Goal: Task Accomplishment & Management: Manage account settings

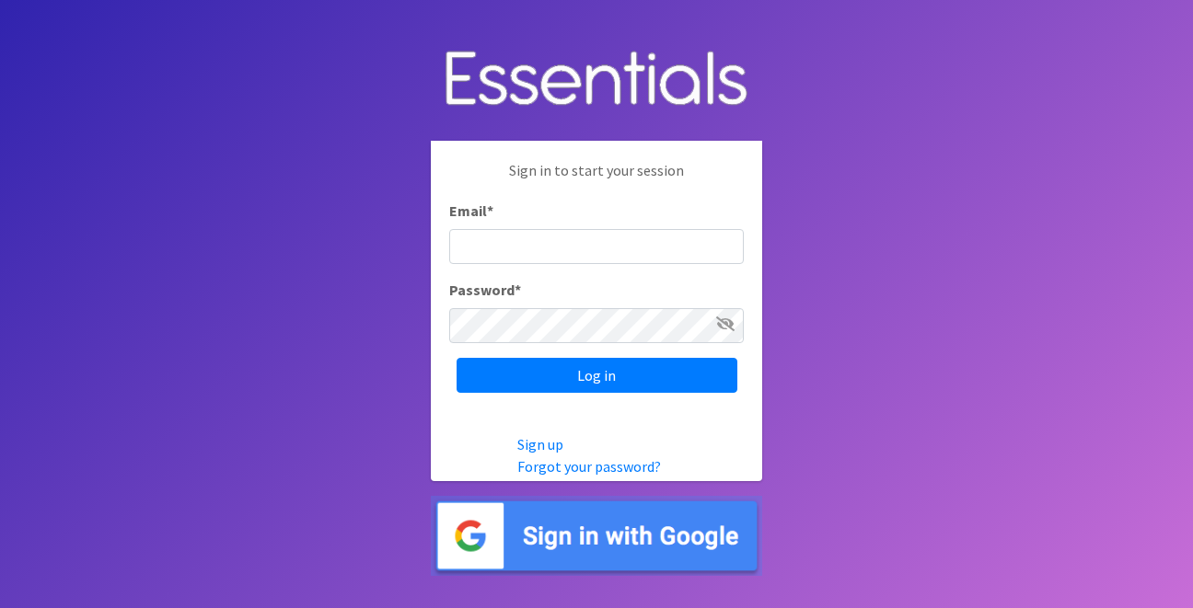
click at [643, 249] on input "Email *" at bounding box center [596, 246] width 295 height 35
type input "[EMAIL_ADDRESS][DOMAIN_NAME]"
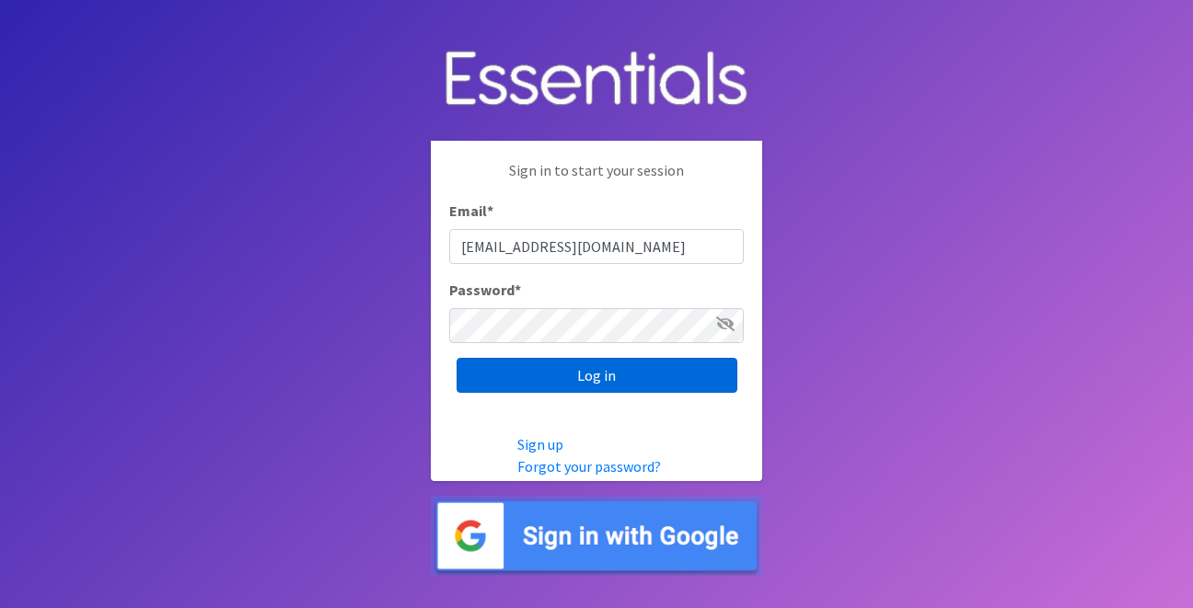
click at [613, 376] on input "Log in" at bounding box center [597, 375] width 281 height 35
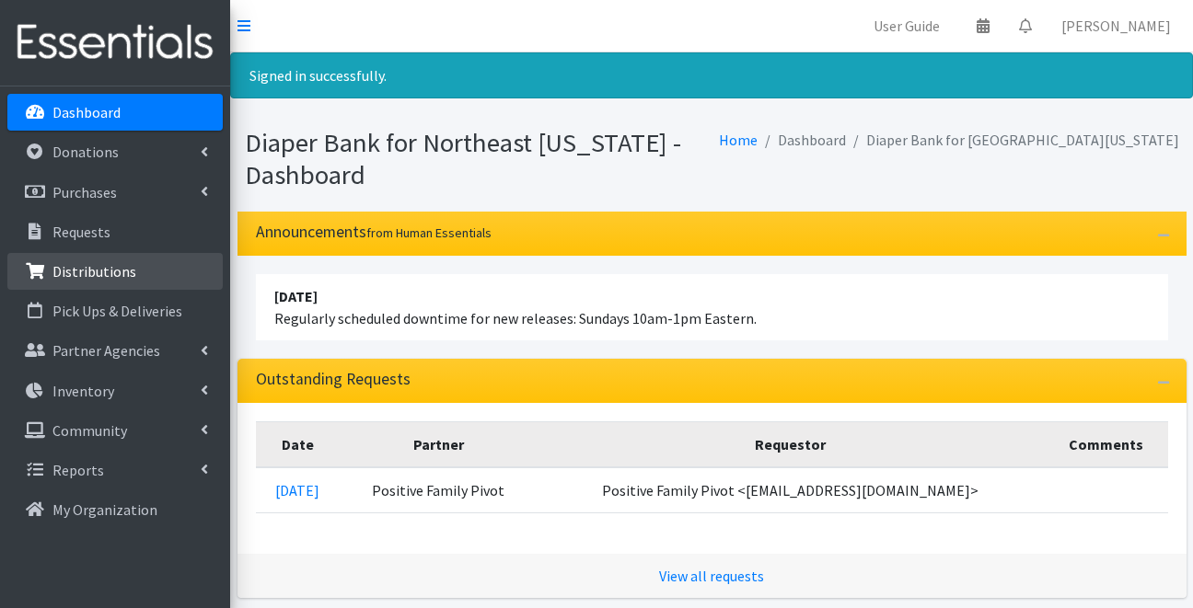
click at [148, 269] on link "Distributions" at bounding box center [114, 271] width 215 height 37
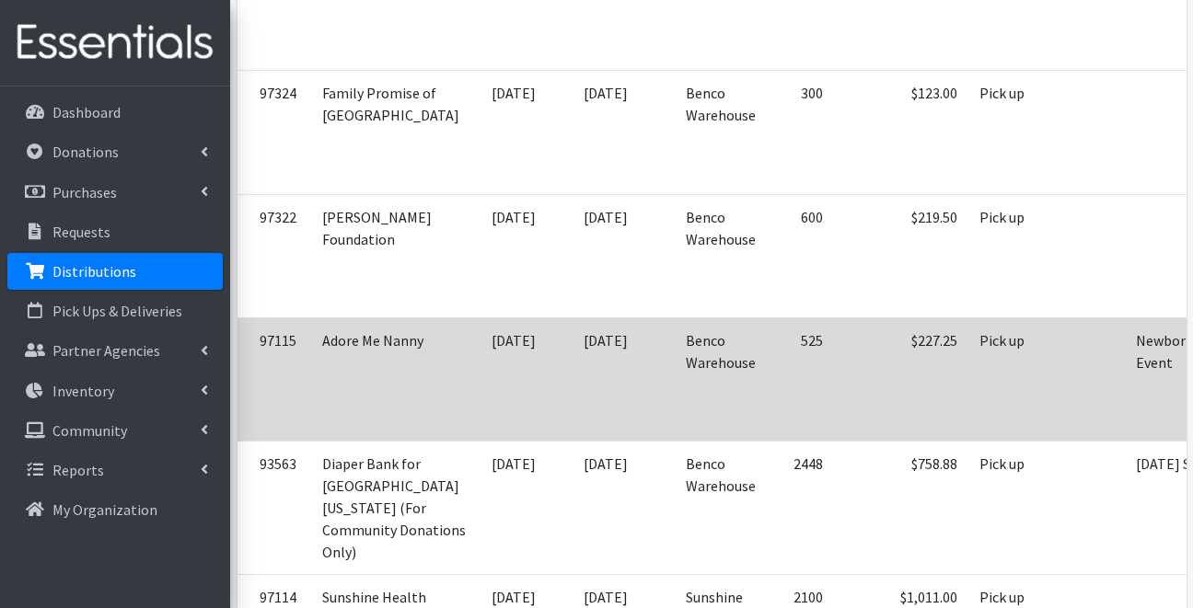
scroll to position [0, 82]
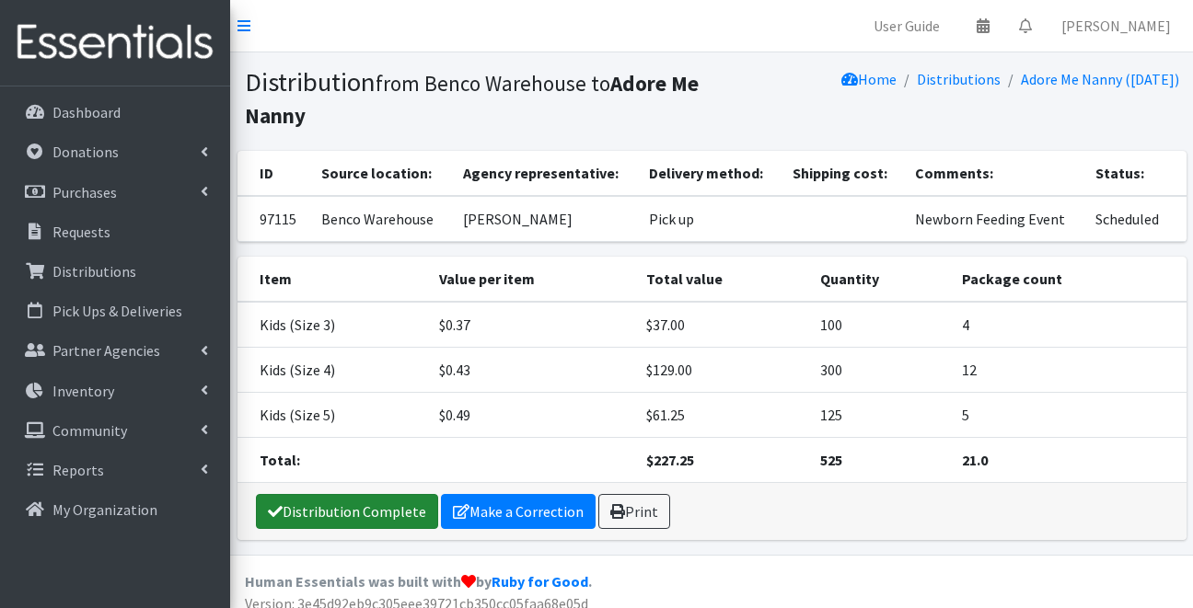
click at [388, 510] on link "Distribution Complete" at bounding box center [347, 511] width 182 height 35
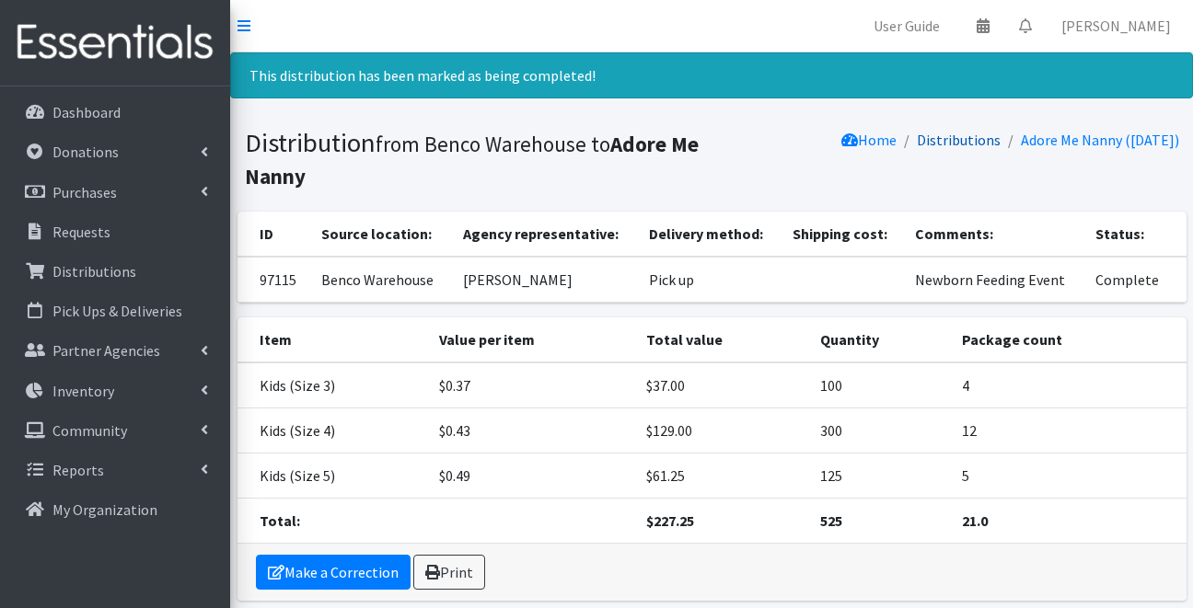
click at [938, 144] on link "Distributions" at bounding box center [959, 140] width 84 height 18
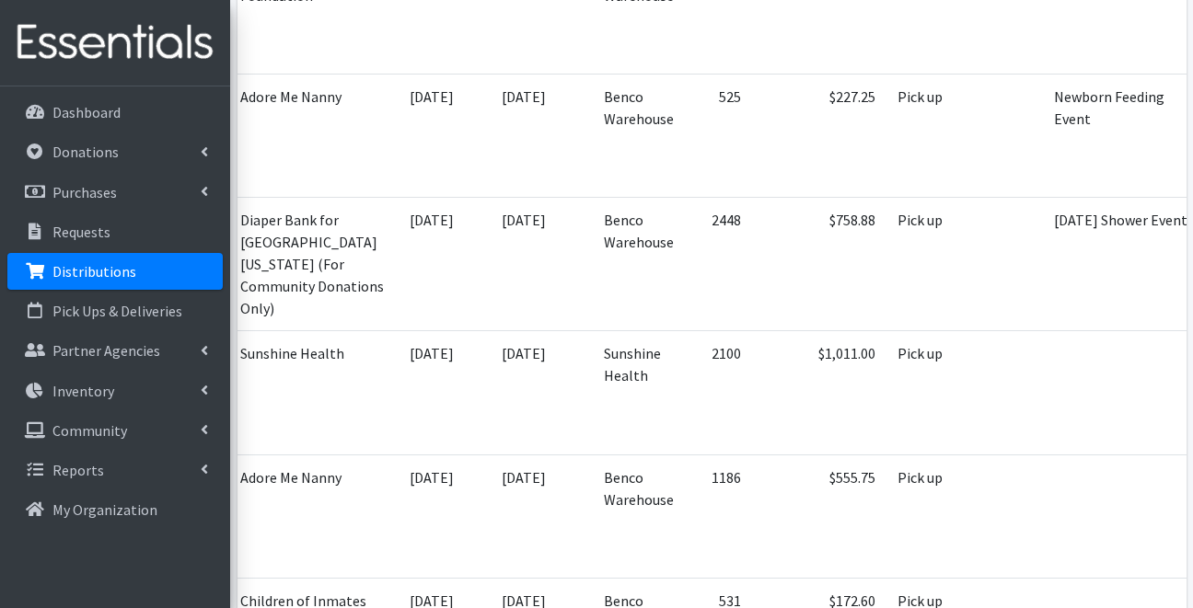
scroll to position [0, 81]
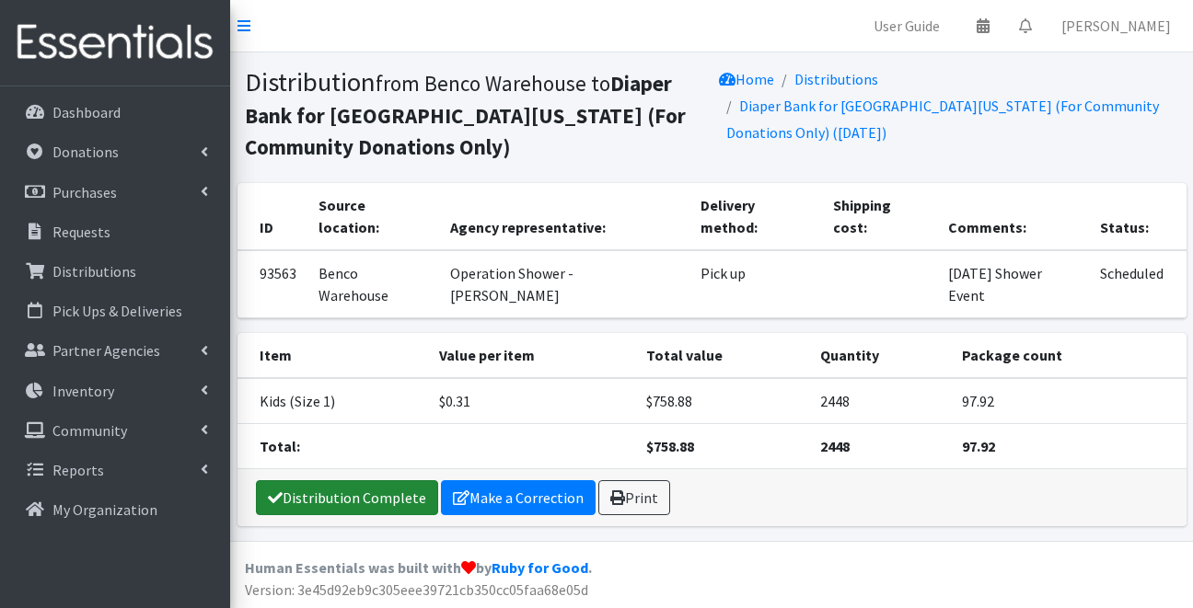
click at [374, 480] on link "Distribution Complete" at bounding box center [347, 497] width 182 height 35
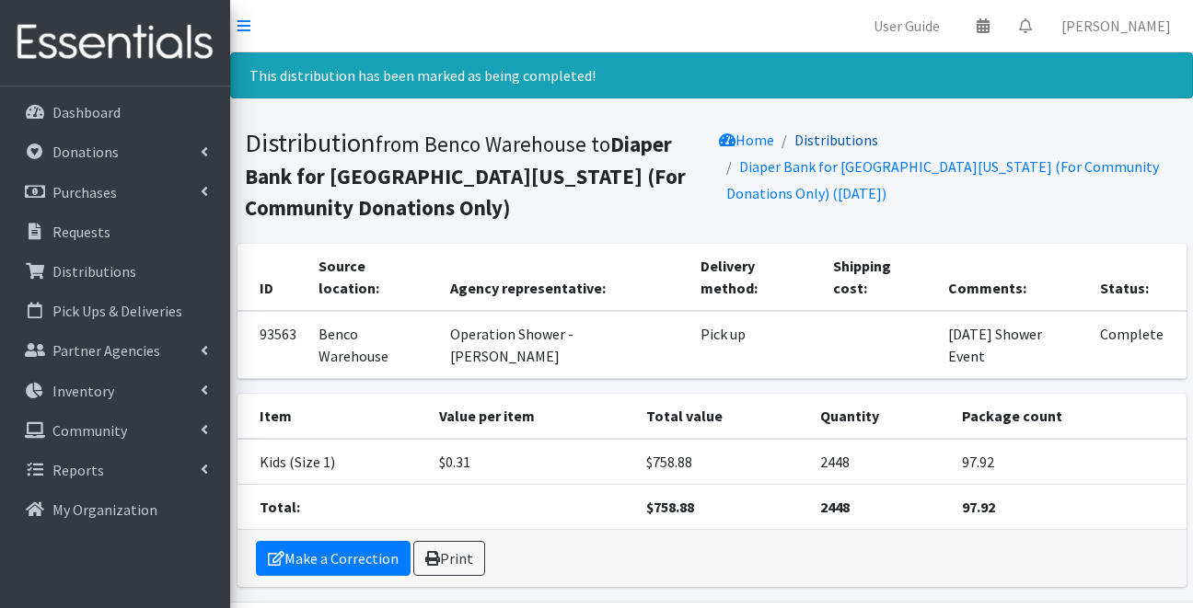
click at [856, 144] on link "Distributions" at bounding box center [836, 140] width 84 height 18
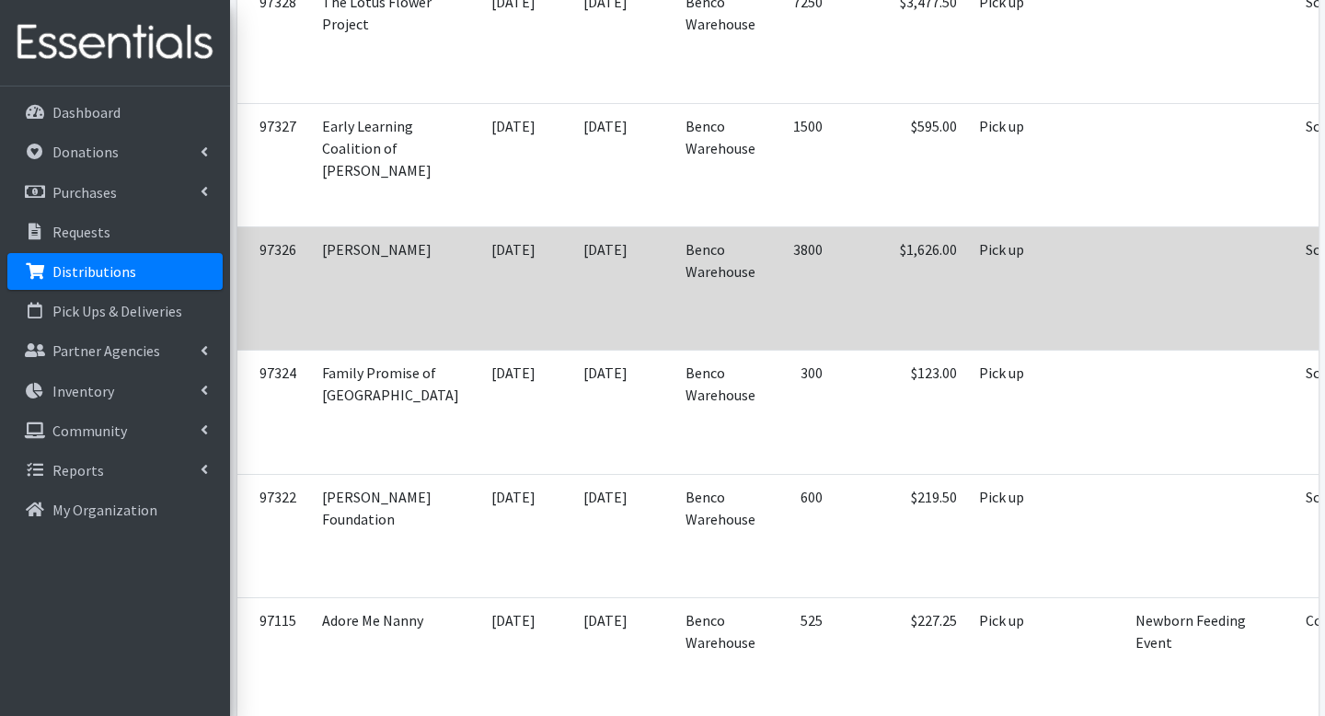
scroll to position [479, 0]
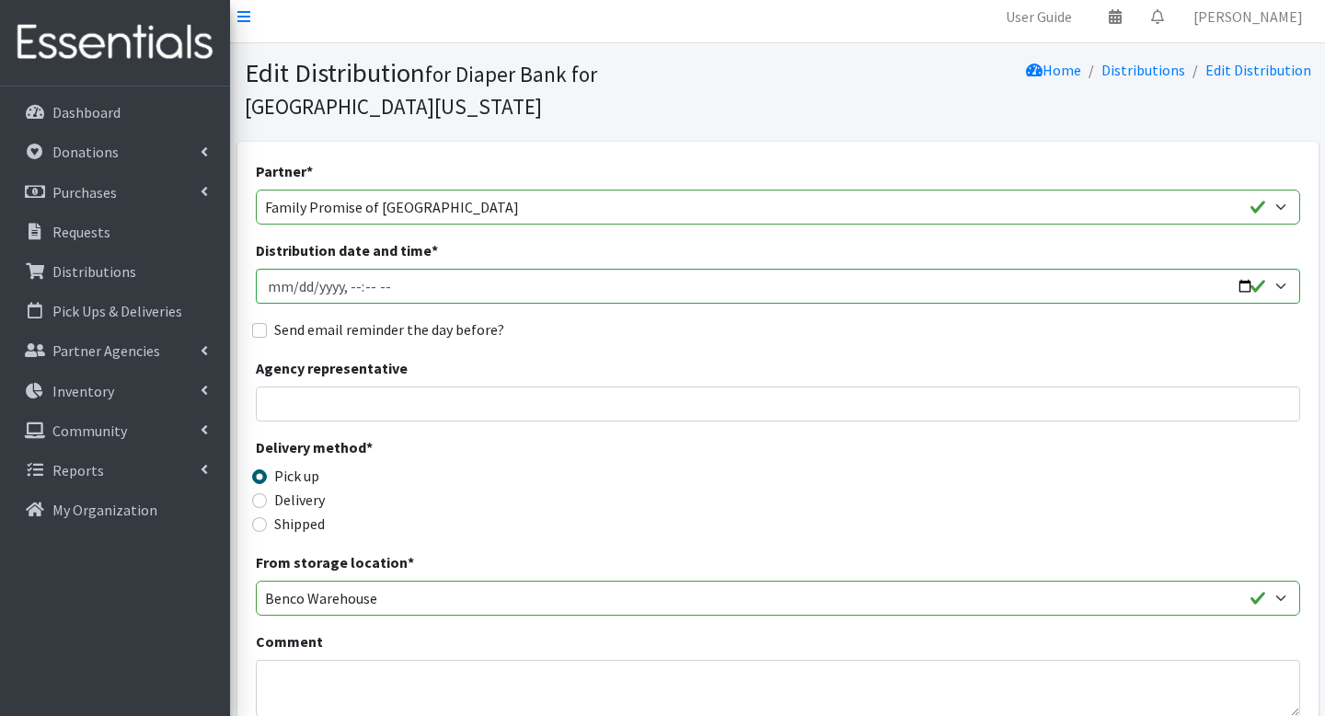
scroll to position [6, 0]
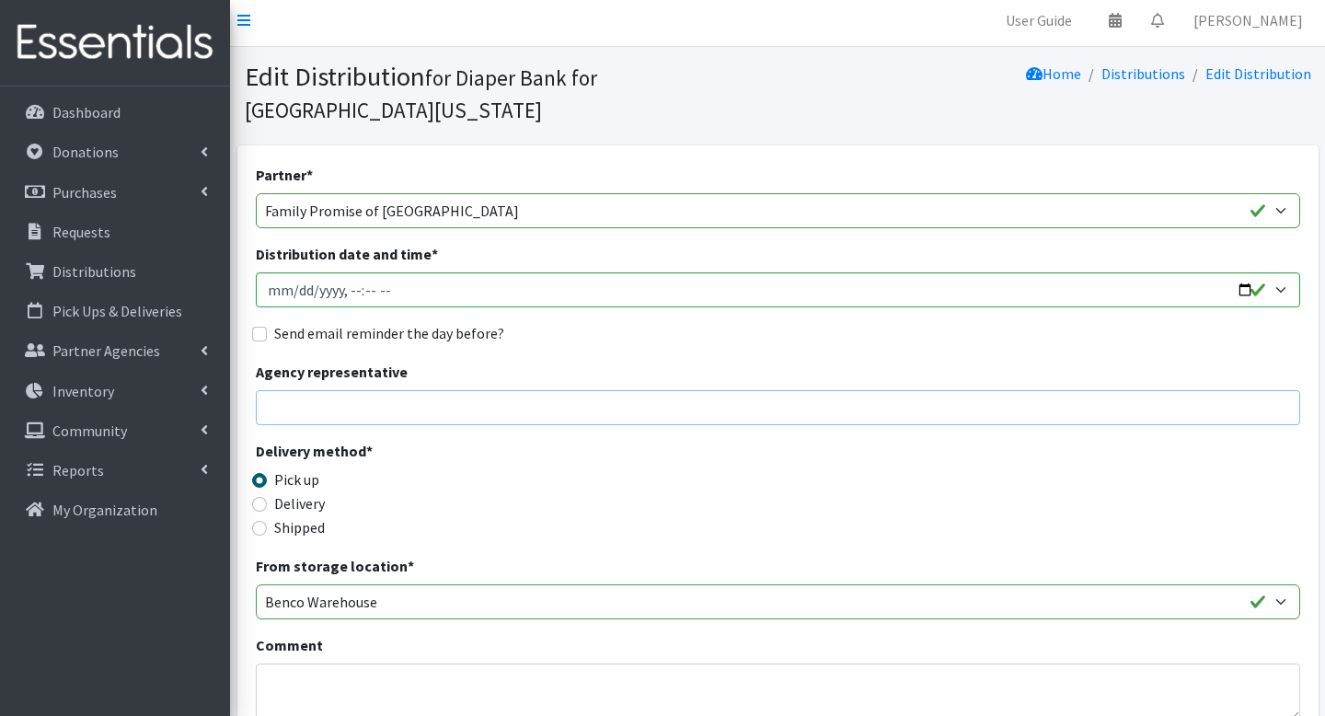
click at [642, 390] on input "Agency representative" at bounding box center [778, 407] width 1045 height 35
type input "[PERSON_NAME]"
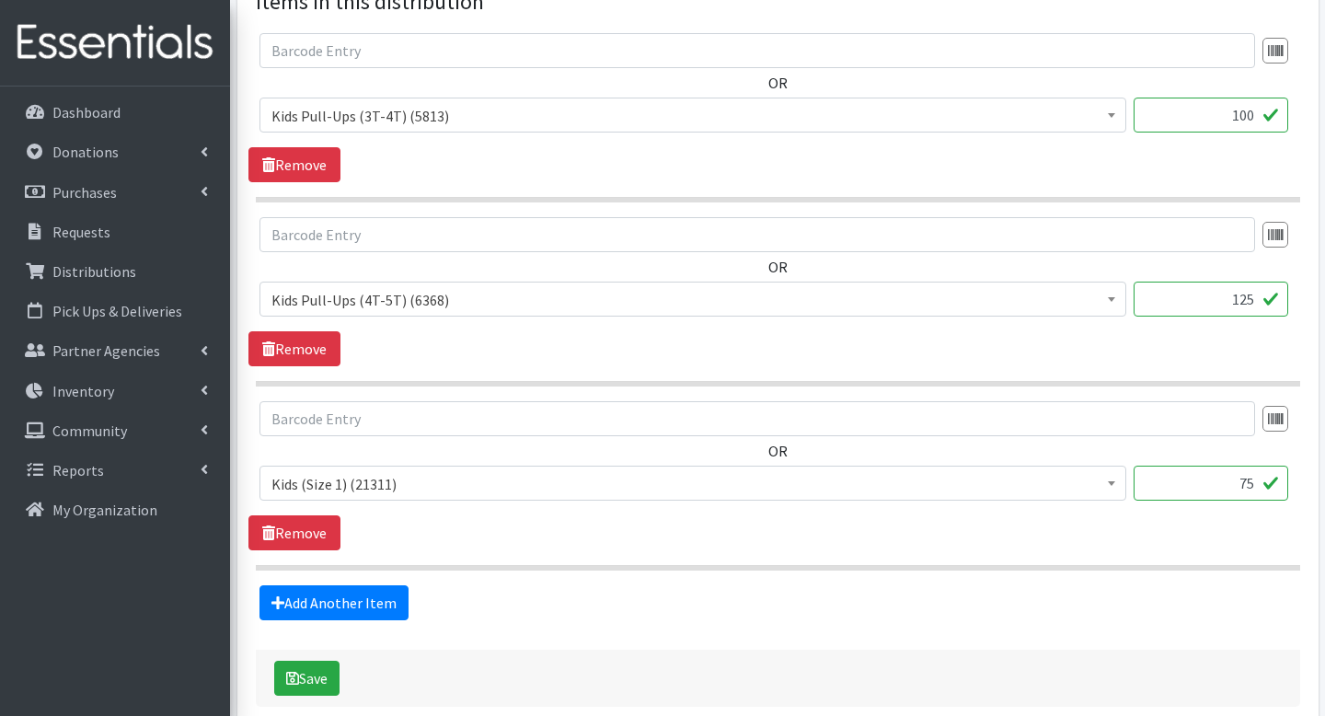
scroll to position [816, 0]
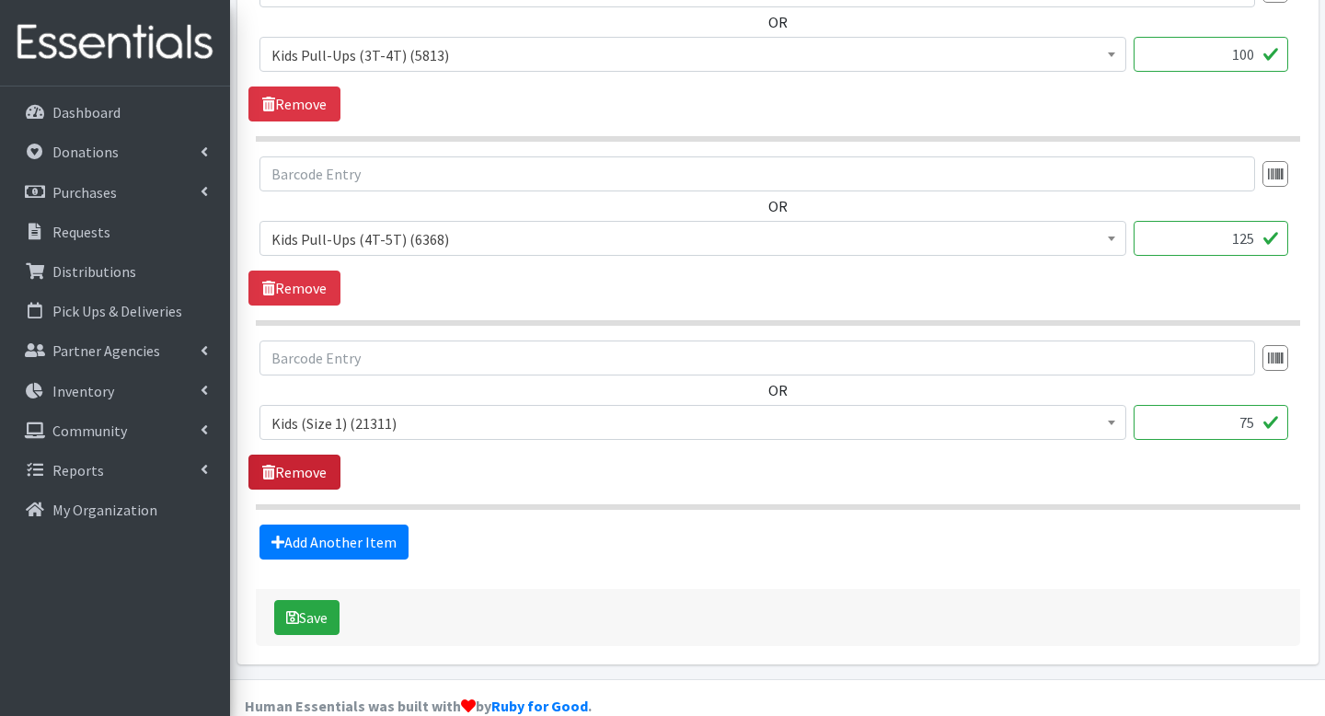
click at [332, 455] on link "Remove" at bounding box center [295, 472] width 92 height 35
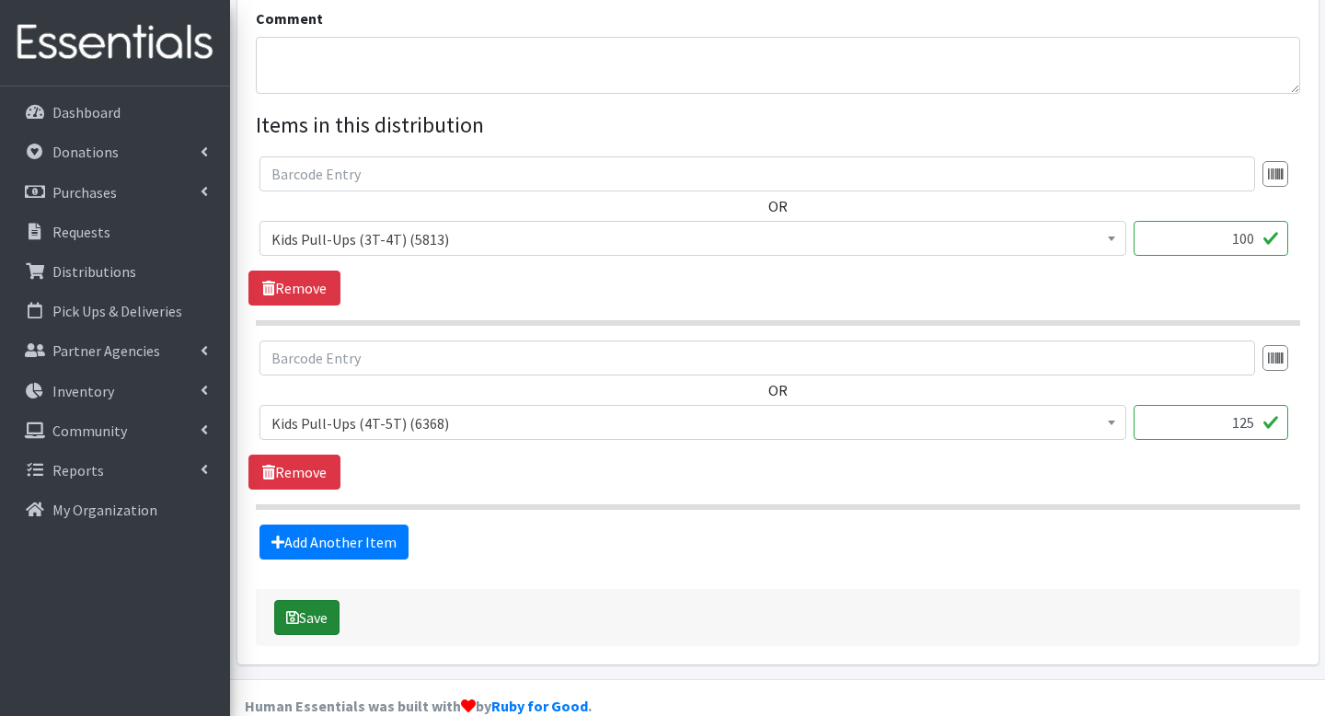
click at [308, 600] on button "Save" at bounding box center [306, 617] width 65 height 35
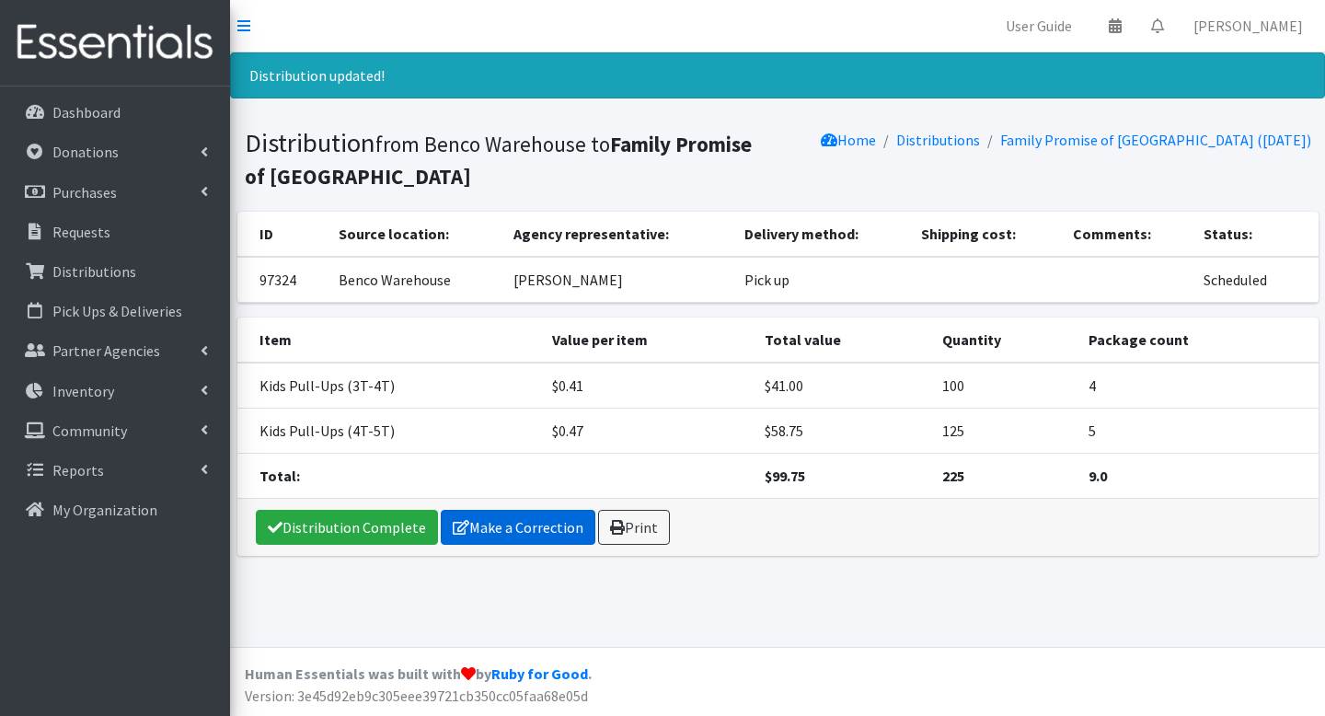
click at [457, 528] on icon at bounding box center [461, 527] width 17 height 15
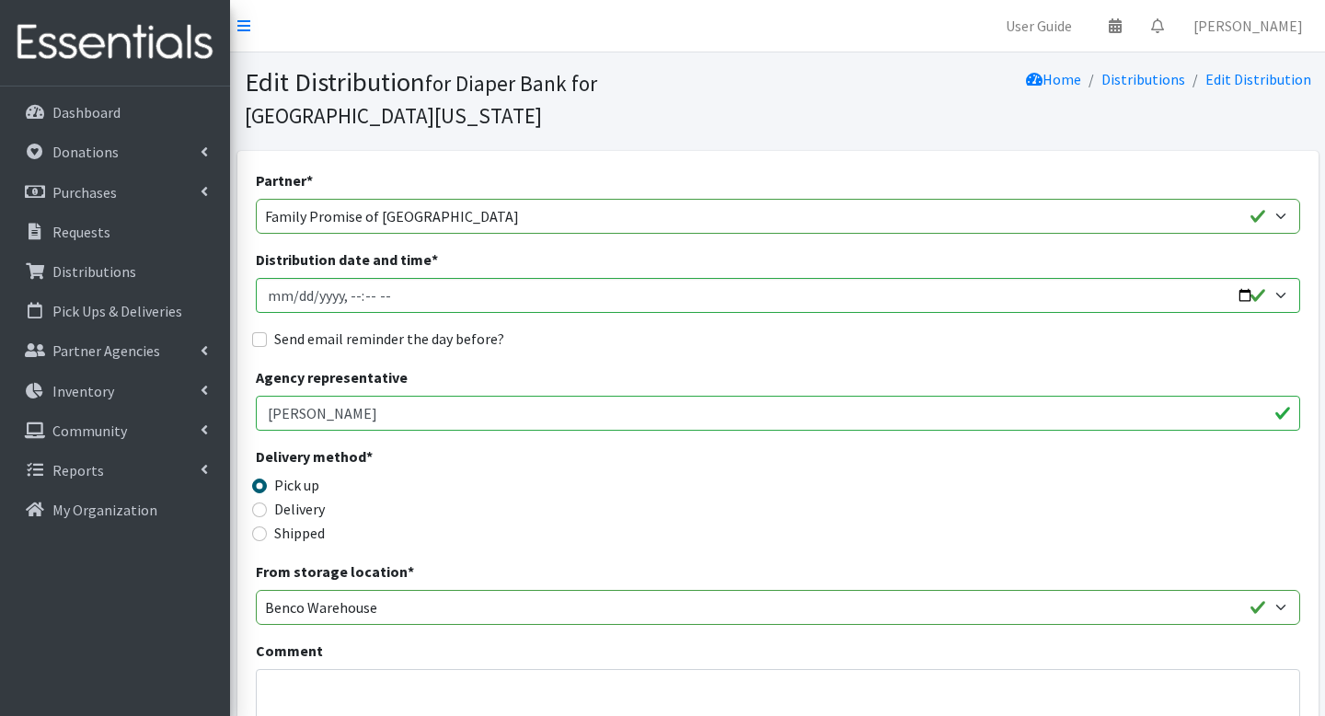
scroll to position [632, 0]
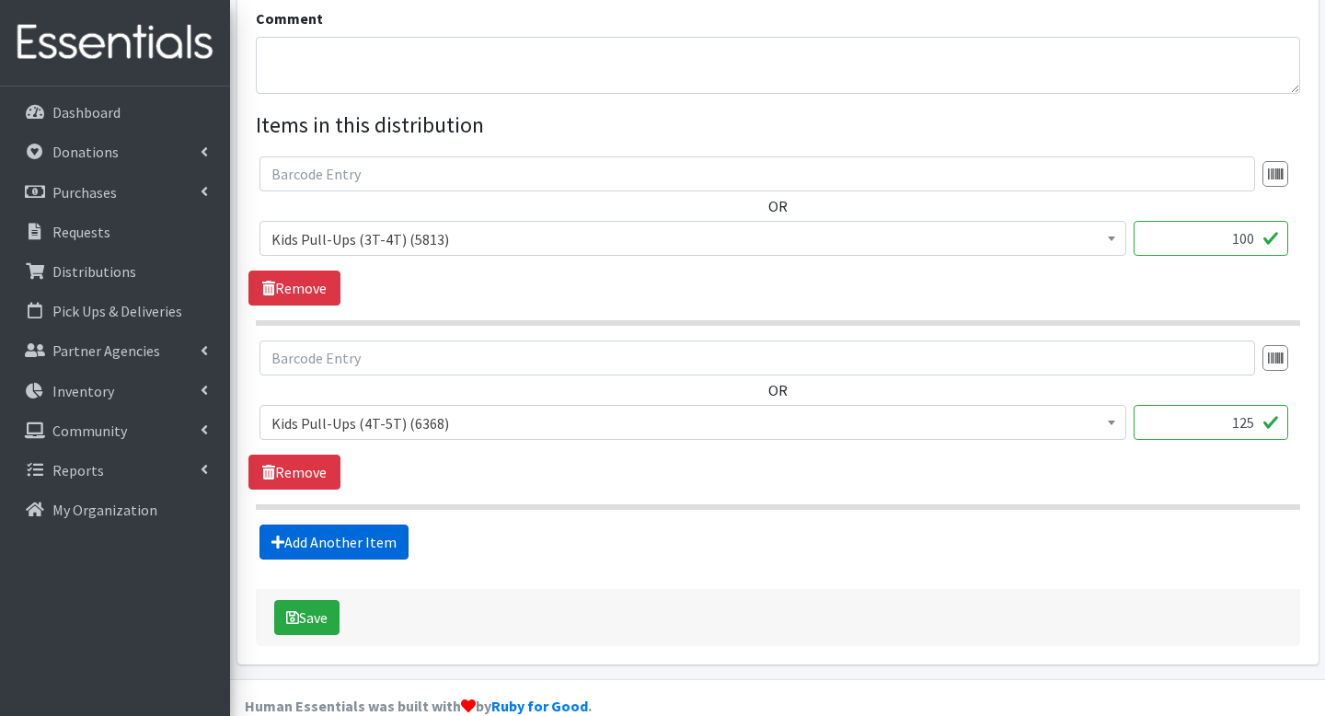
click at [388, 525] on link "Add Another Item" at bounding box center [334, 542] width 149 height 35
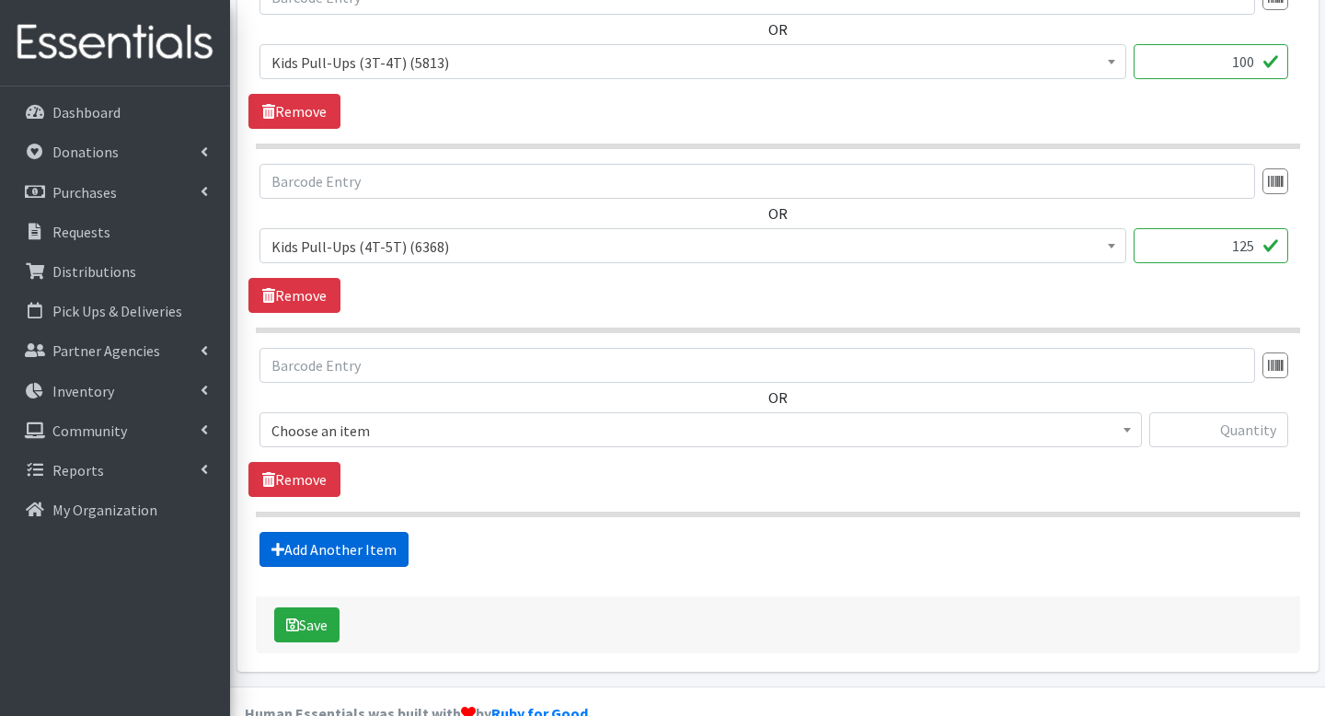
scroll to position [816, 0]
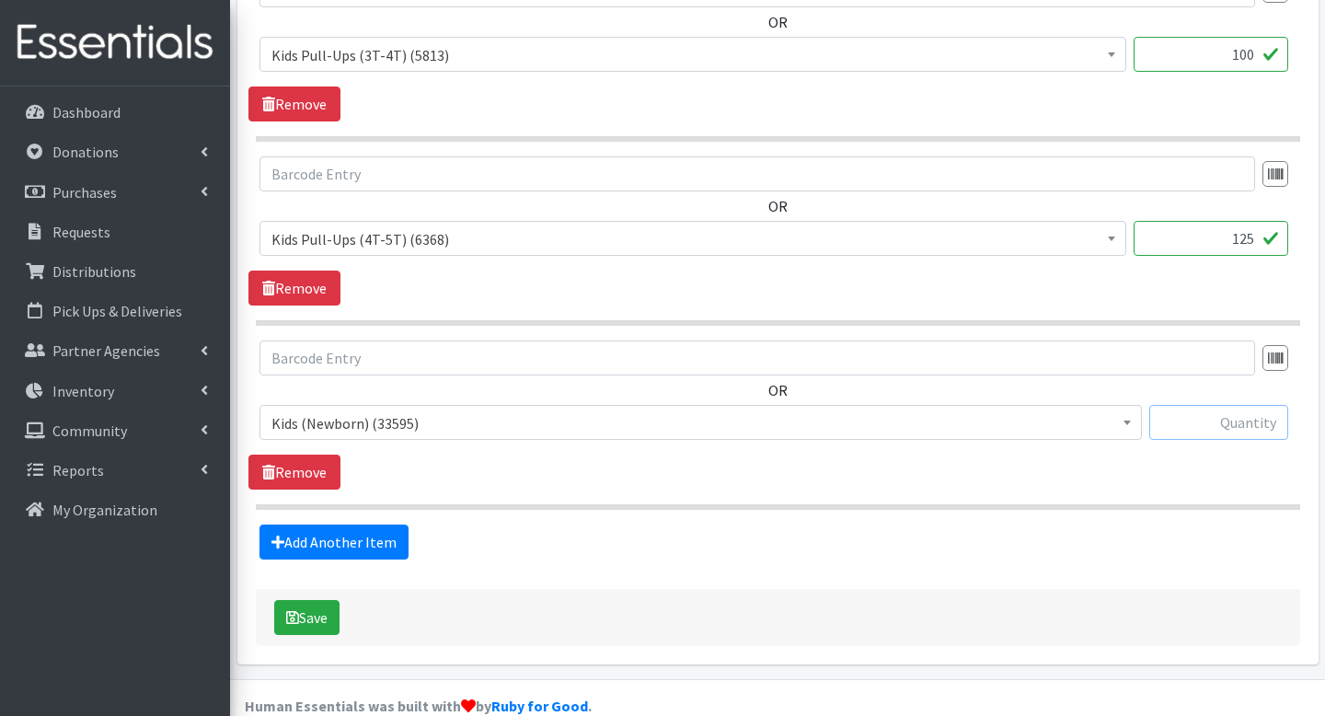
click at [1189, 405] on input "text" at bounding box center [1219, 422] width 139 height 35
type input "150"
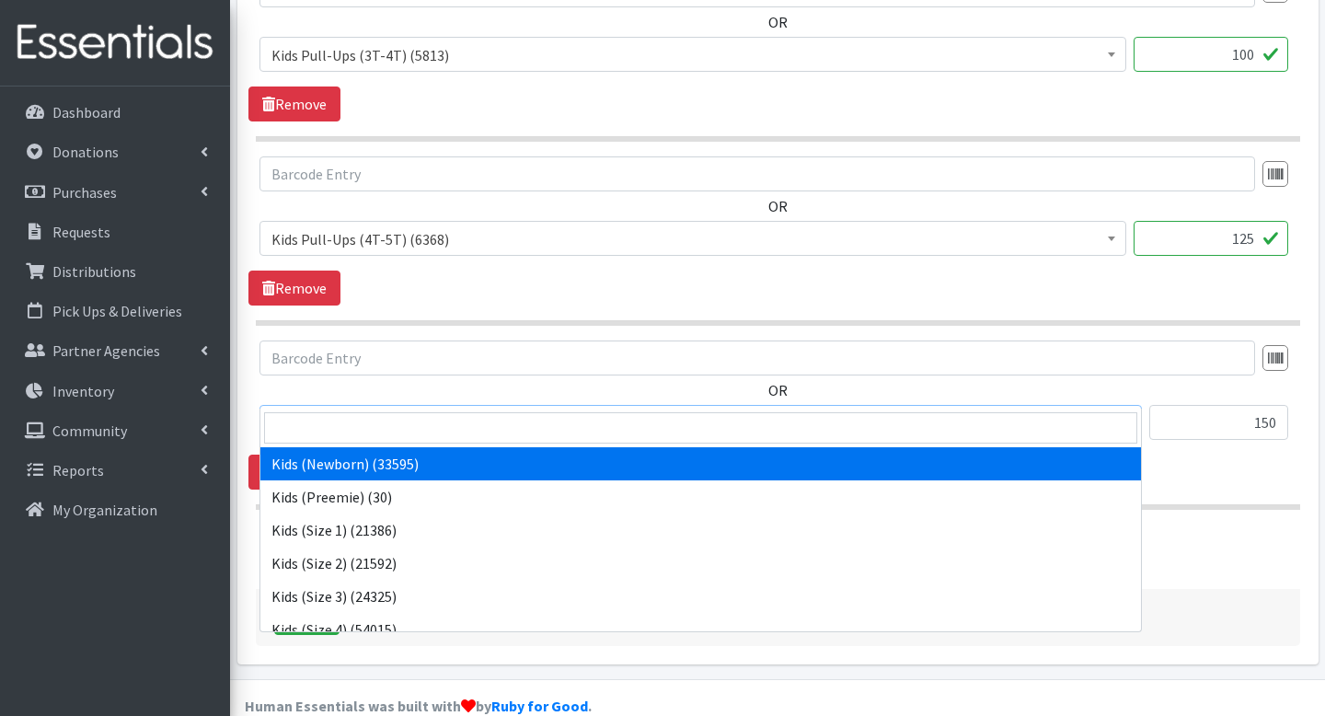
click at [900, 411] on span "Kids (Newborn) (33595)" at bounding box center [701, 424] width 859 height 26
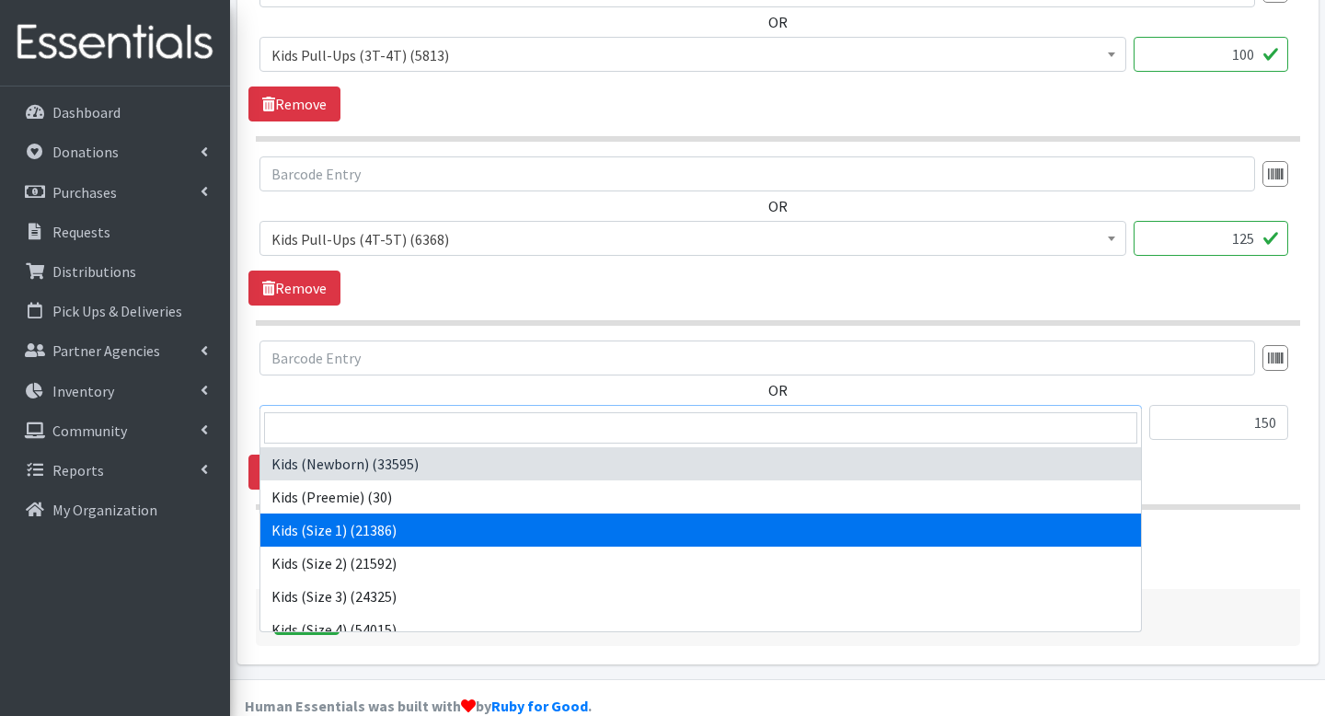
select select "4130"
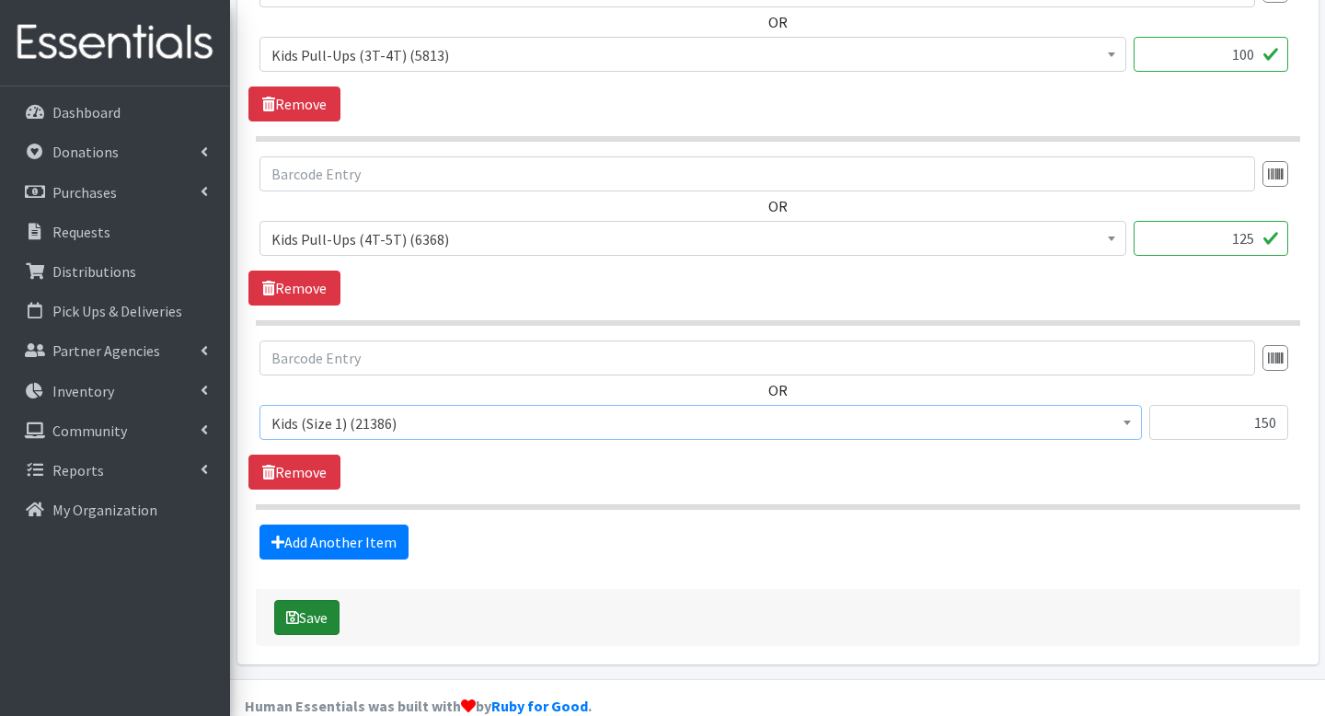
click at [320, 600] on button "Save" at bounding box center [306, 617] width 65 height 35
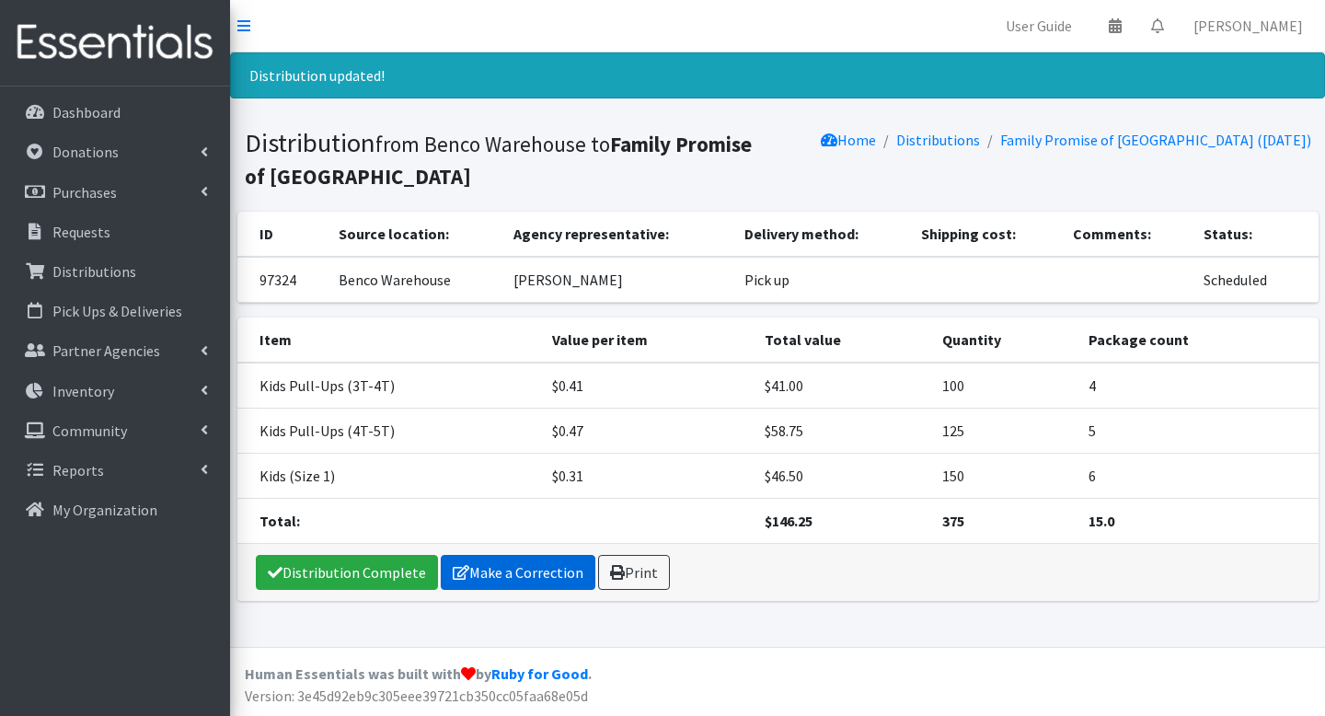
click at [527, 583] on link "Make a Correction" at bounding box center [518, 572] width 155 height 35
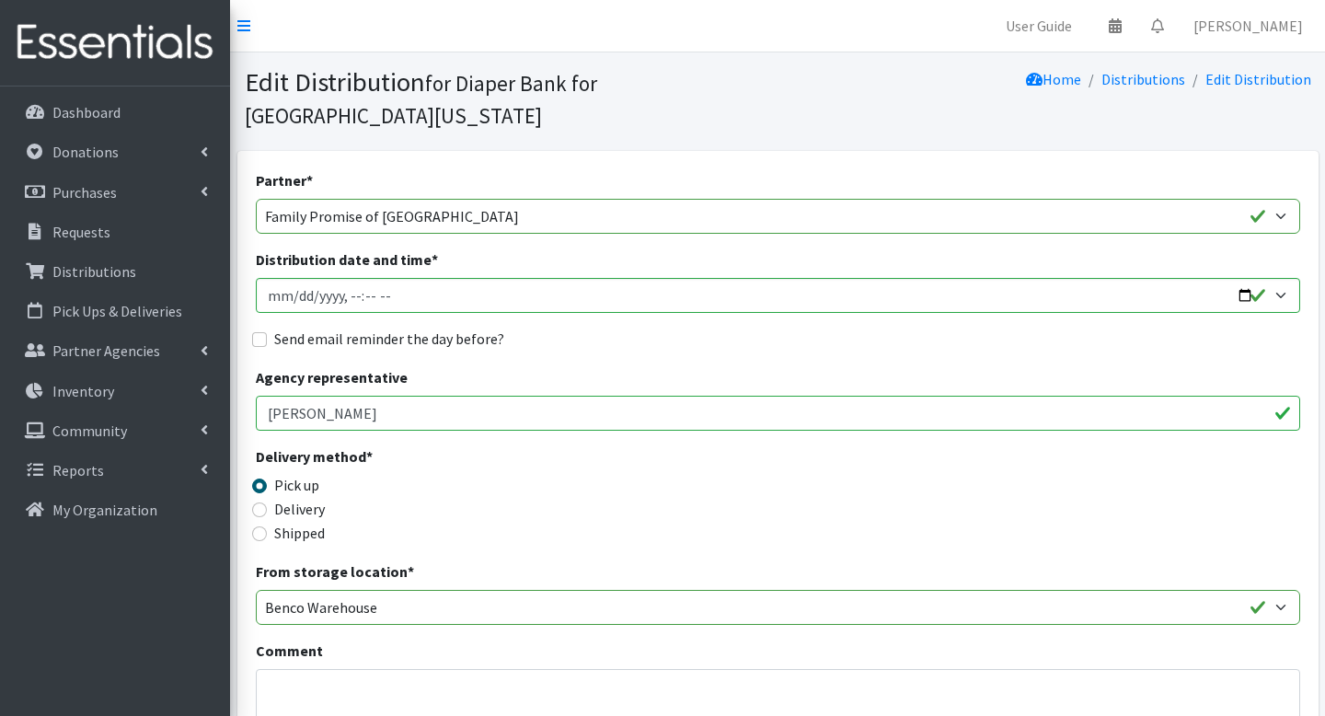
scroll to position [816, 0]
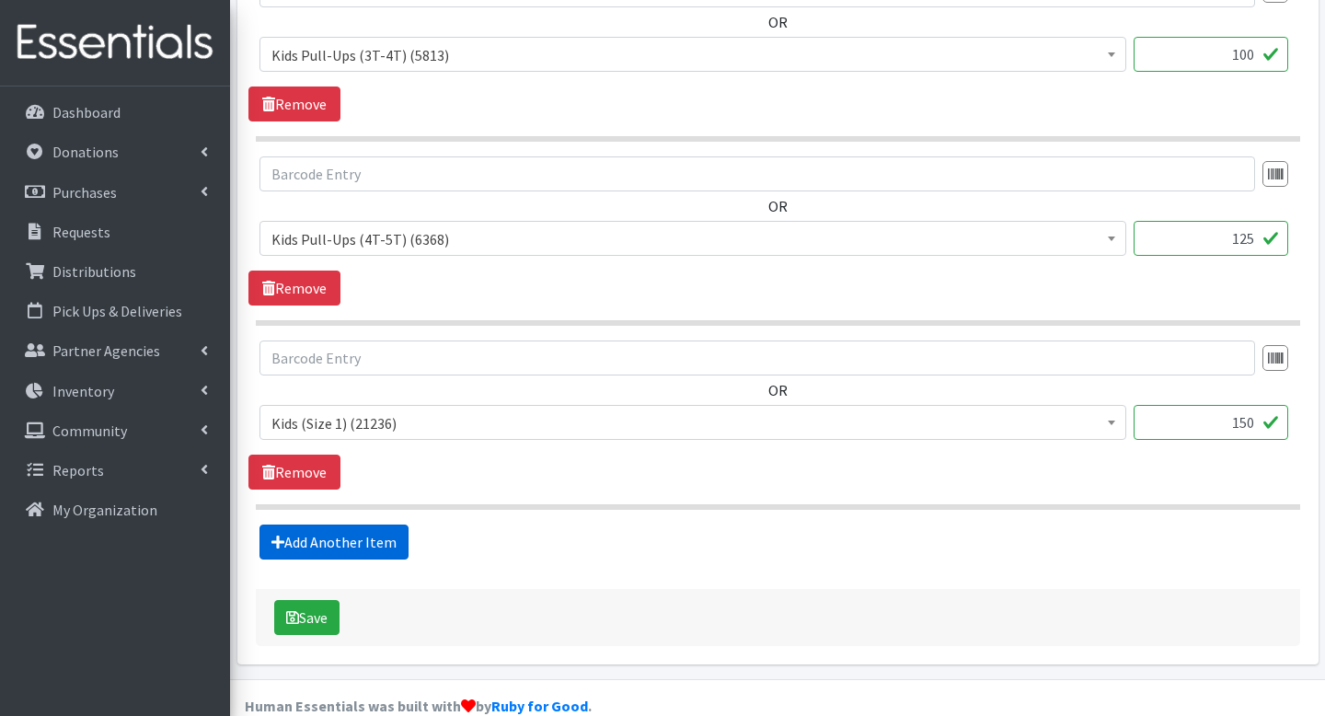
click at [382, 525] on link "Add Another Item" at bounding box center [334, 542] width 149 height 35
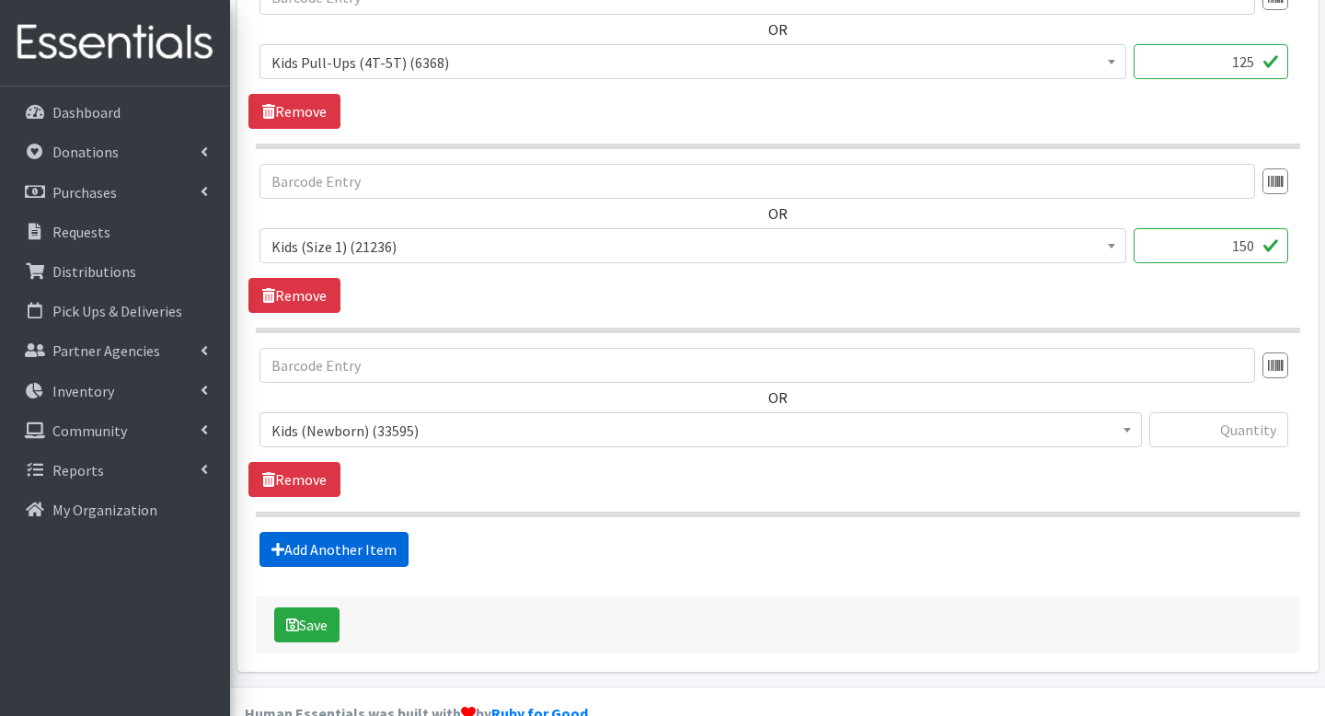
scroll to position [1001, 0]
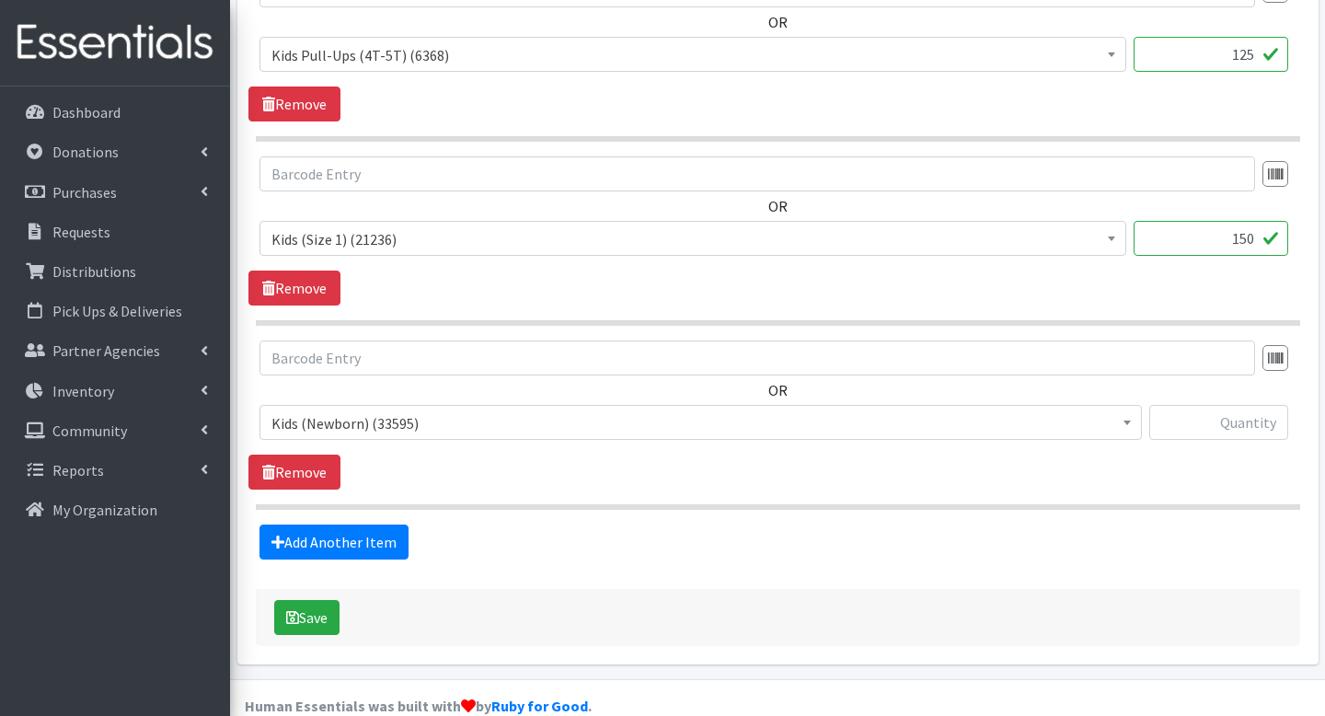
click at [396, 411] on span "Kids (Newborn) (33595)" at bounding box center [701, 424] width 859 height 26
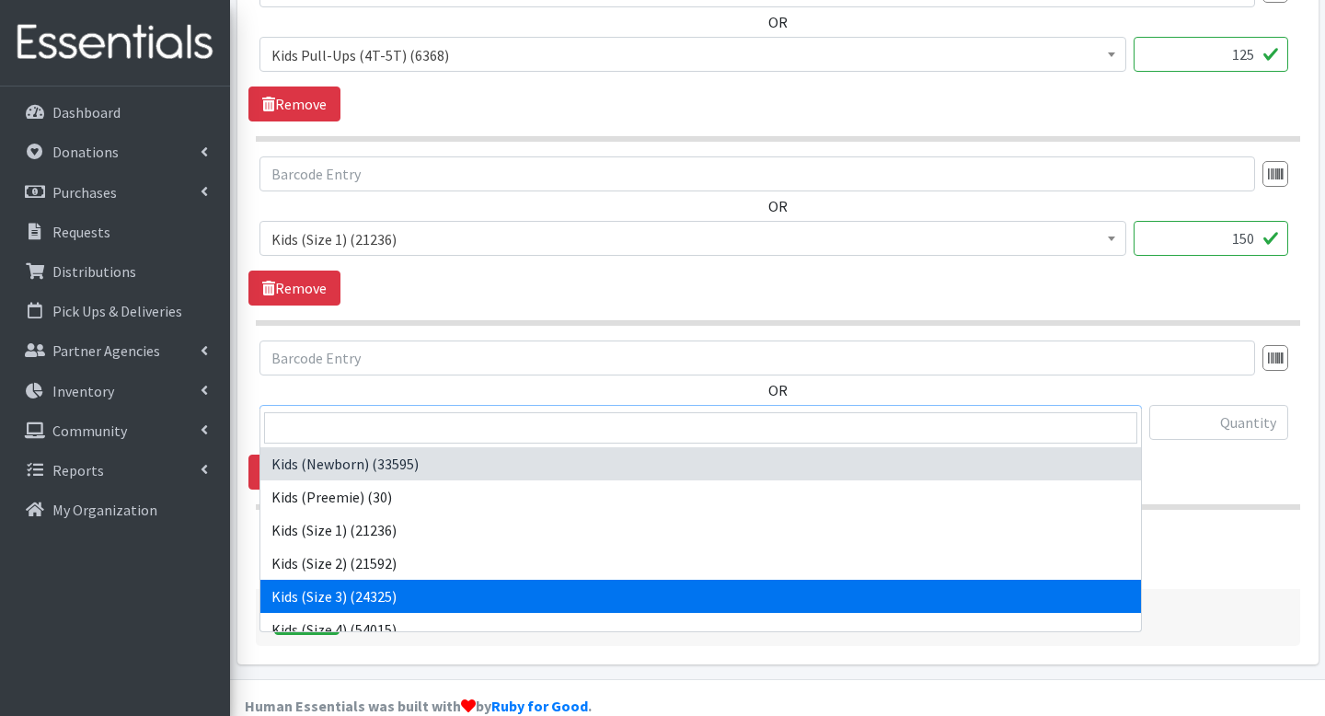
scroll to position [346, 0]
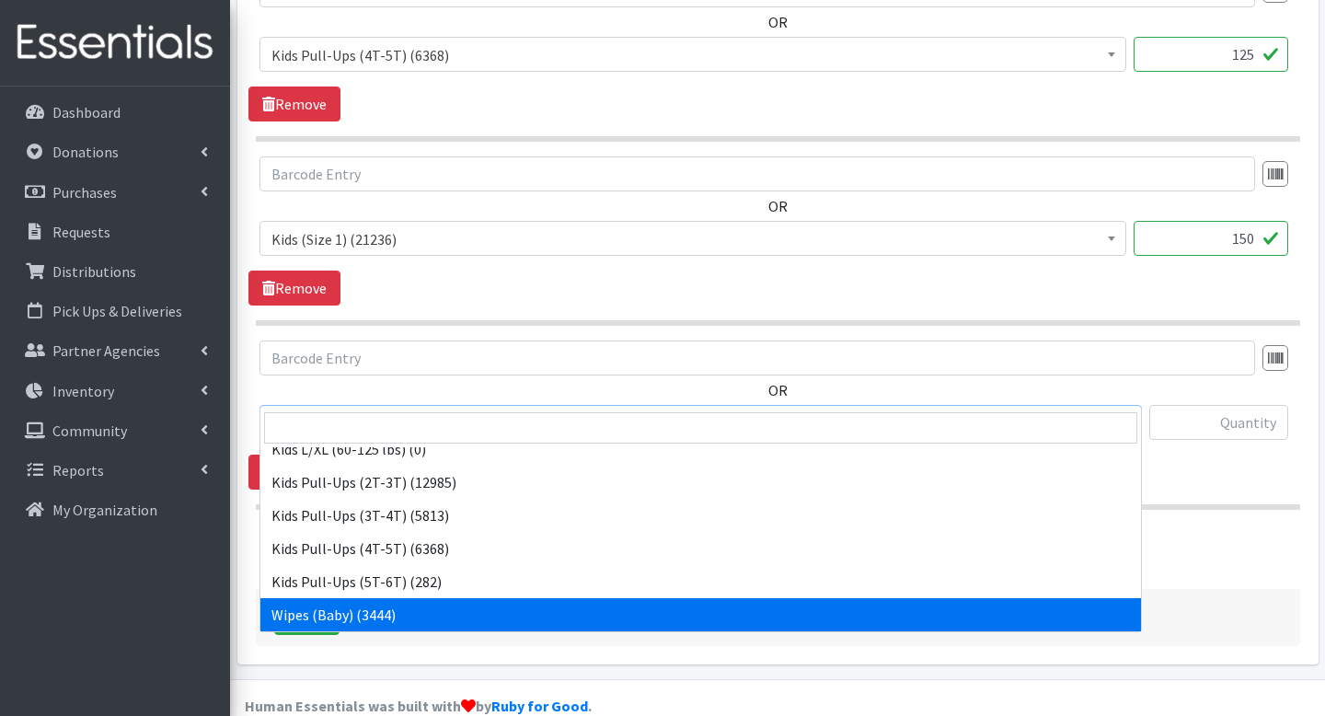
select select "4159"
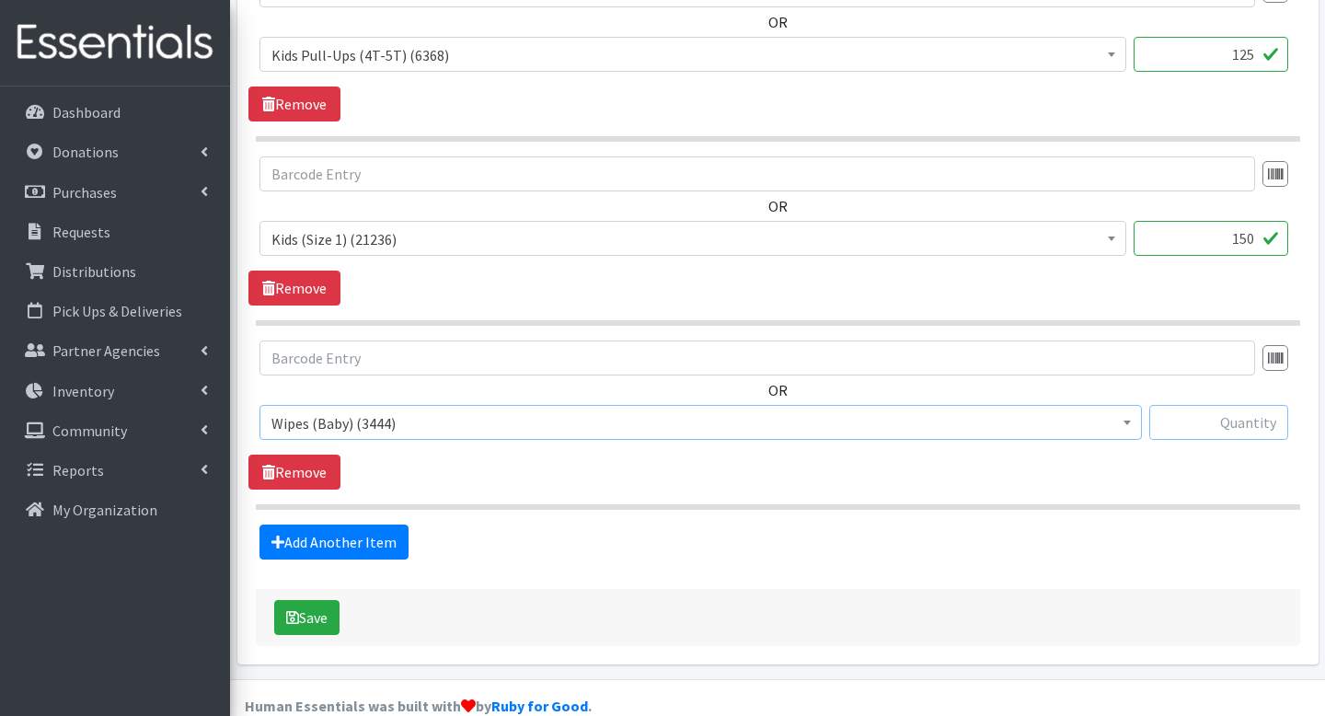
click at [1185, 405] on input "text" at bounding box center [1219, 422] width 139 height 35
type input "12"
click at [328, 600] on button "Save" at bounding box center [306, 617] width 65 height 35
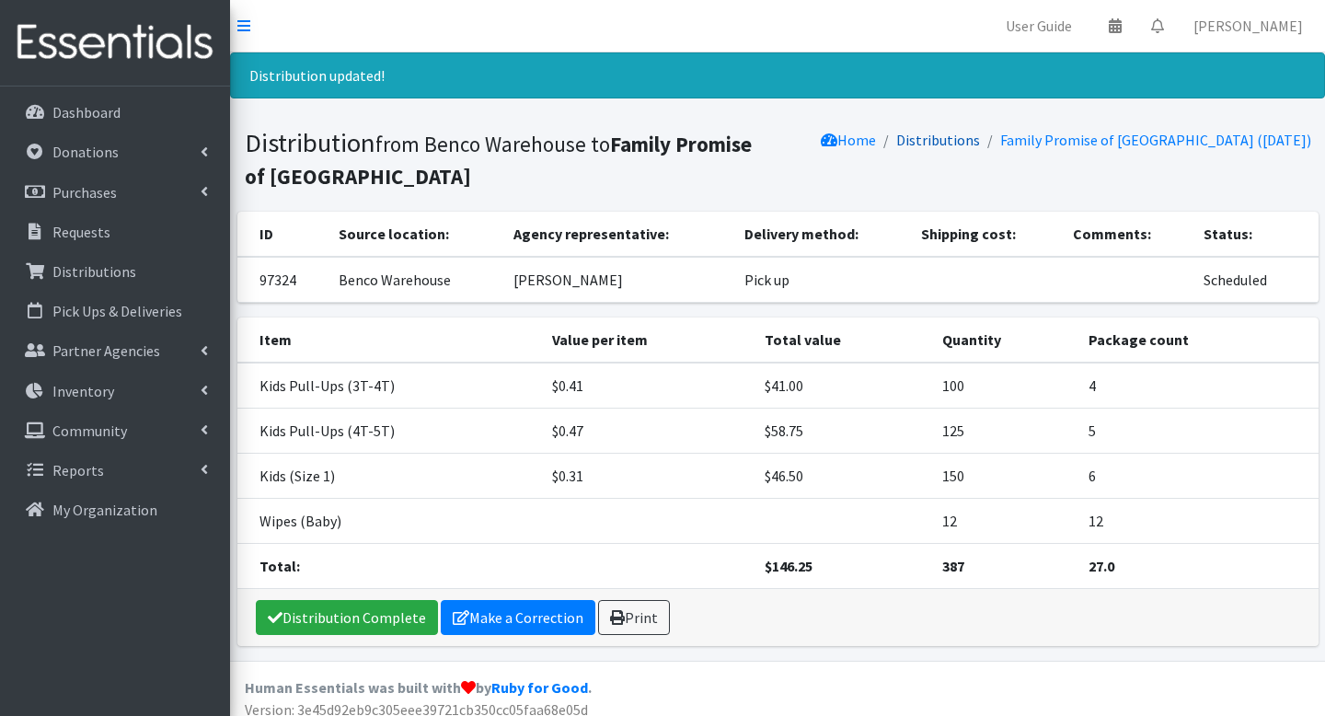
click at [980, 144] on link "Distributions" at bounding box center [939, 140] width 84 height 18
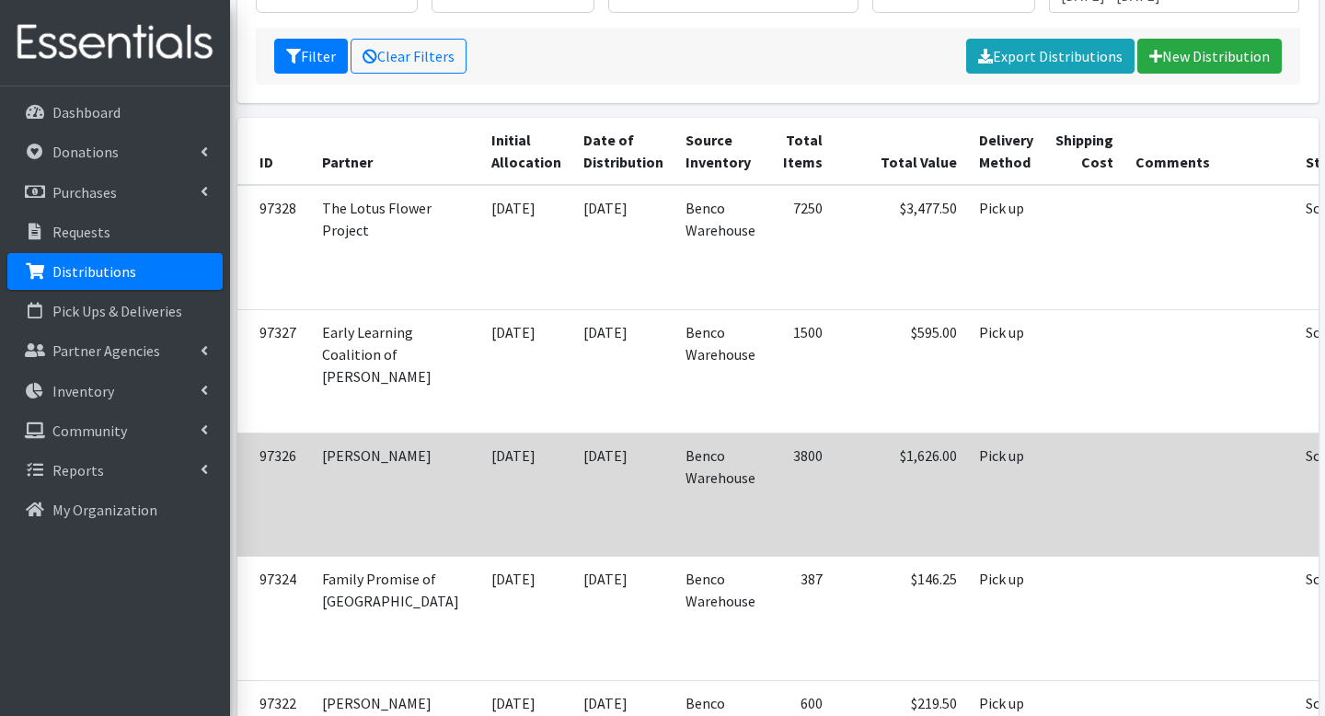
scroll to position [260, 0]
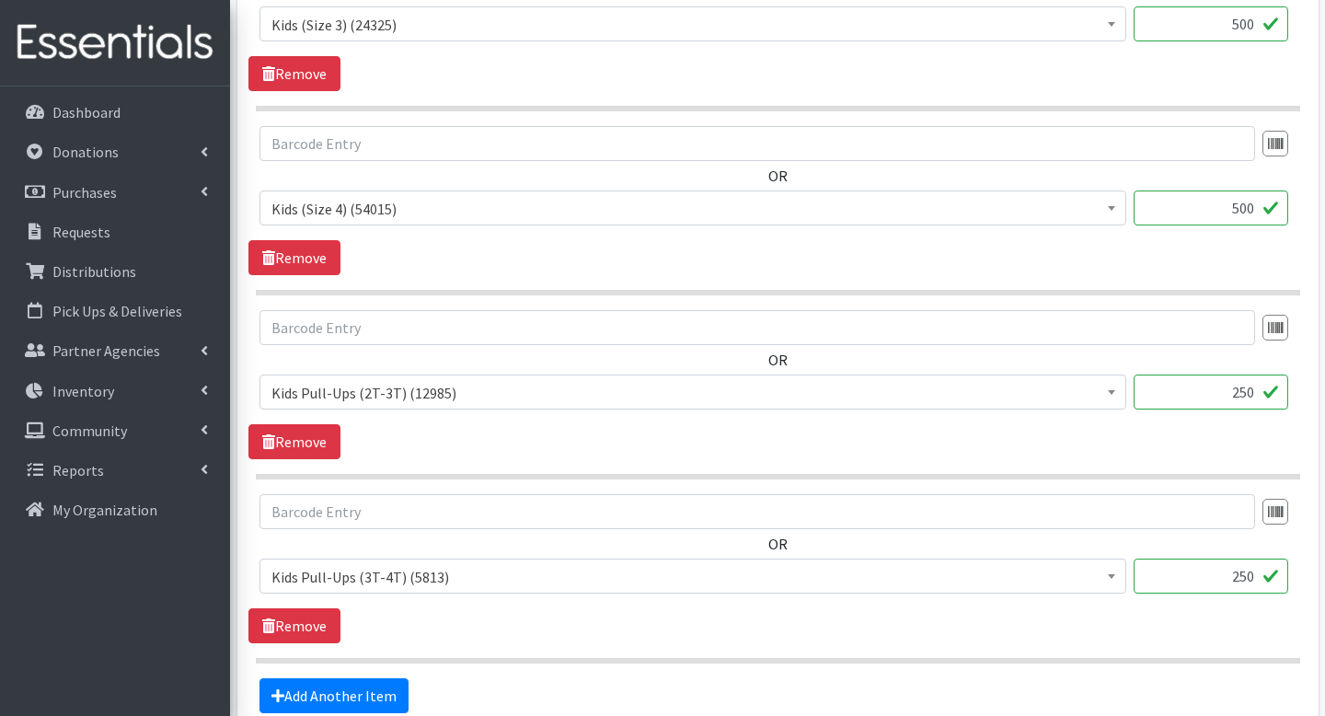
scroll to position [1001, 0]
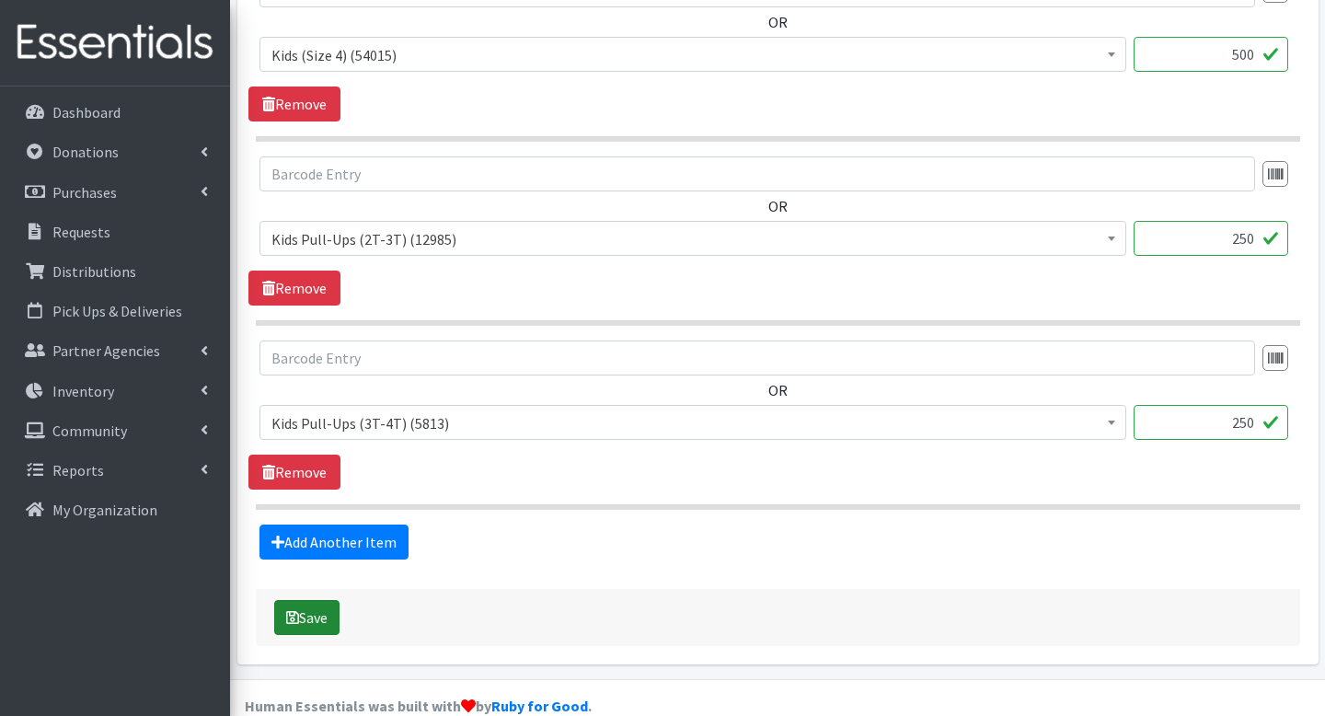
click at [317, 600] on button "Save" at bounding box center [306, 617] width 65 height 35
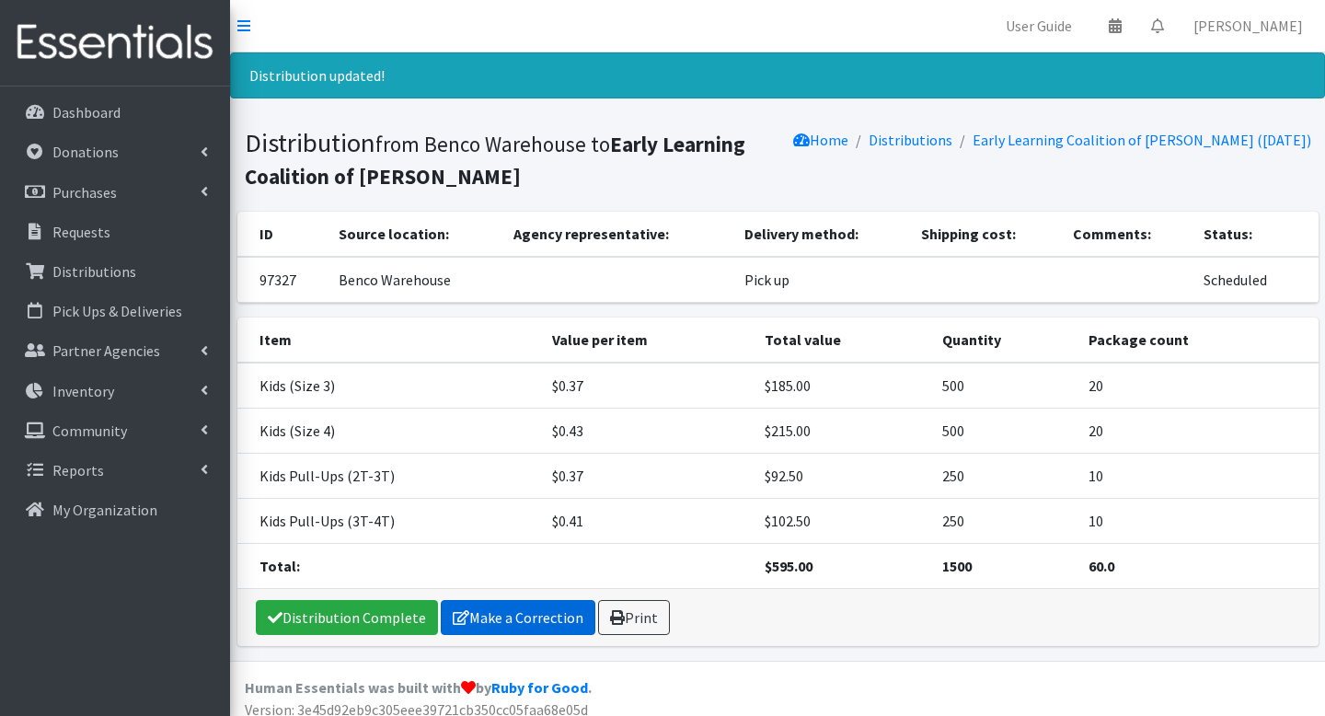
click at [549, 607] on link "Make a Correction" at bounding box center [518, 617] width 155 height 35
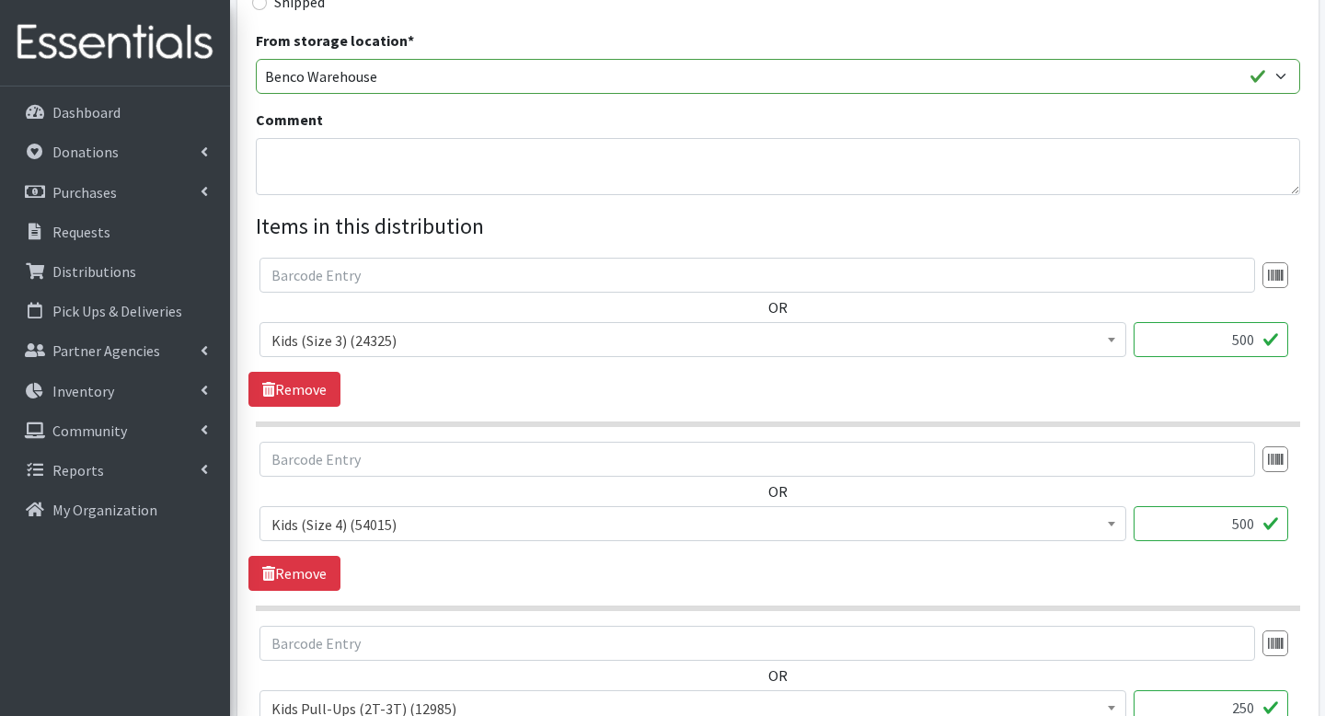
scroll to position [1001, 0]
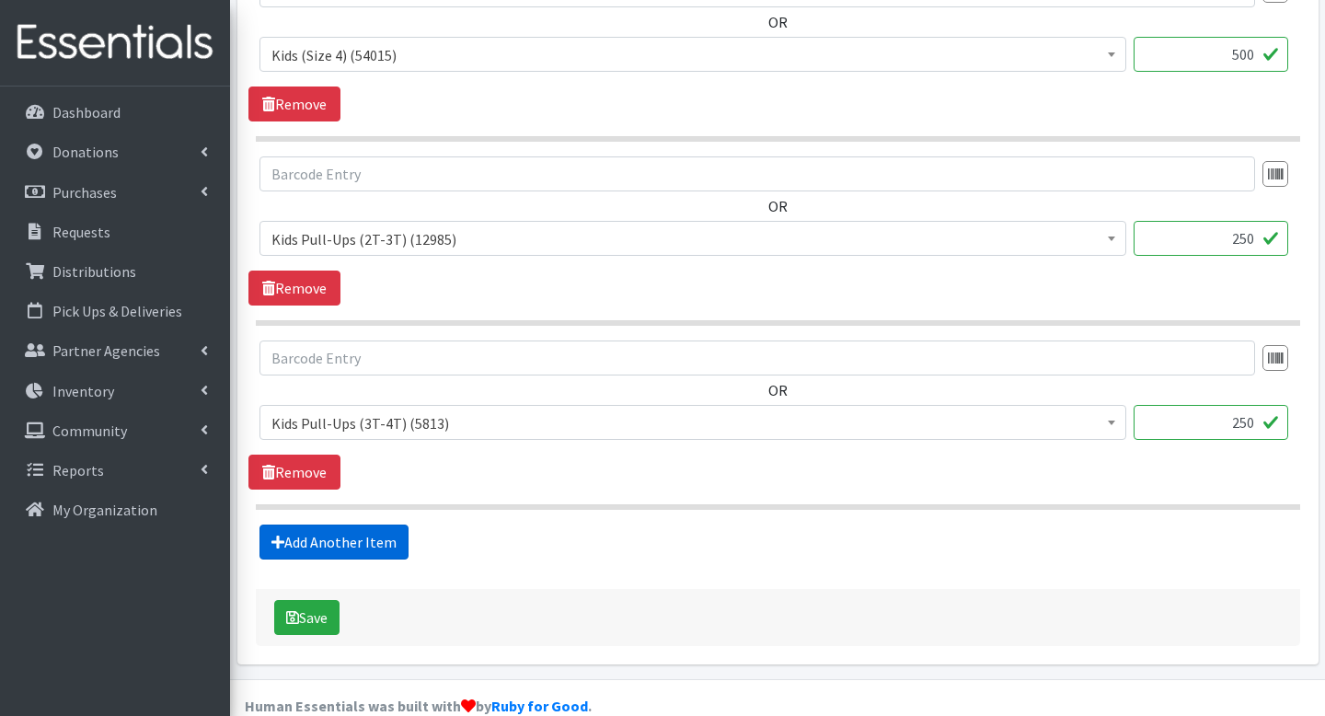
click at [369, 525] on link "Add Another Item" at bounding box center [334, 542] width 149 height 35
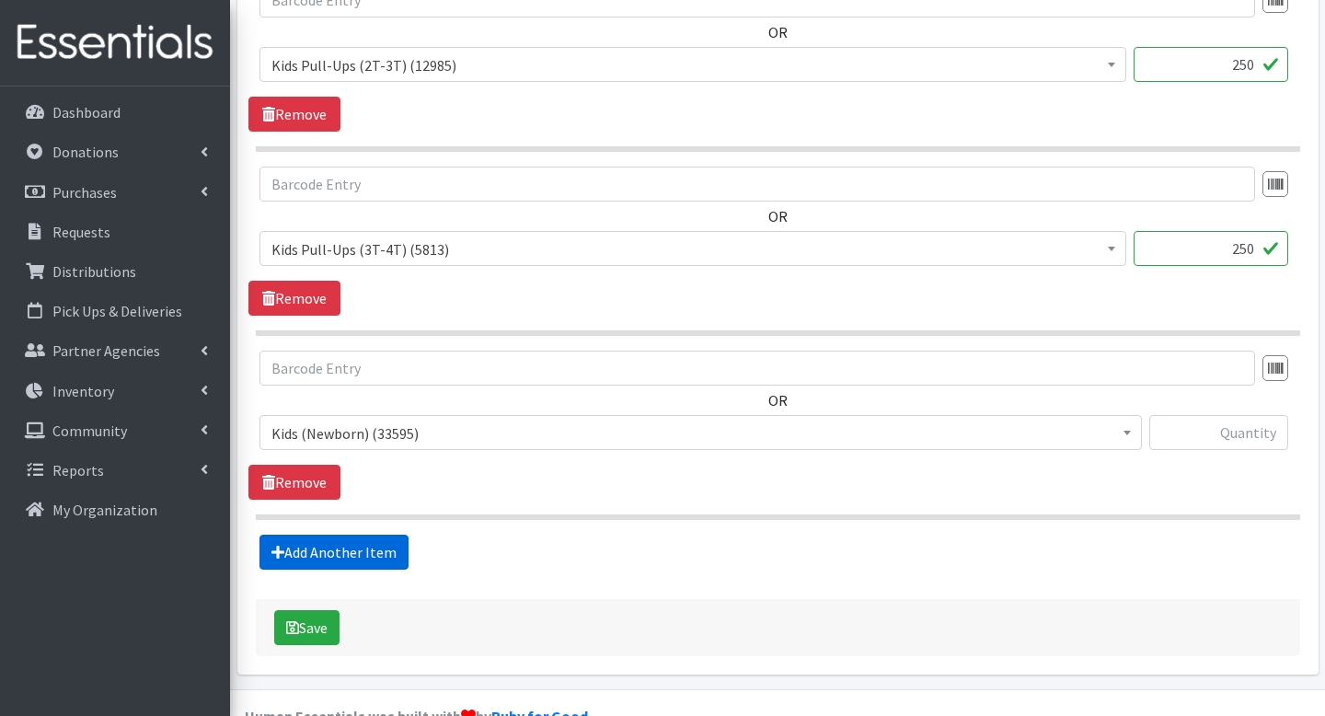
scroll to position [1185, 0]
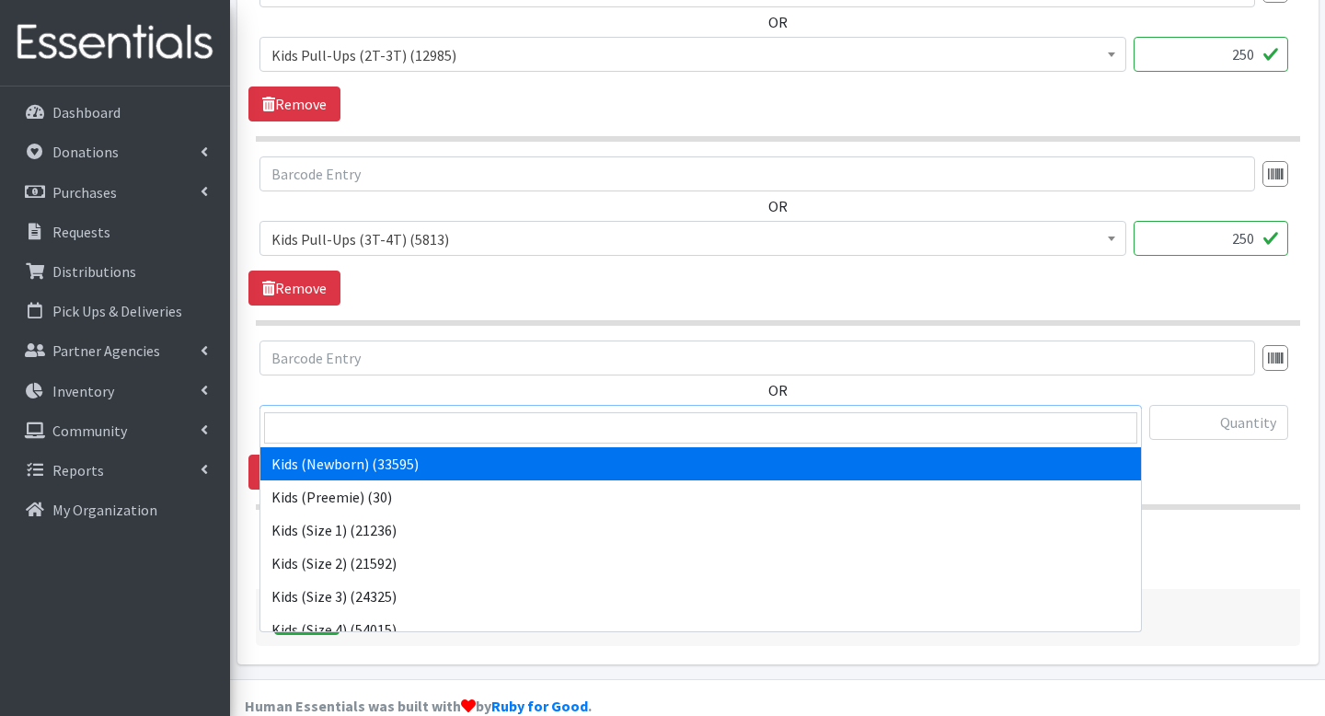
click at [467, 411] on span "Kids (Newborn) (33595)" at bounding box center [701, 424] width 859 height 26
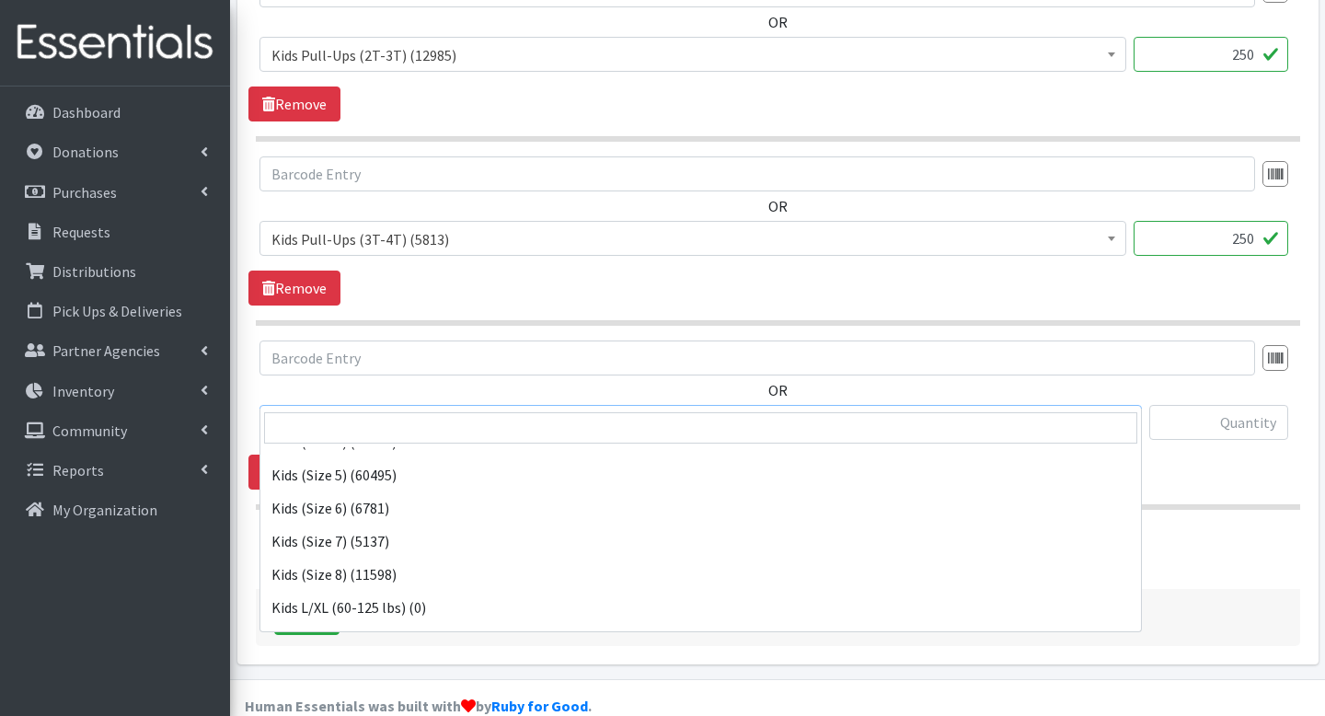
scroll to position [346, 0]
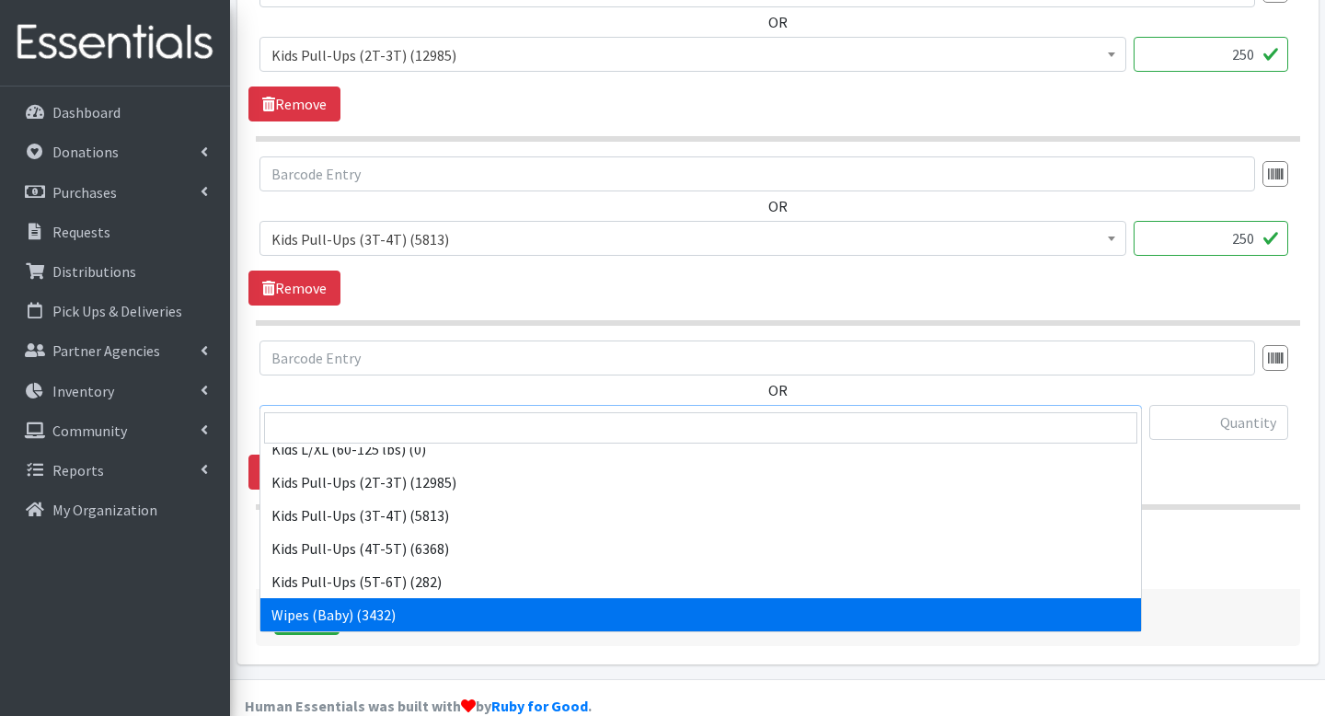
select select "4159"
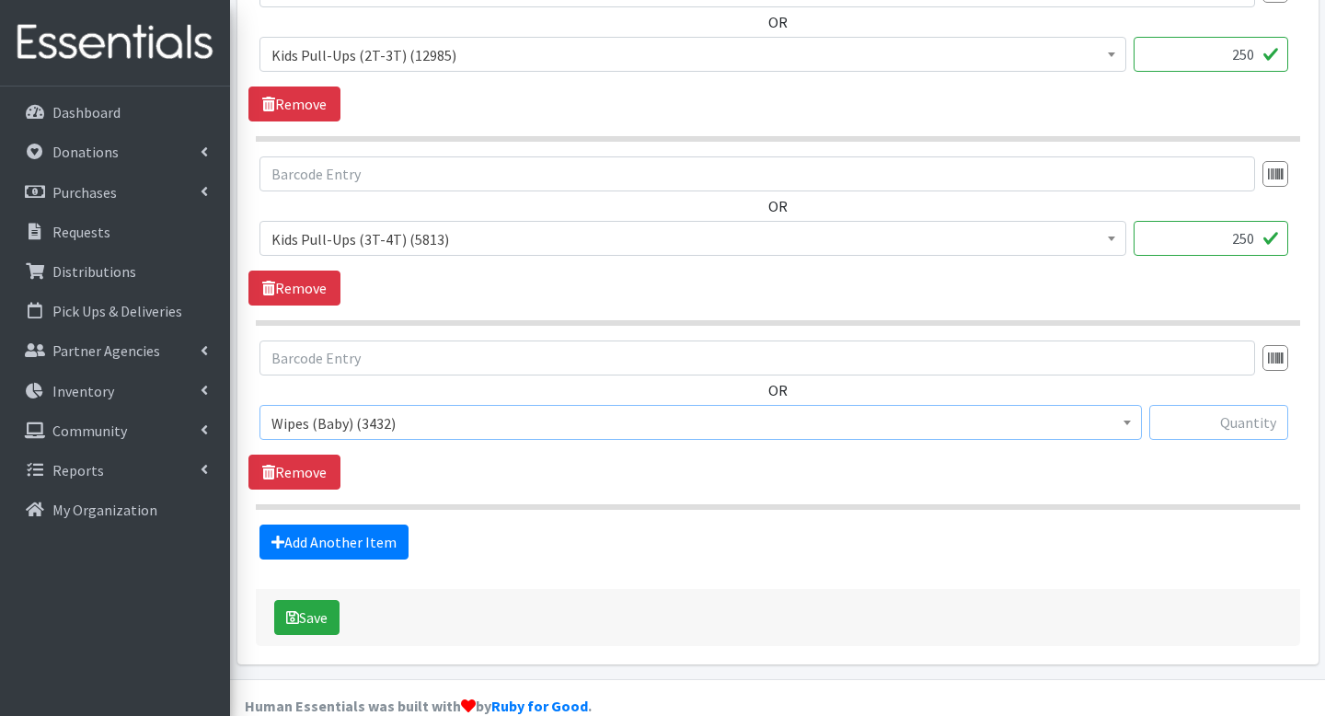
click at [1201, 405] on input "text" at bounding box center [1219, 422] width 139 height 35
type input "40"
click at [339, 600] on button "Save" at bounding box center [306, 617] width 65 height 35
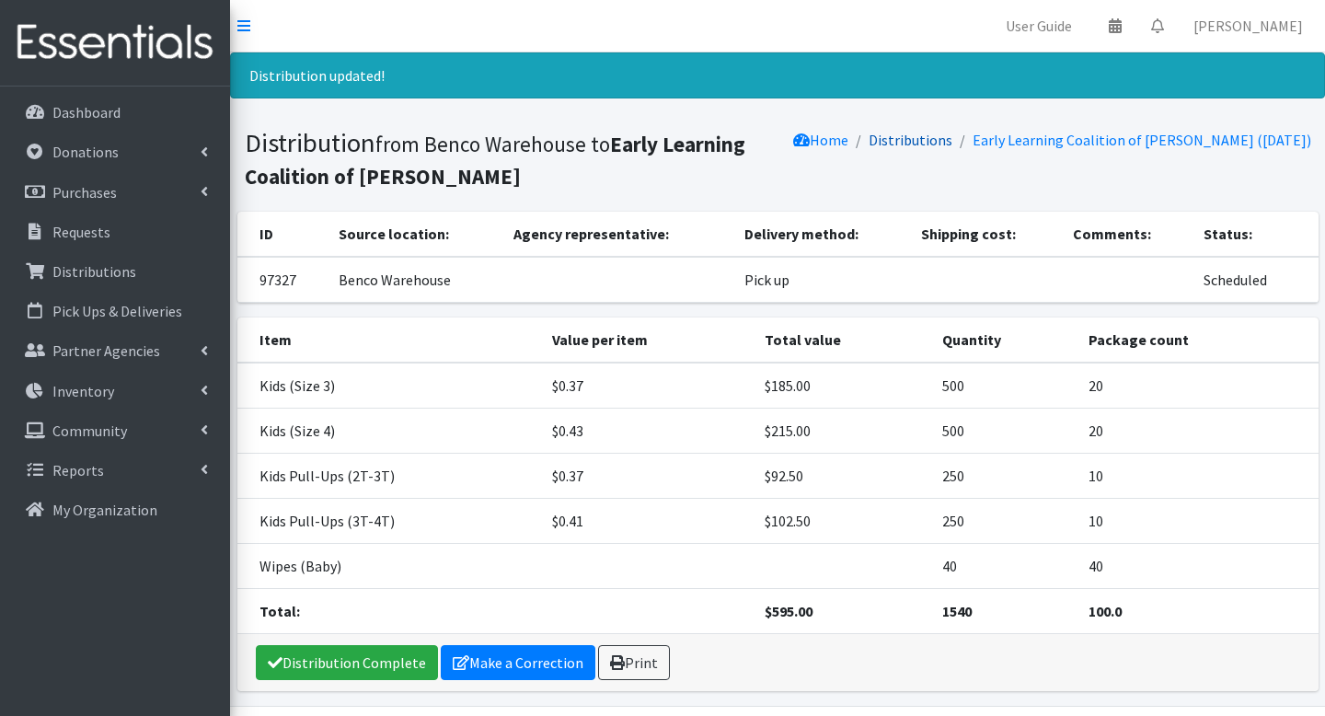
click at [953, 136] on link "Distributions" at bounding box center [911, 140] width 84 height 18
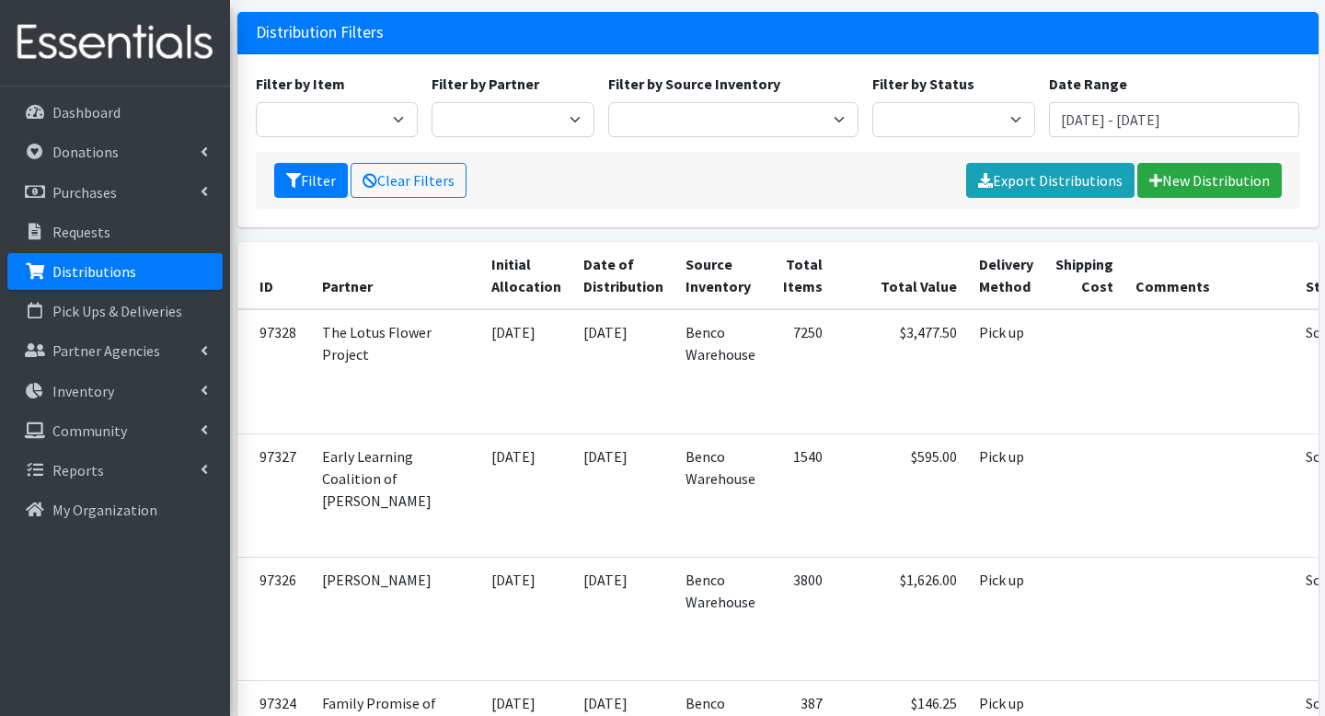
scroll to position [144, 0]
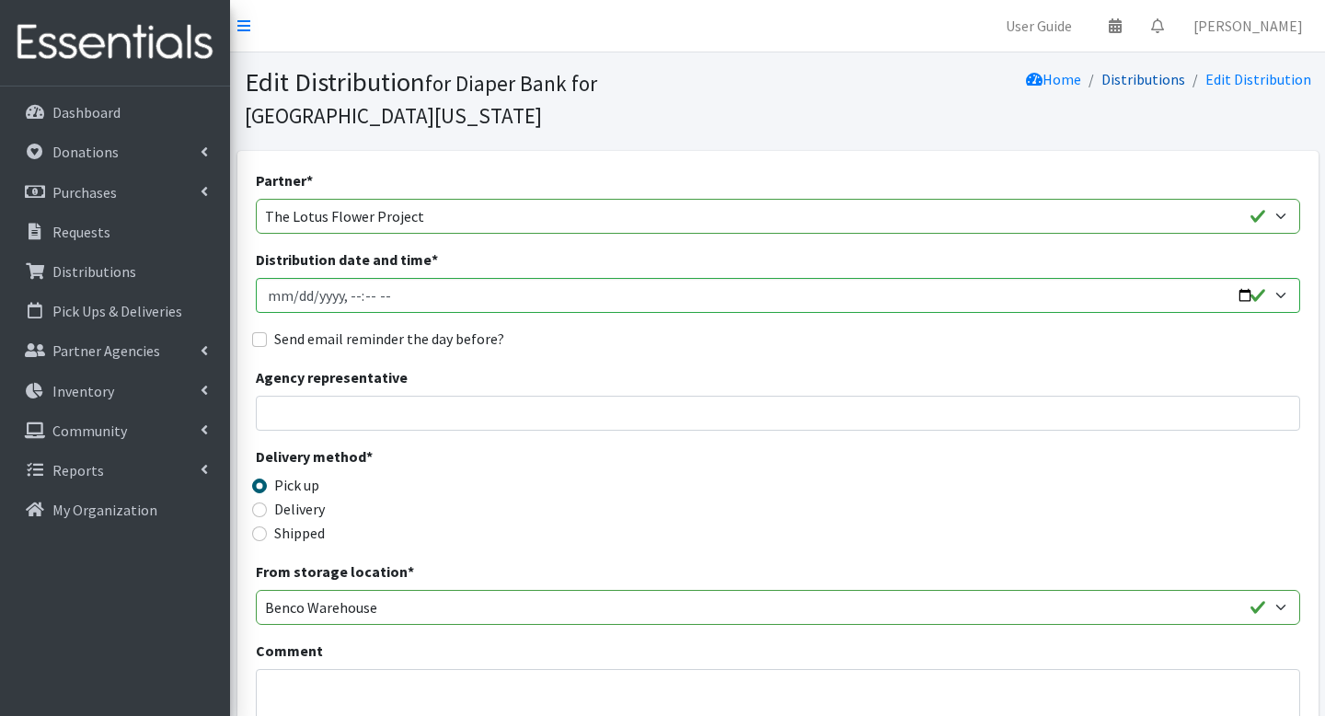
click at [1126, 83] on link "Distributions" at bounding box center [1144, 79] width 84 height 18
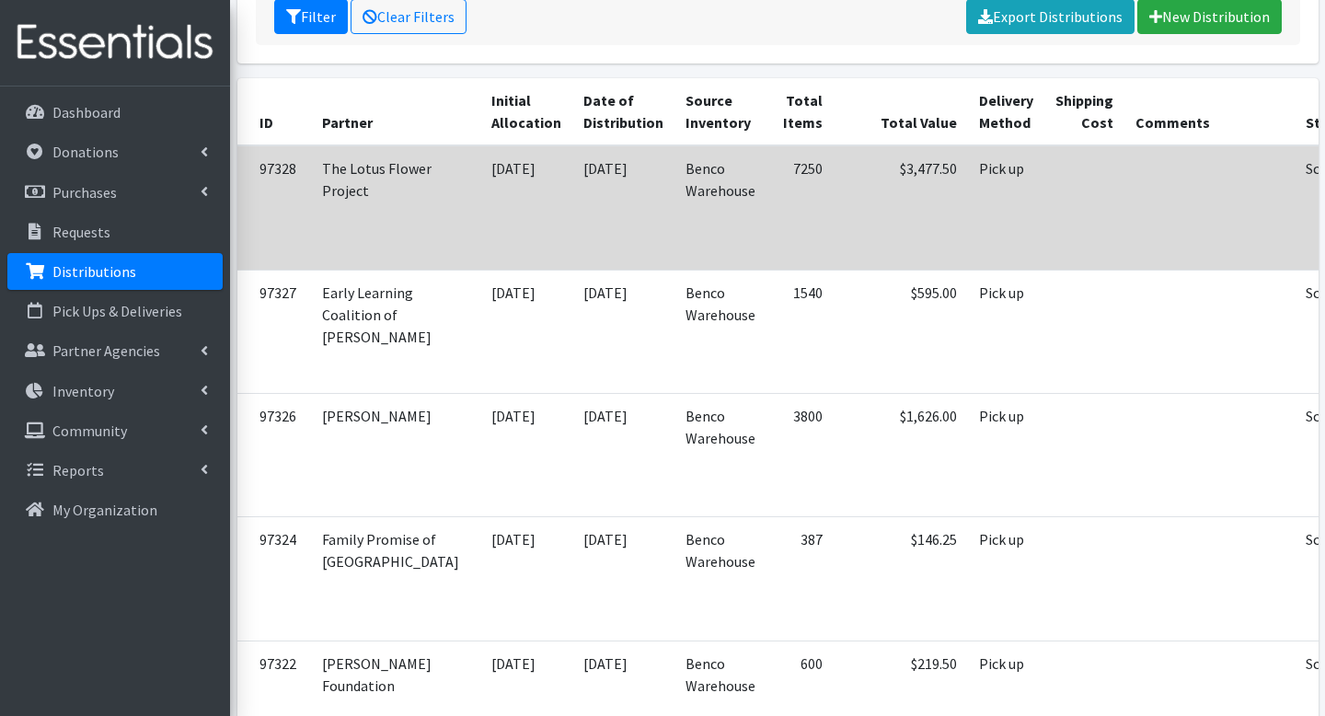
scroll to position [305, 0]
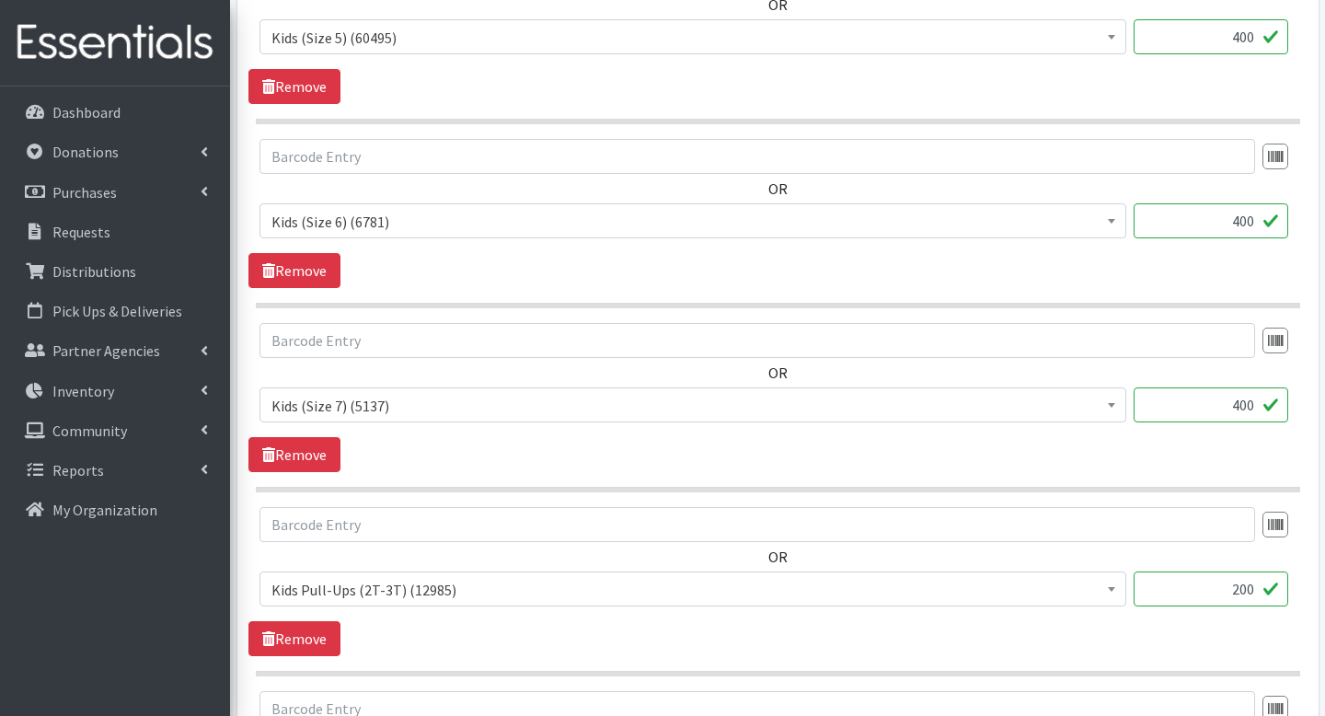
scroll to position [2289, 0]
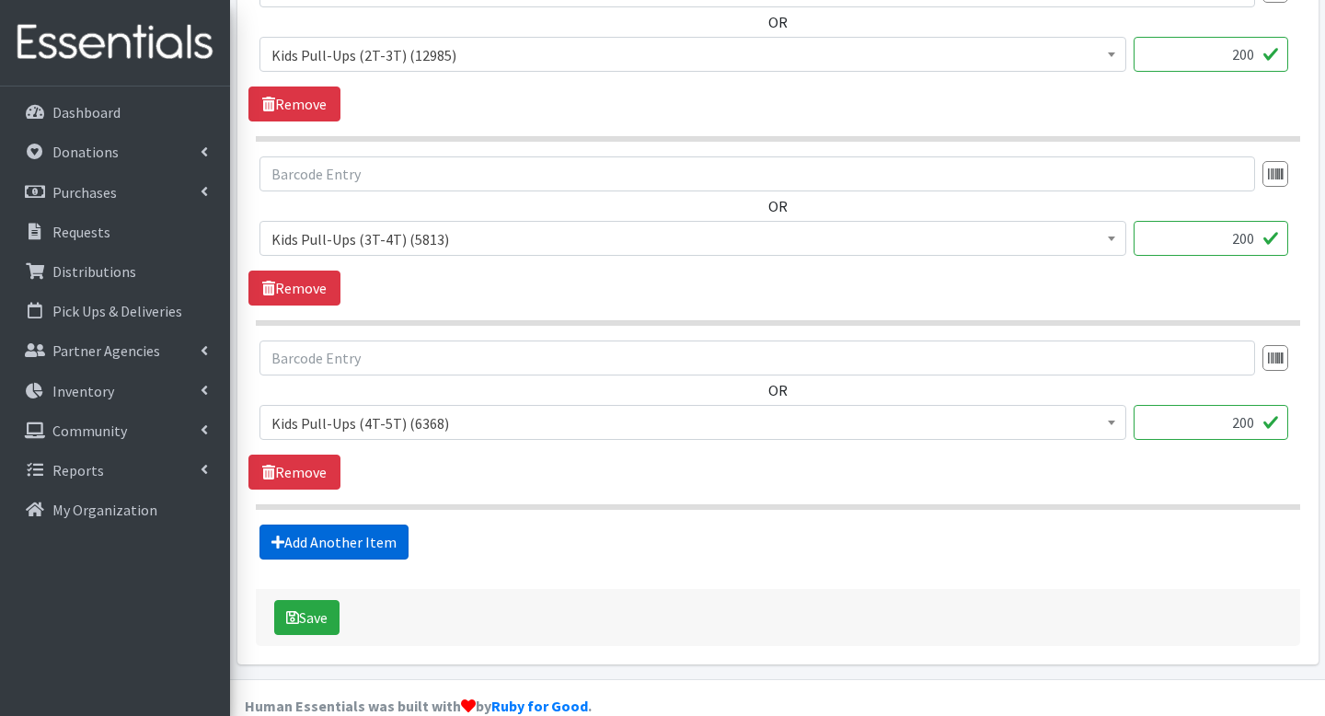
click at [372, 525] on link "Add Another Item" at bounding box center [334, 542] width 149 height 35
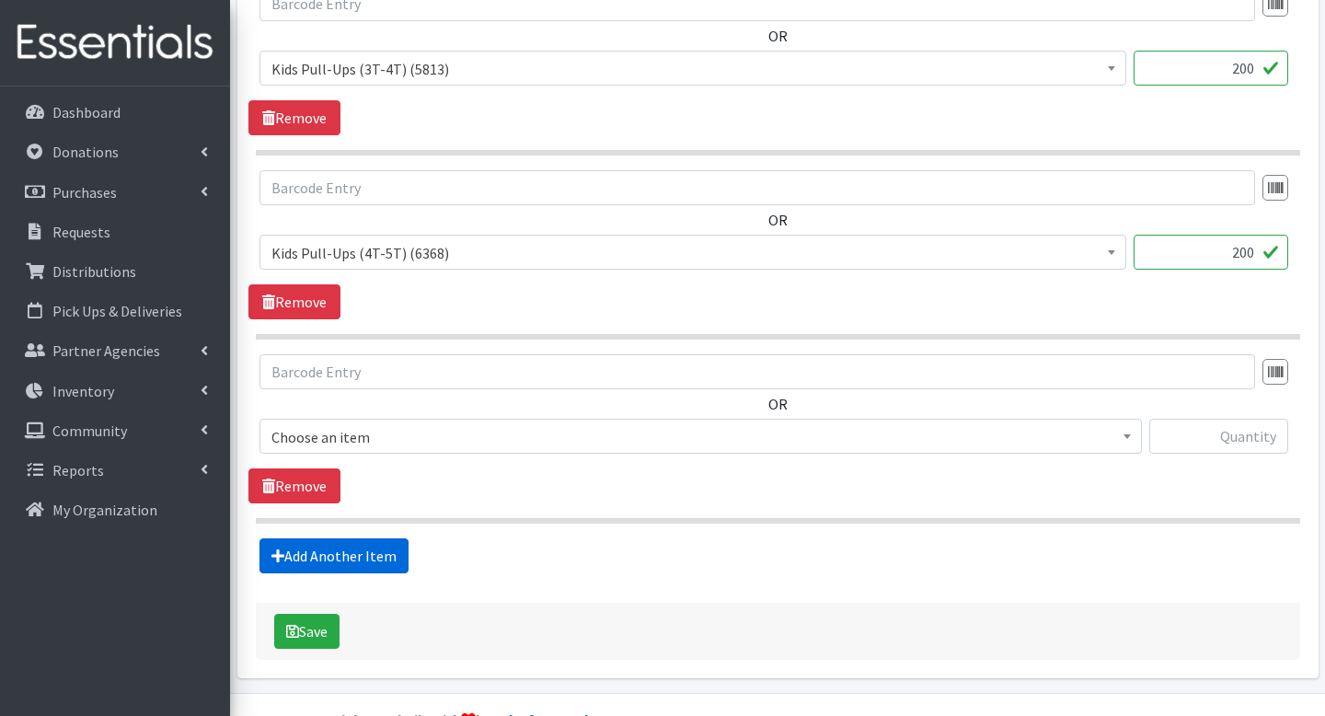
scroll to position [2473, 0]
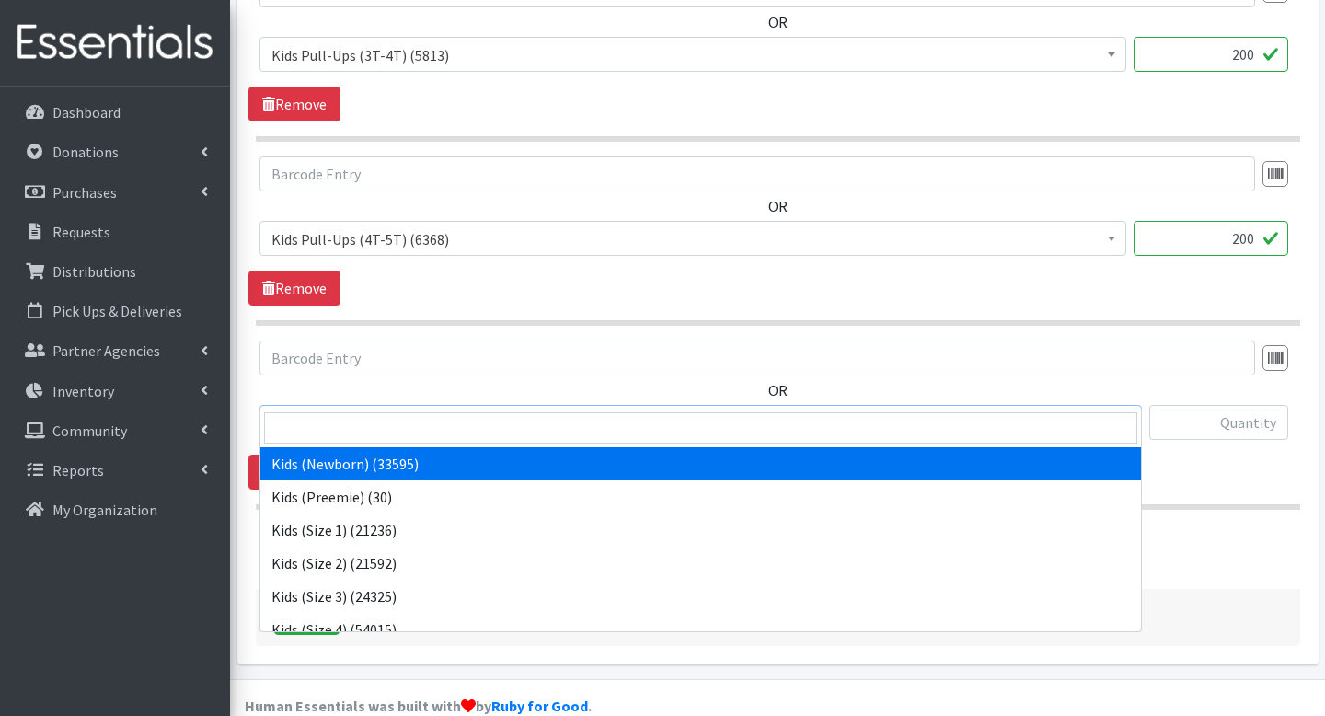
click at [420, 411] on span "Kids (Newborn) (33595)" at bounding box center [701, 424] width 859 height 26
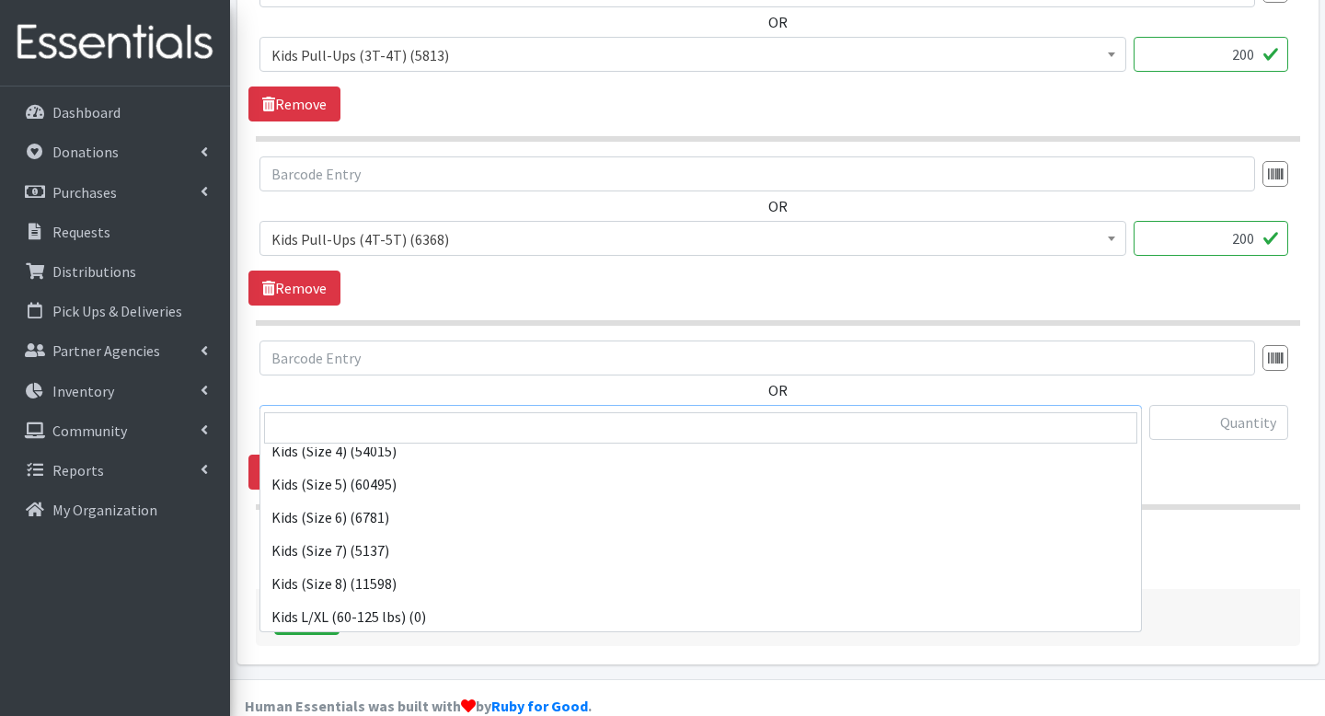
scroll to position [346, 0]
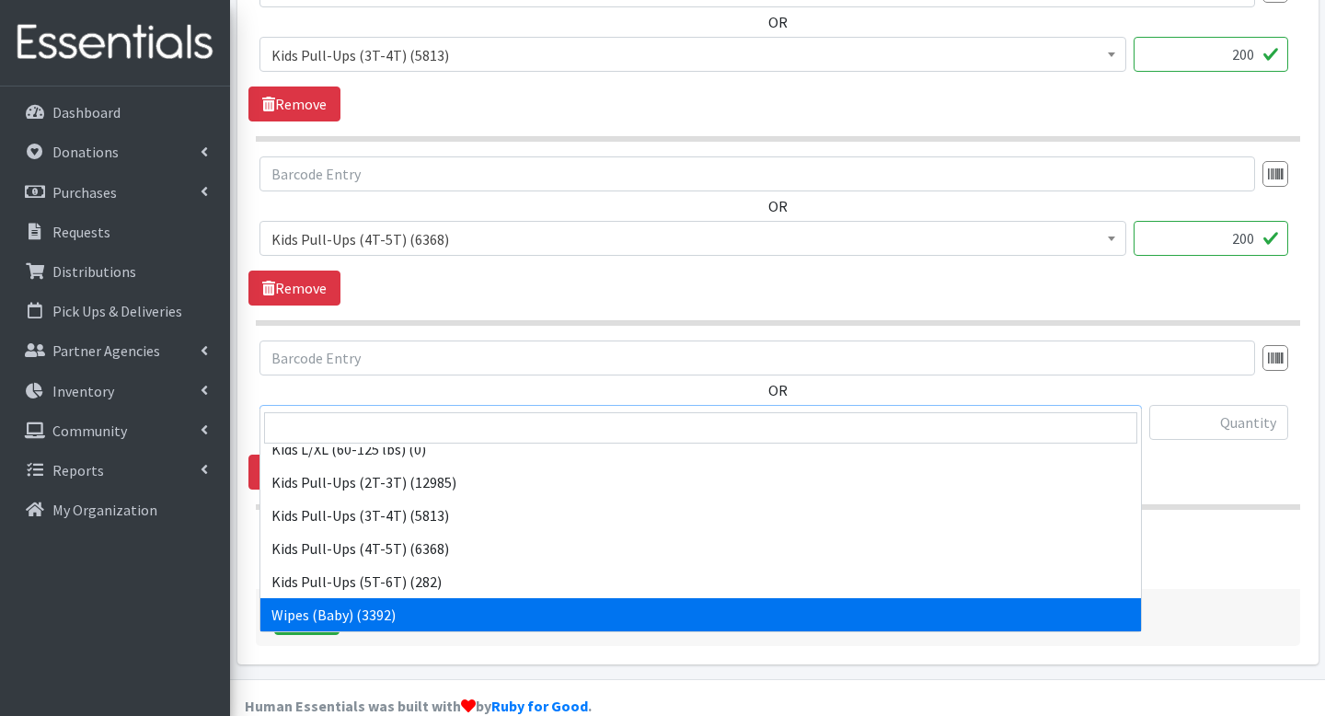
select select "4159"
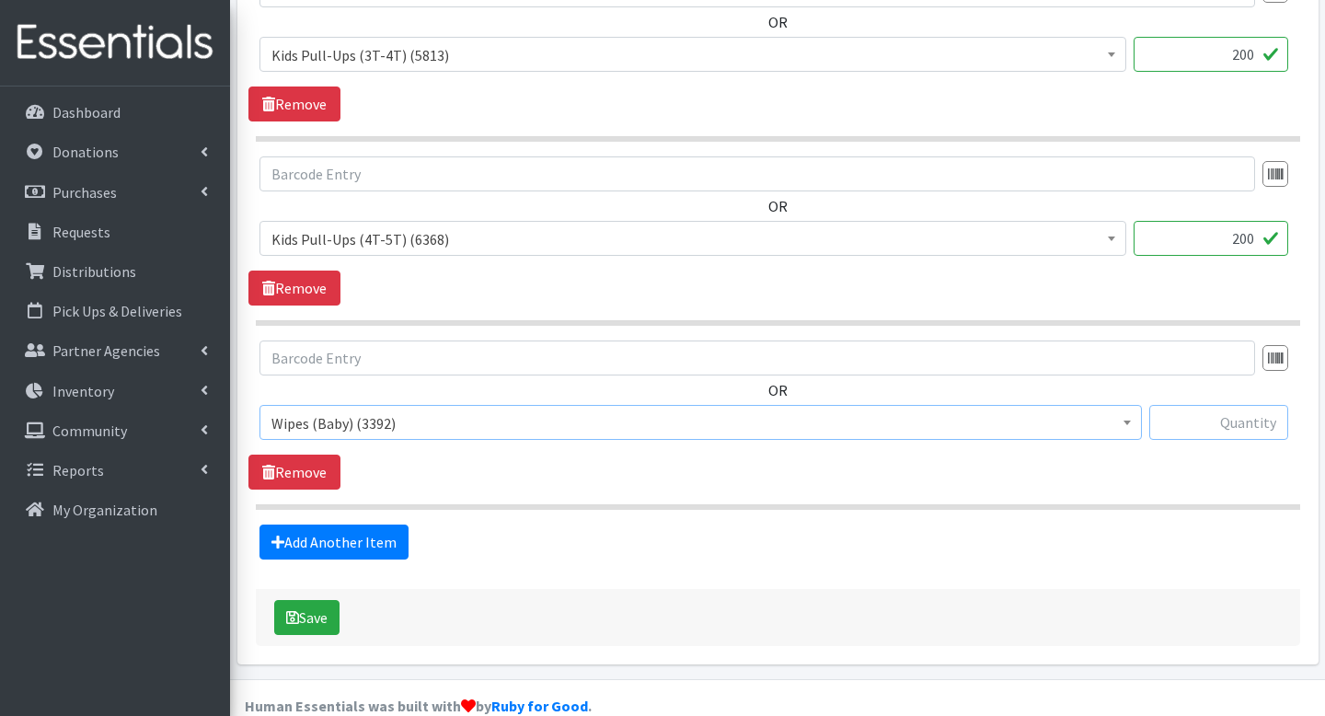
click at [1177, 405] on input "text" at bounding box center [1219, 422] width 139 height 35
type input "50"
click at [317, 600] on button "Save" at bounding box center [306, 617] width 65 height 35
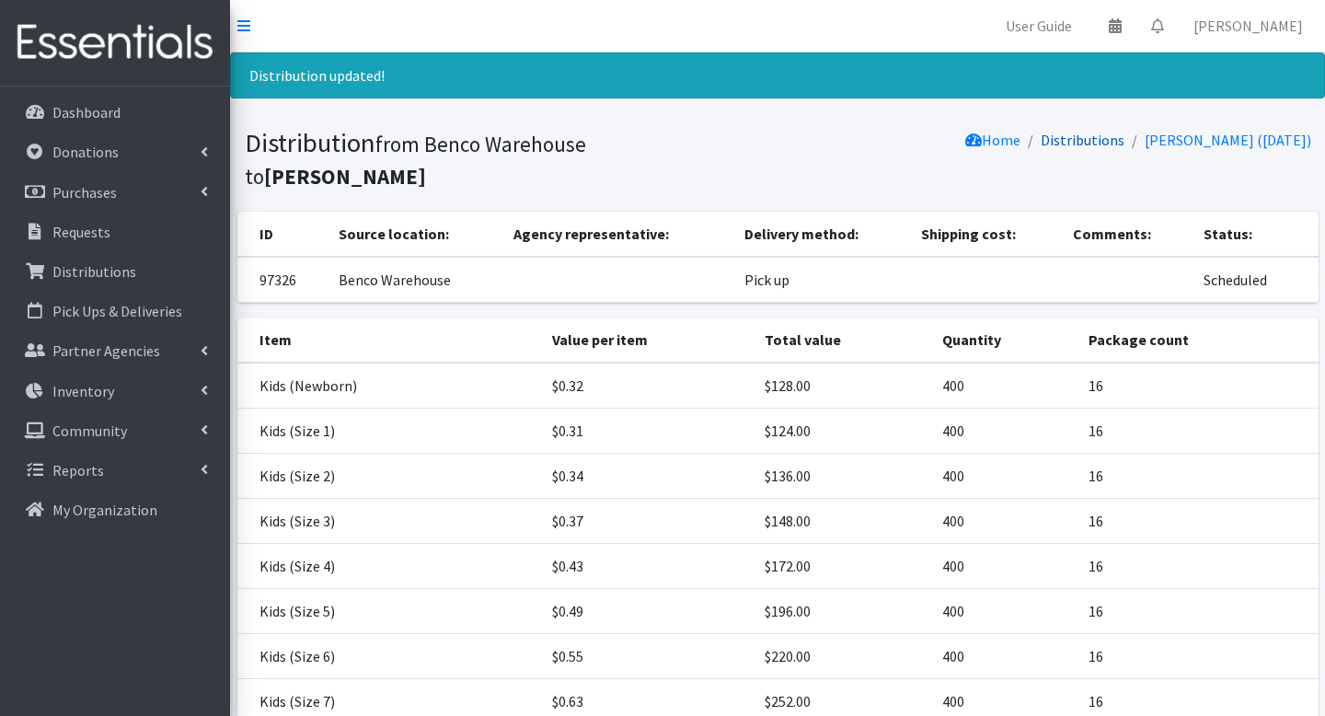
click at [1076, 142] on link "Distributions" at bounding box center [1083, 140] width 84 height 18
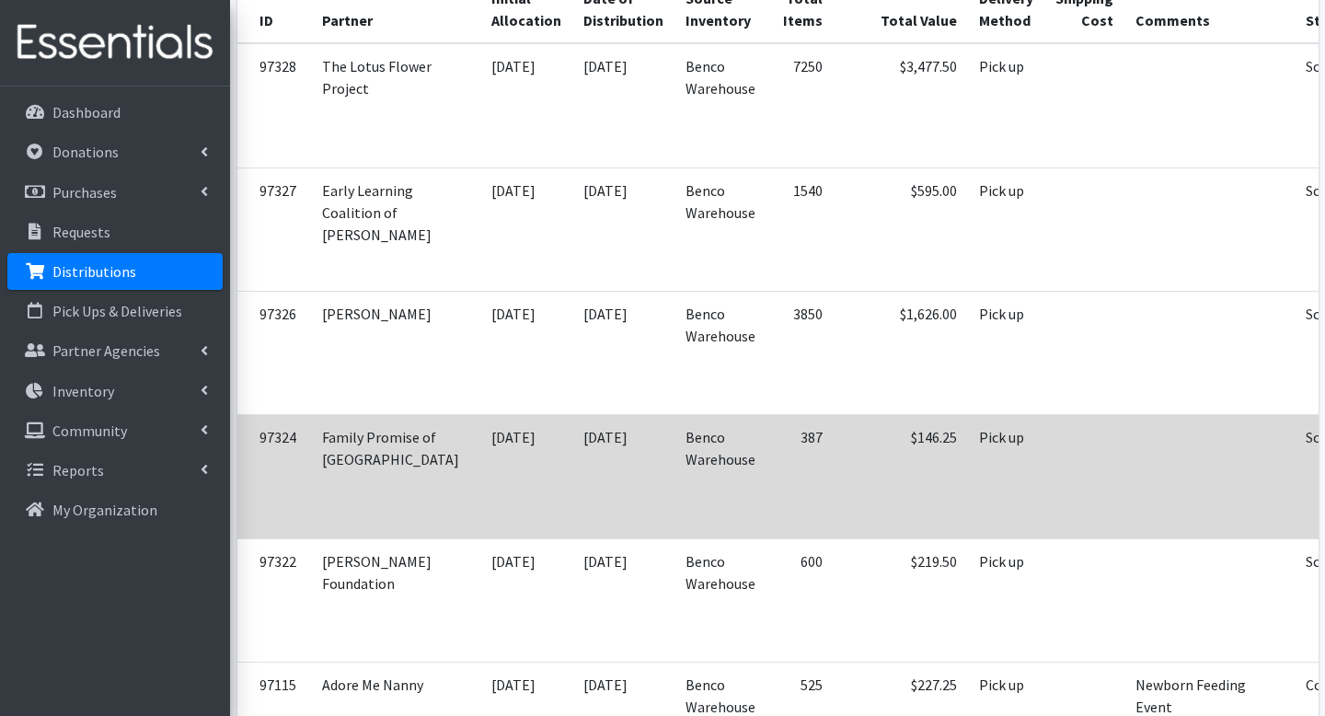
scroll to position [426, 0]
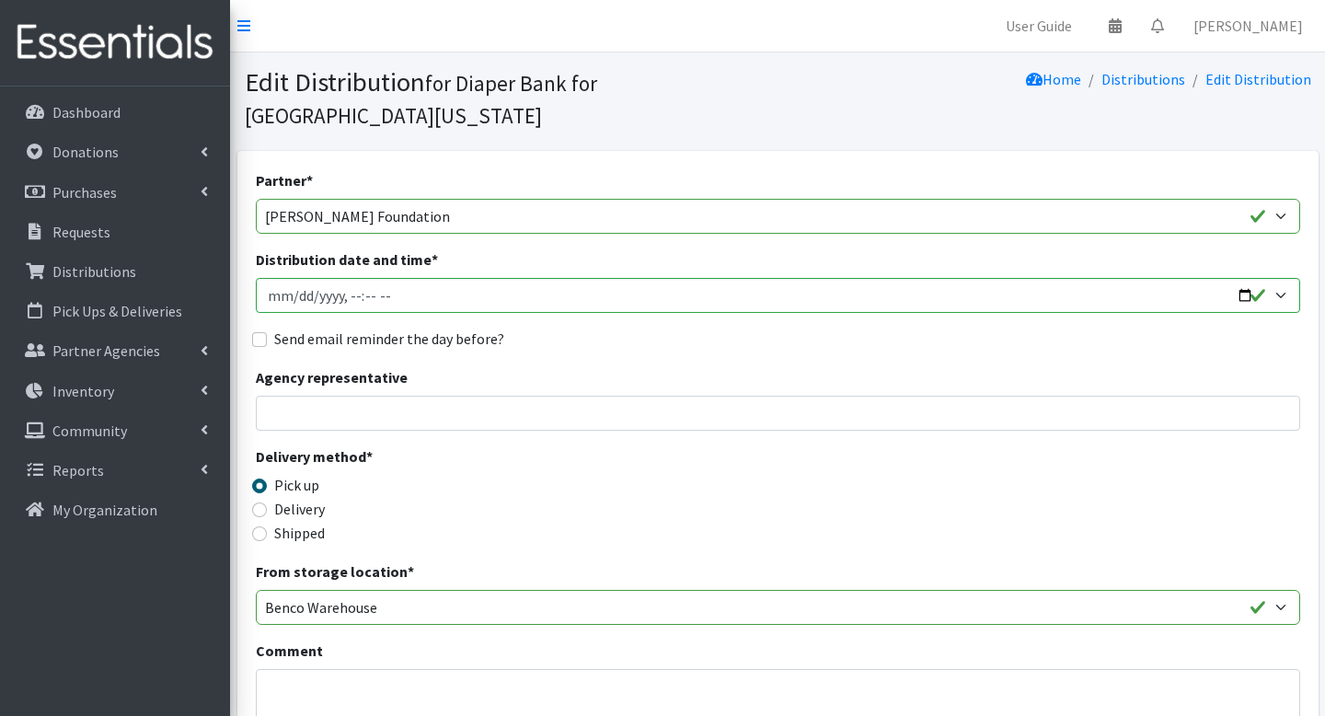
scroll to position [816, 0]
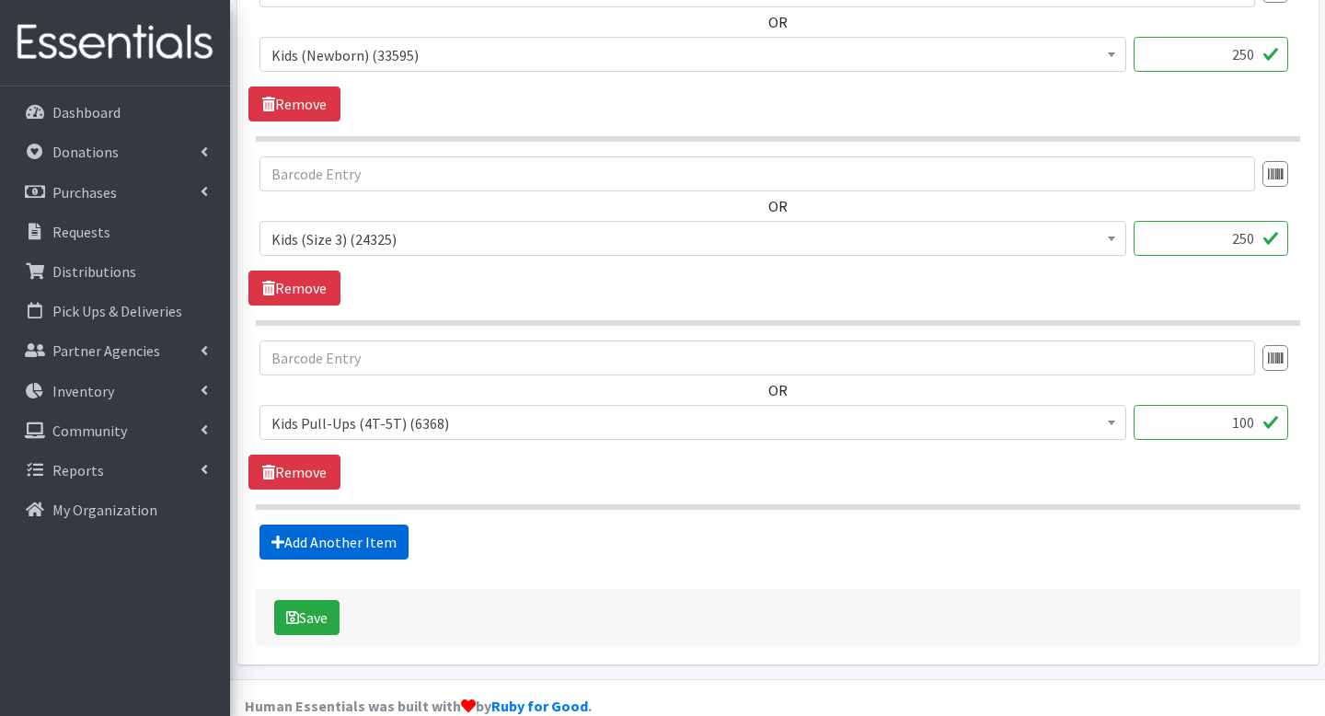
click at [377, 525] on link "Add Another Item" at bounding box center [334, 542] width 149 height 35
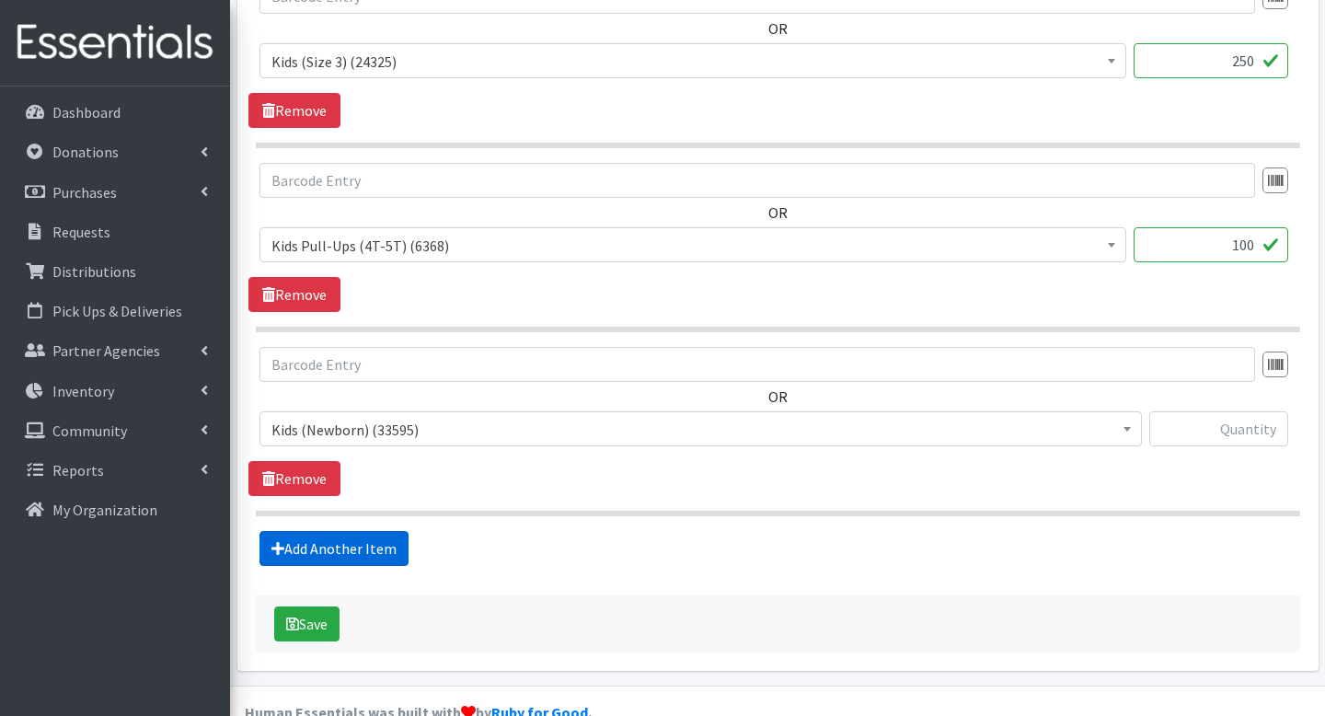
scroll to position [1001, 0]
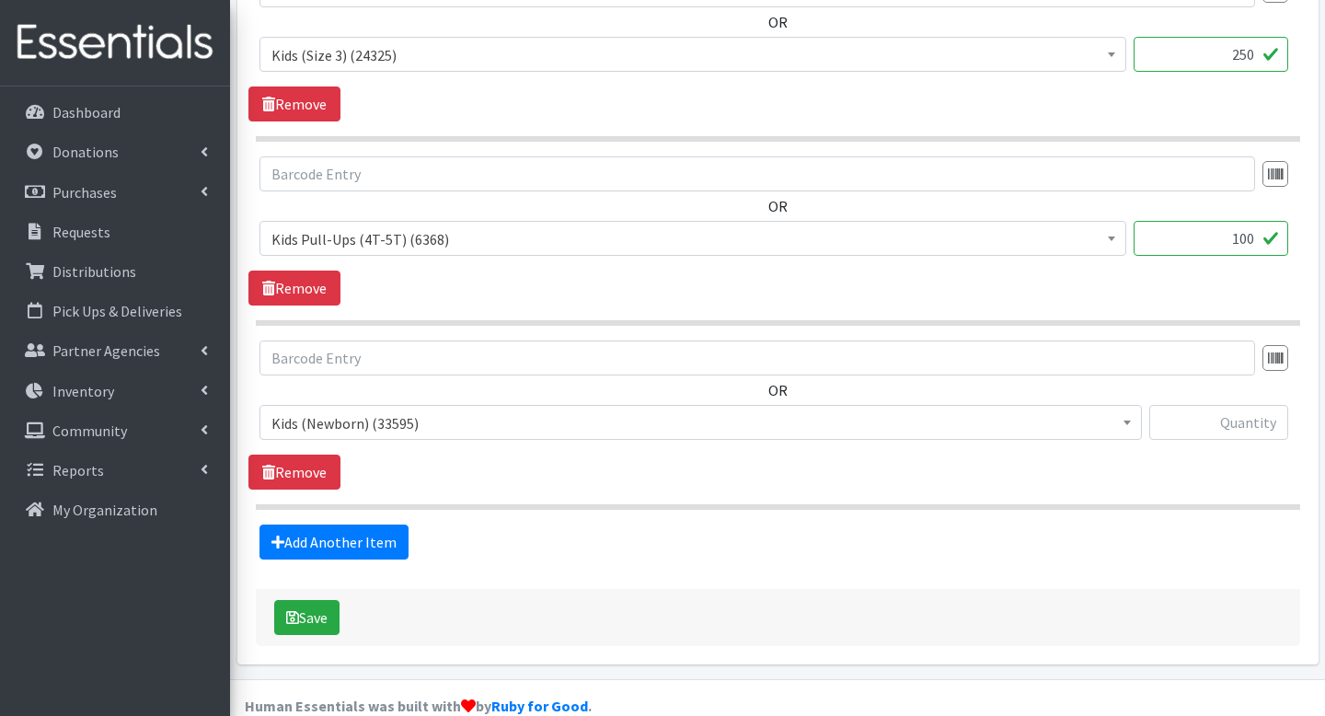
click at [423, 411] on span "Kids (Newborn) (33595)" at bounding box center [701, 424] width 859 height 26
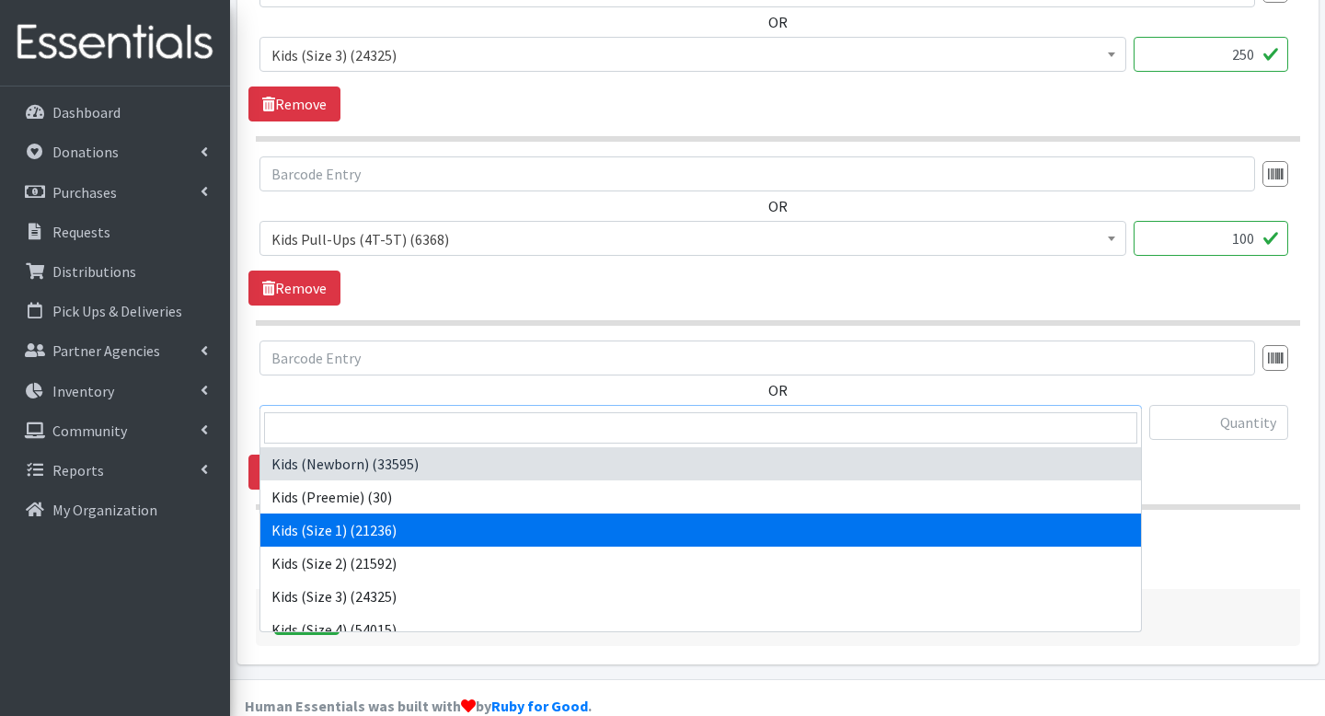
scroll to position [346, 0]
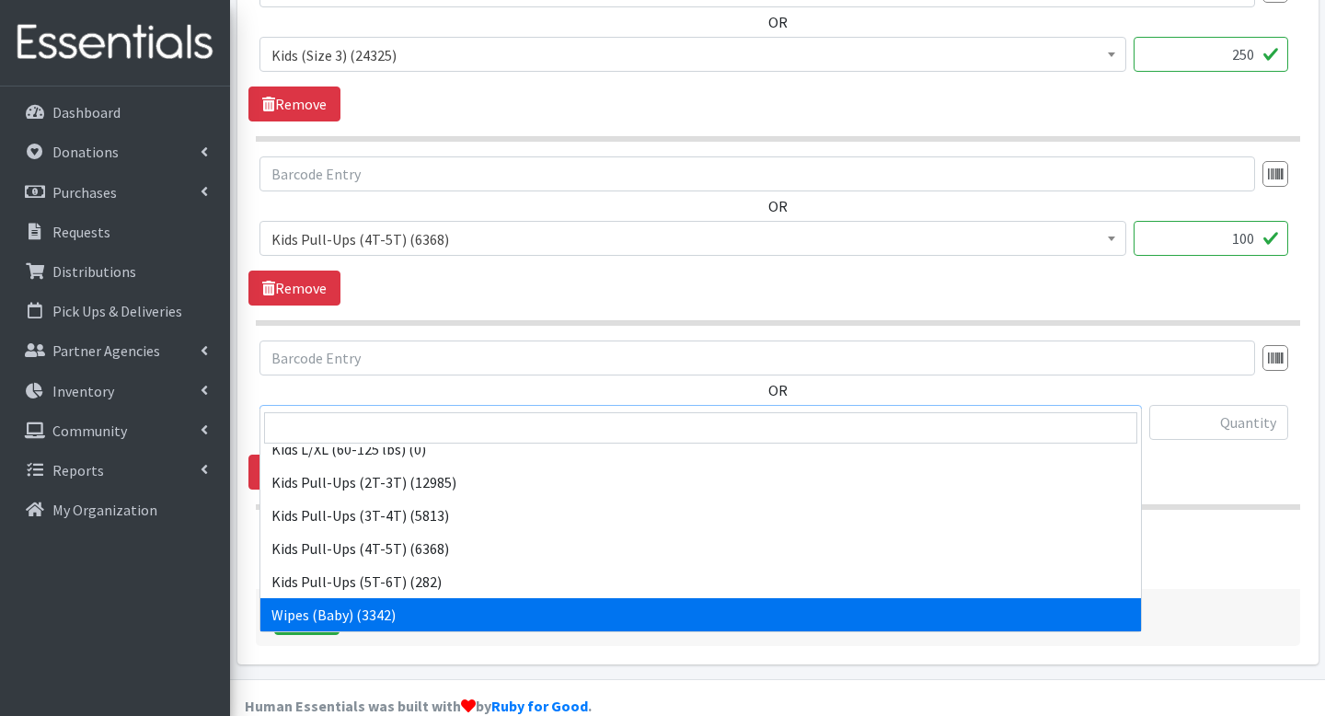
select select "4159"
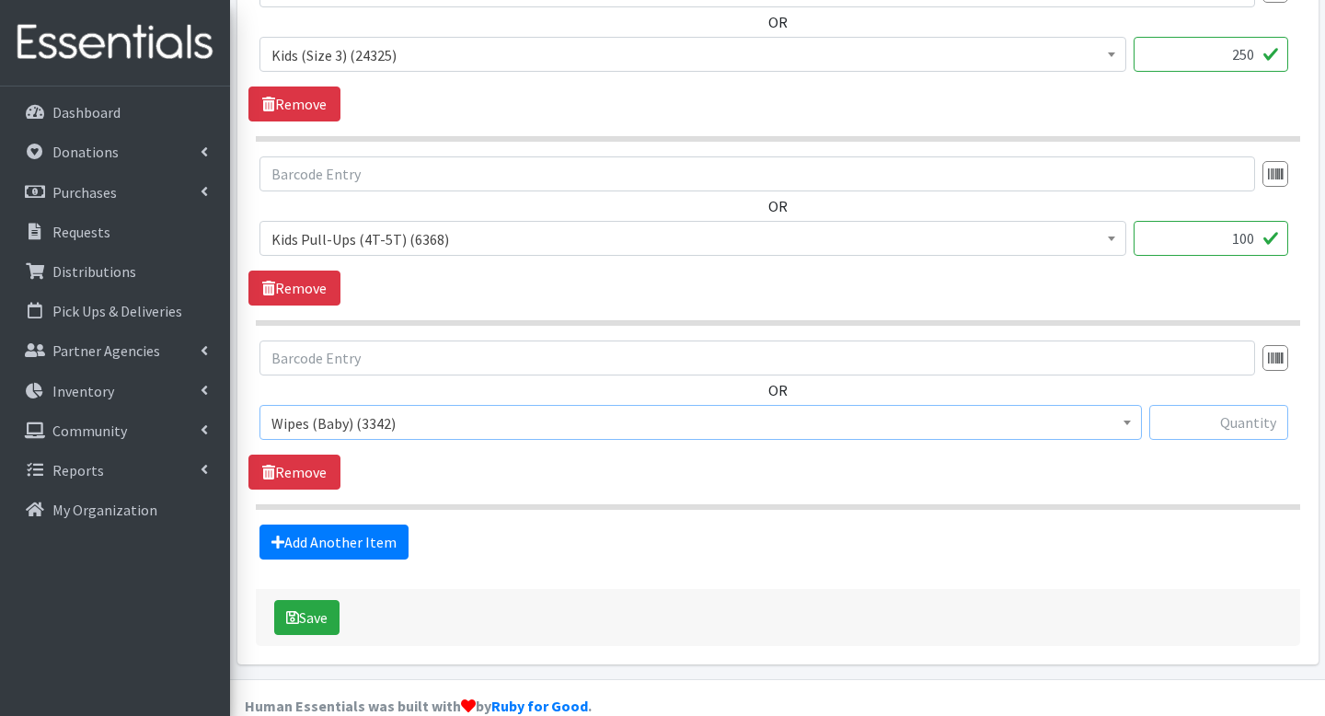
click at [1175, 405] on input "text" at bounding box center [1219, 422] width 139 height 35
type input "15"
click at [320, 600] on button "Save" at bounding box center [306, 617] width 65 height 35
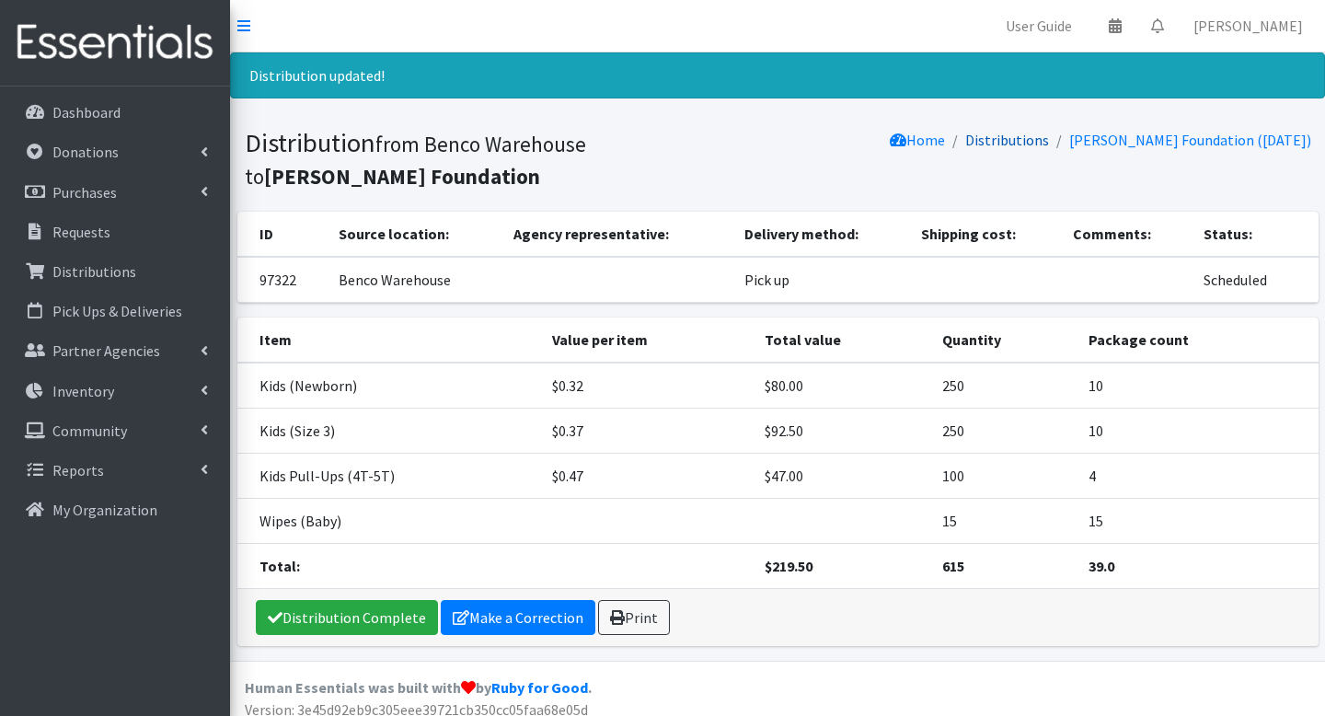
click at [1012, 141] on link "Distributions" at bounding box center [1008, 140] width 84 height 18
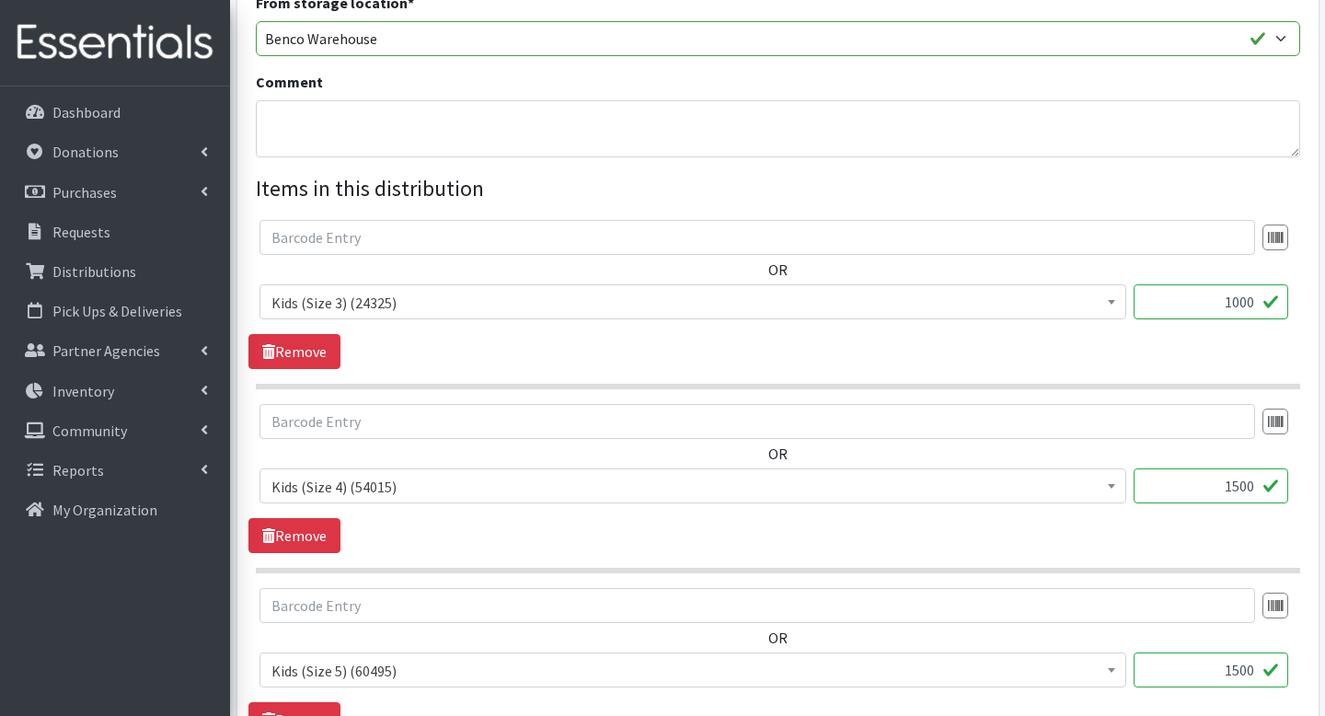
scroll to position [1737, 0]
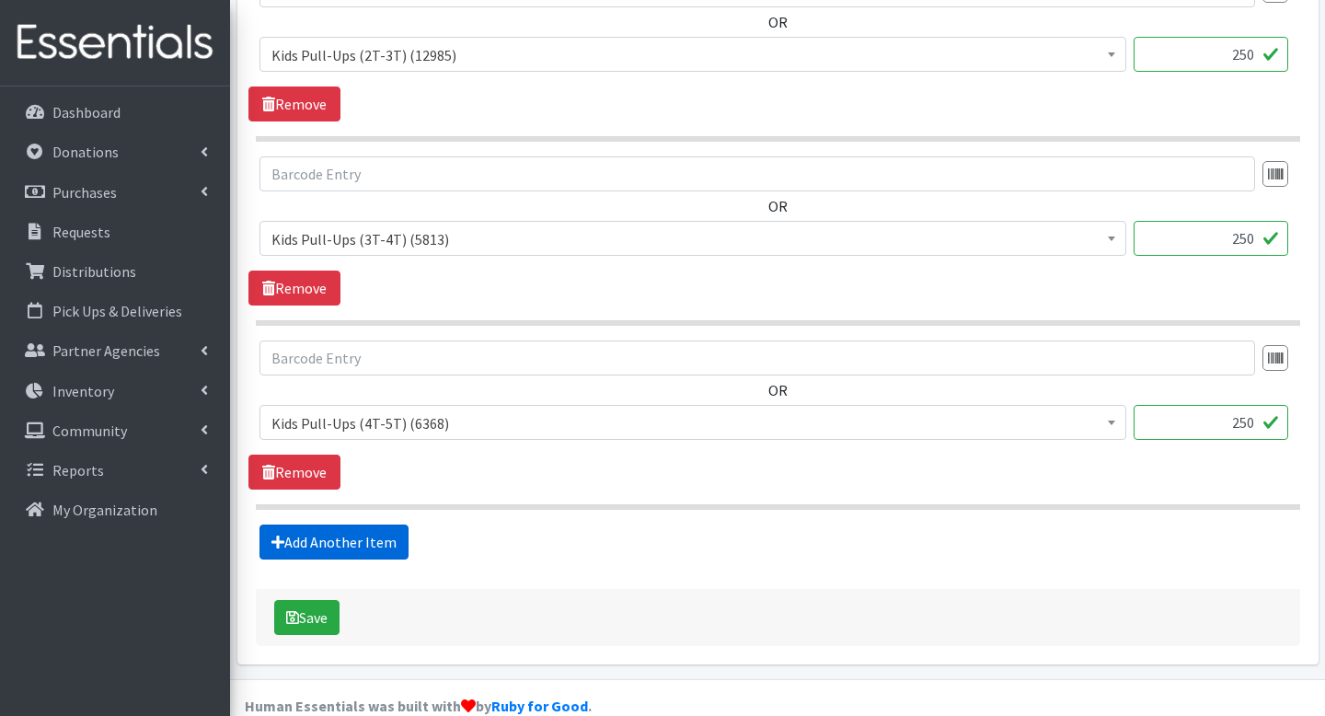
click at [381, 525] on link "Add Another Item" at bounding box center [334, 542] width 149 height 35
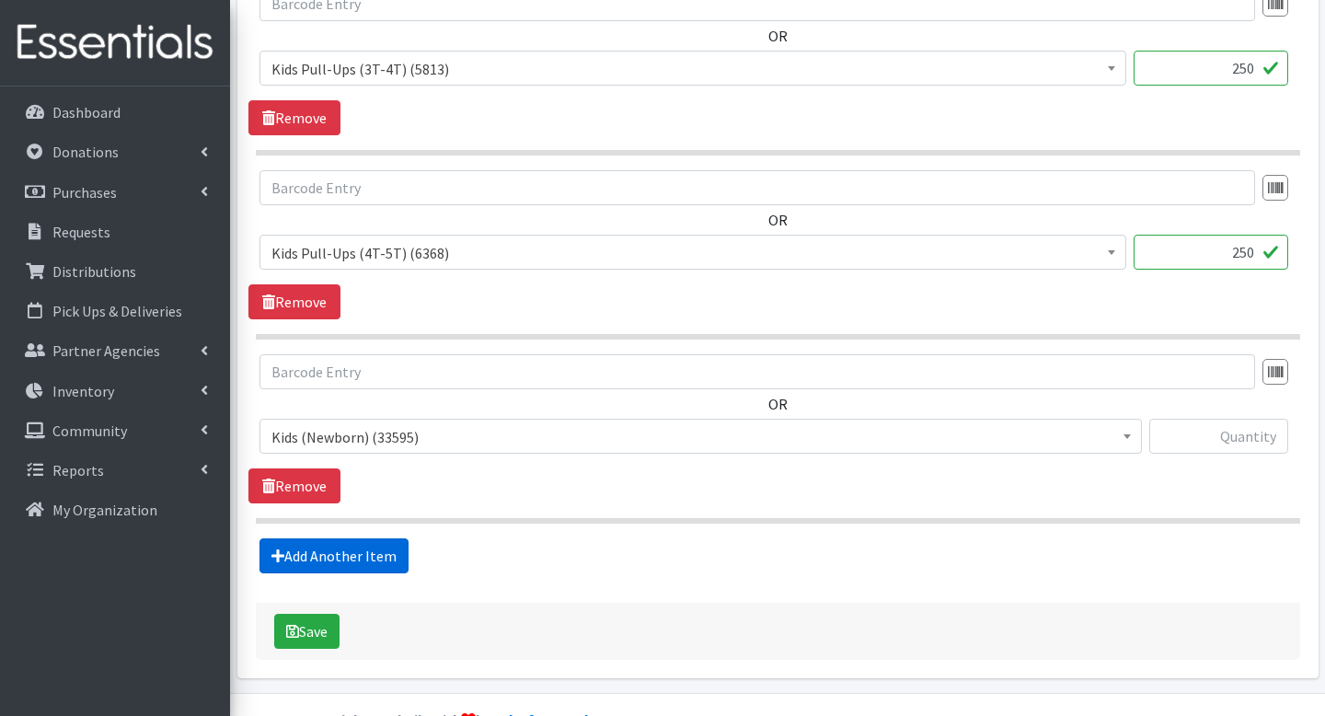
scroll to position [1921, 0]
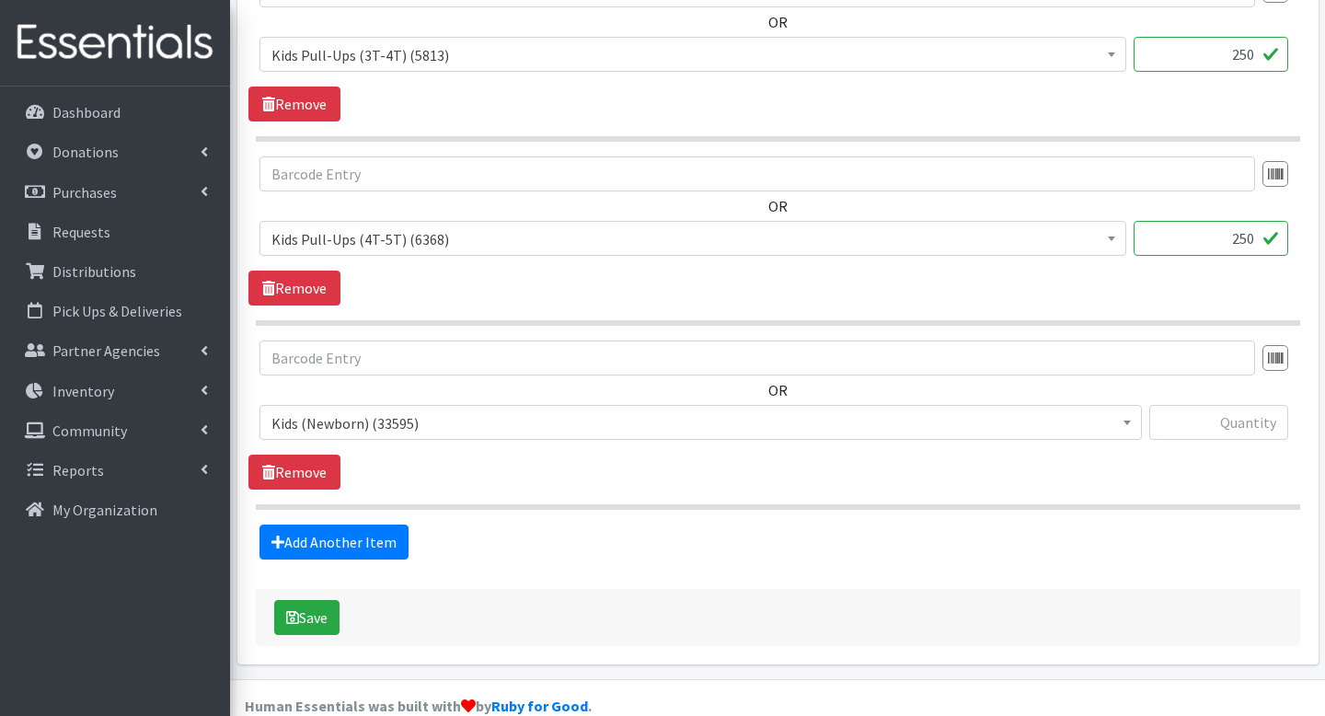
click at [467, 411] on span "Kids (Newborn) (33595)" at bounding box center [701, 424] width 859 height 26
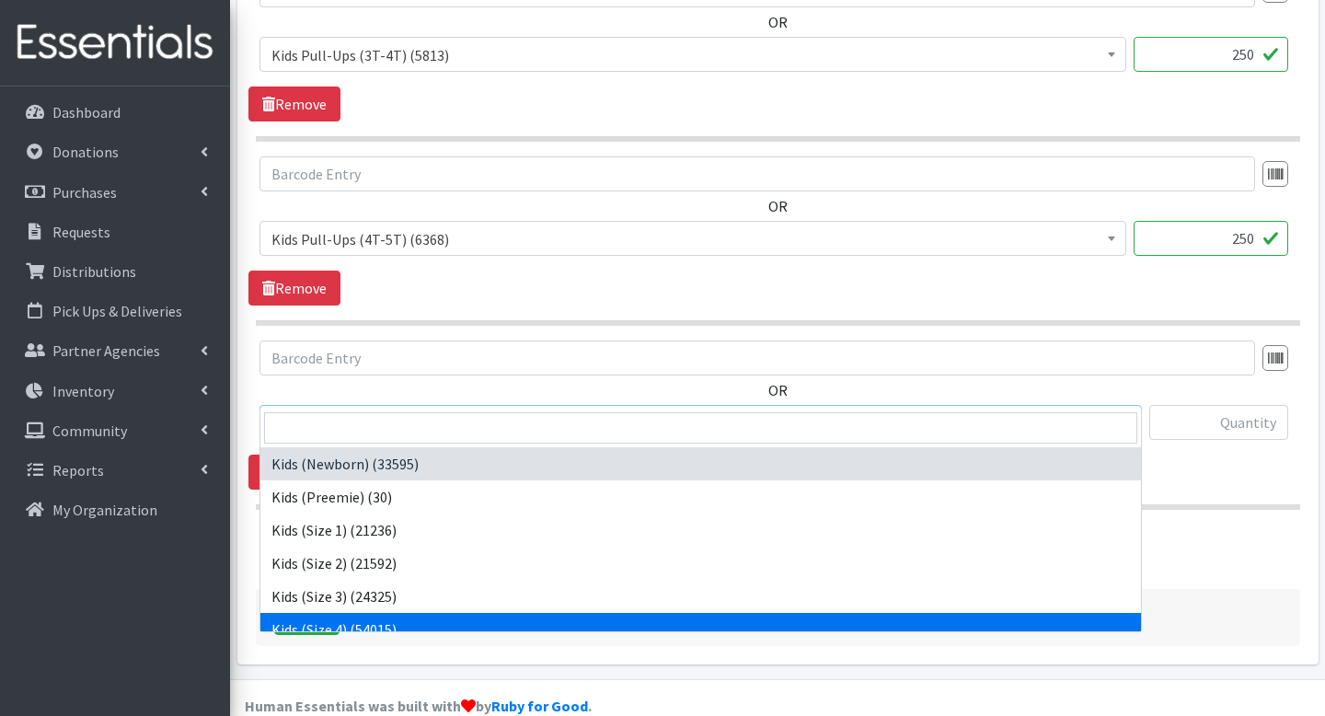
scroll to position [346, 0]
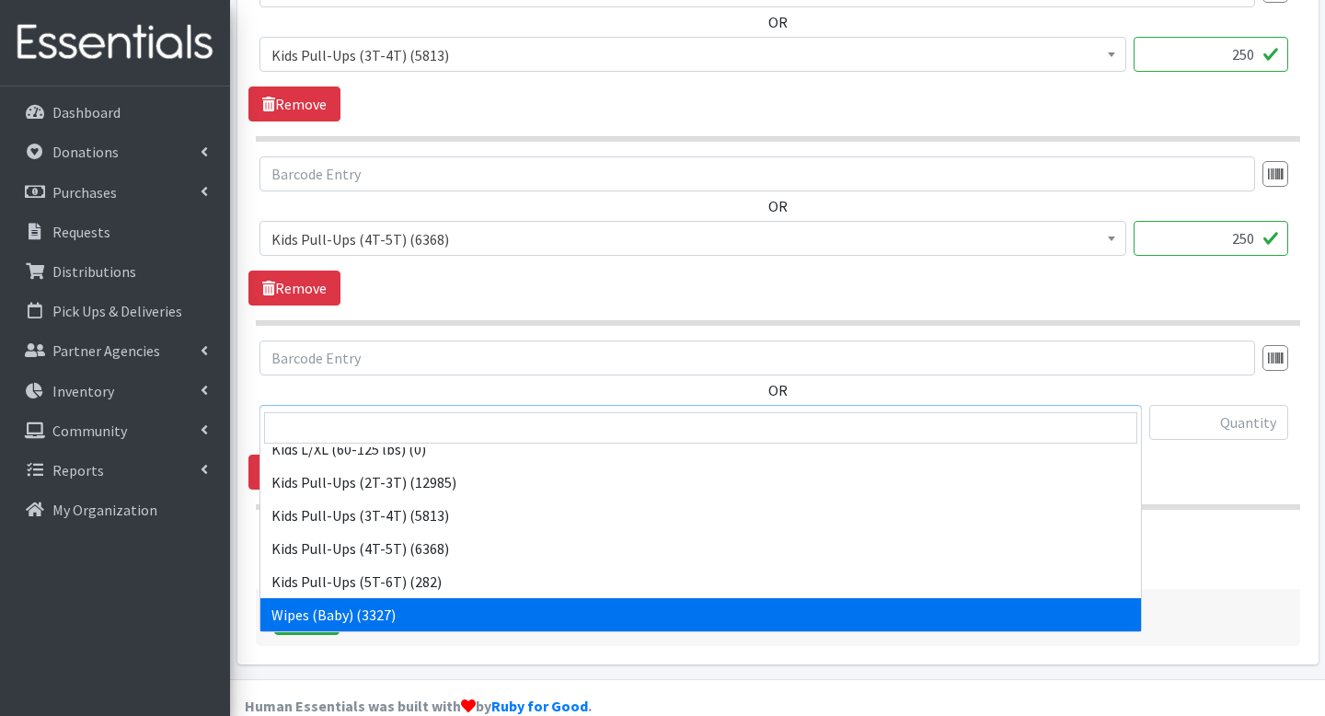
select select "4159"
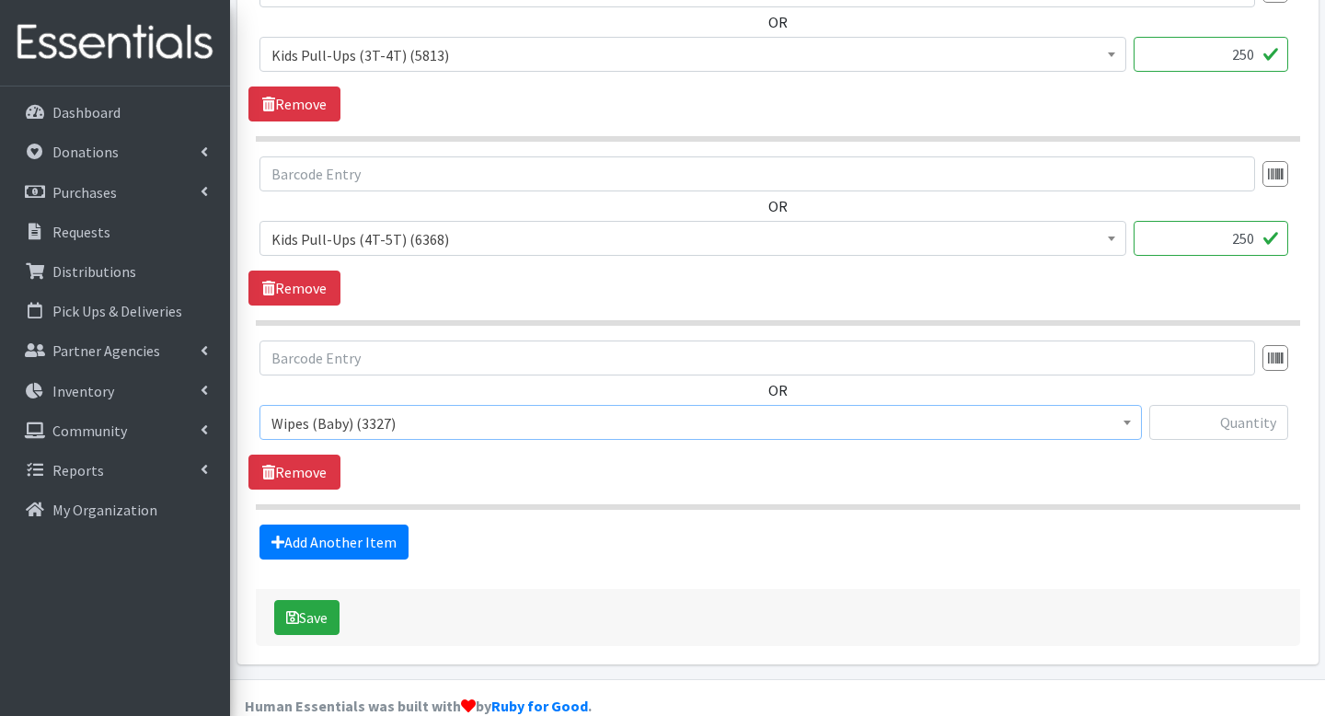
click at [980, 462] on section "OR Kids (Newborn) (33595) Kids (Preemie) (30) Kids (Size 1) (21236) Kids (Size …" at bounding box center [778, 425] width 1045 height 169
click at [1231, 405] on input "text" at bounding box center [1219, 422] width 139 height 35
type input "0"
type input "100"
click at [332, 600] on button "Save" at bounding box center [306, 617] width 65 height 35
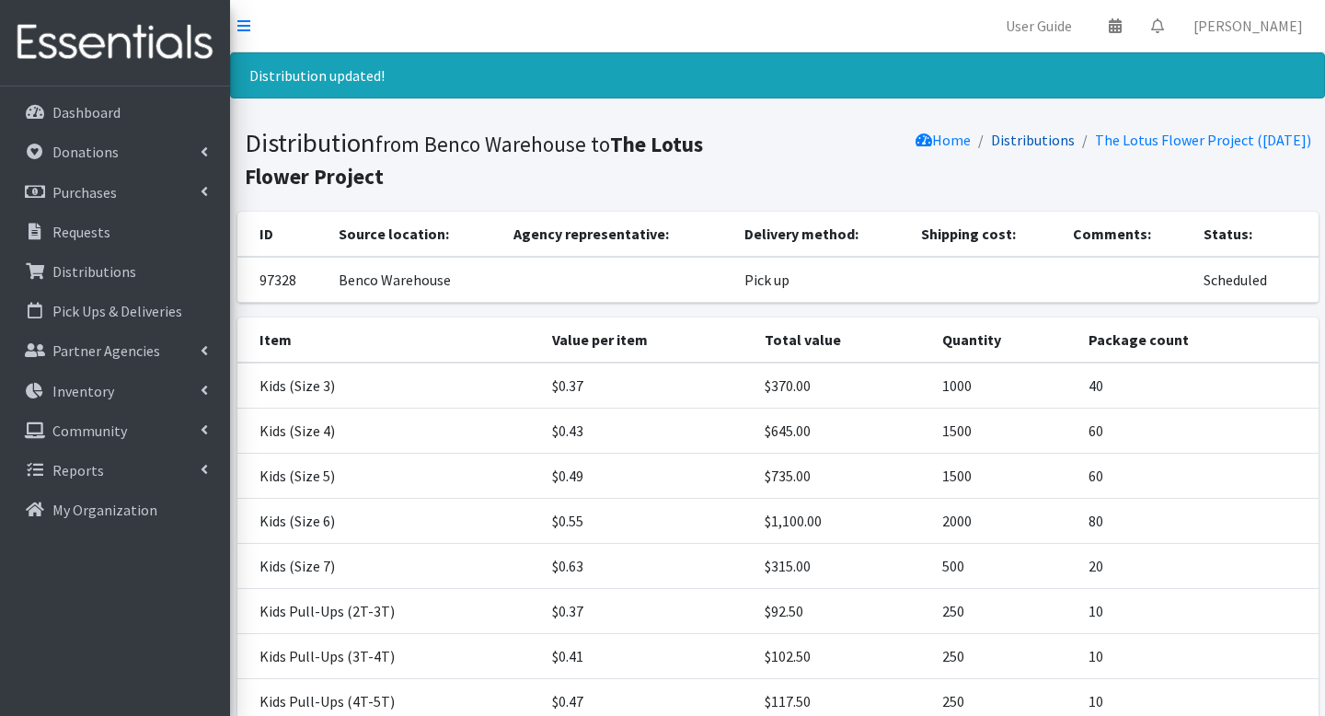
click at [996, 137] on link "Distributions" at bounding box center [1033, 140] width 84 height 18
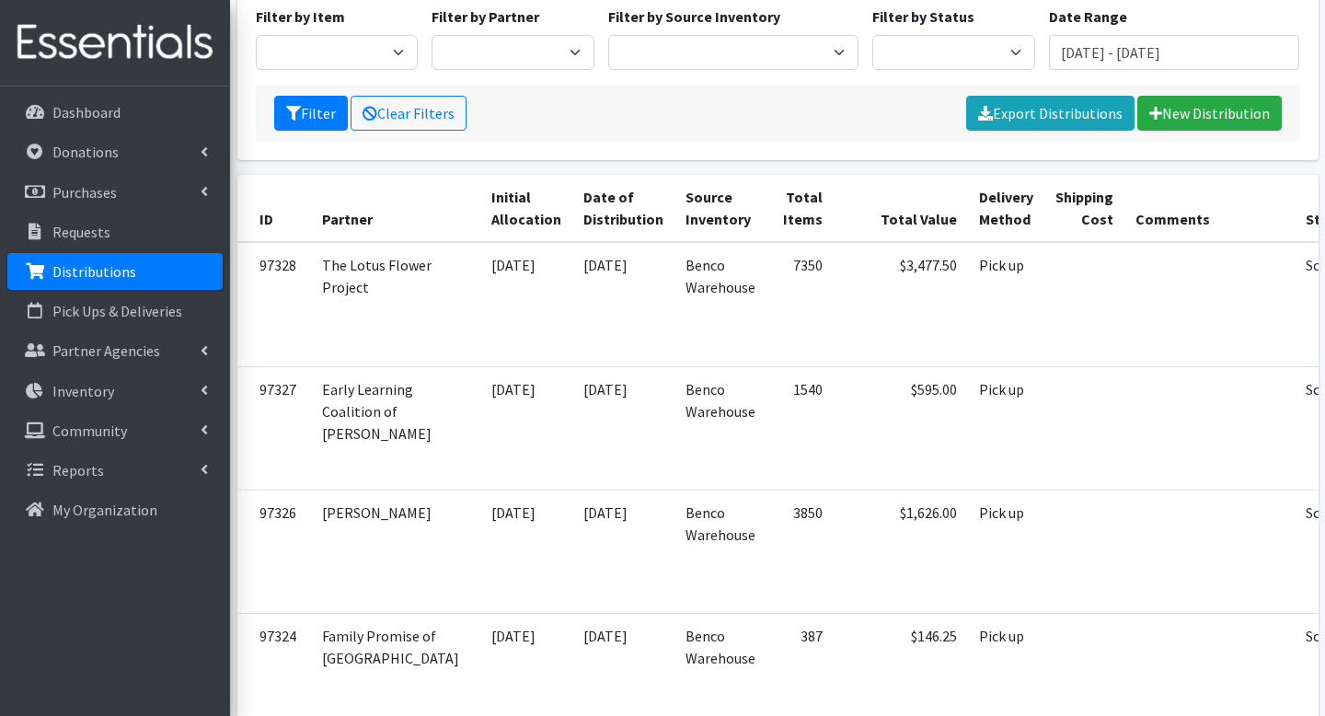
scroll to position [210, 0]
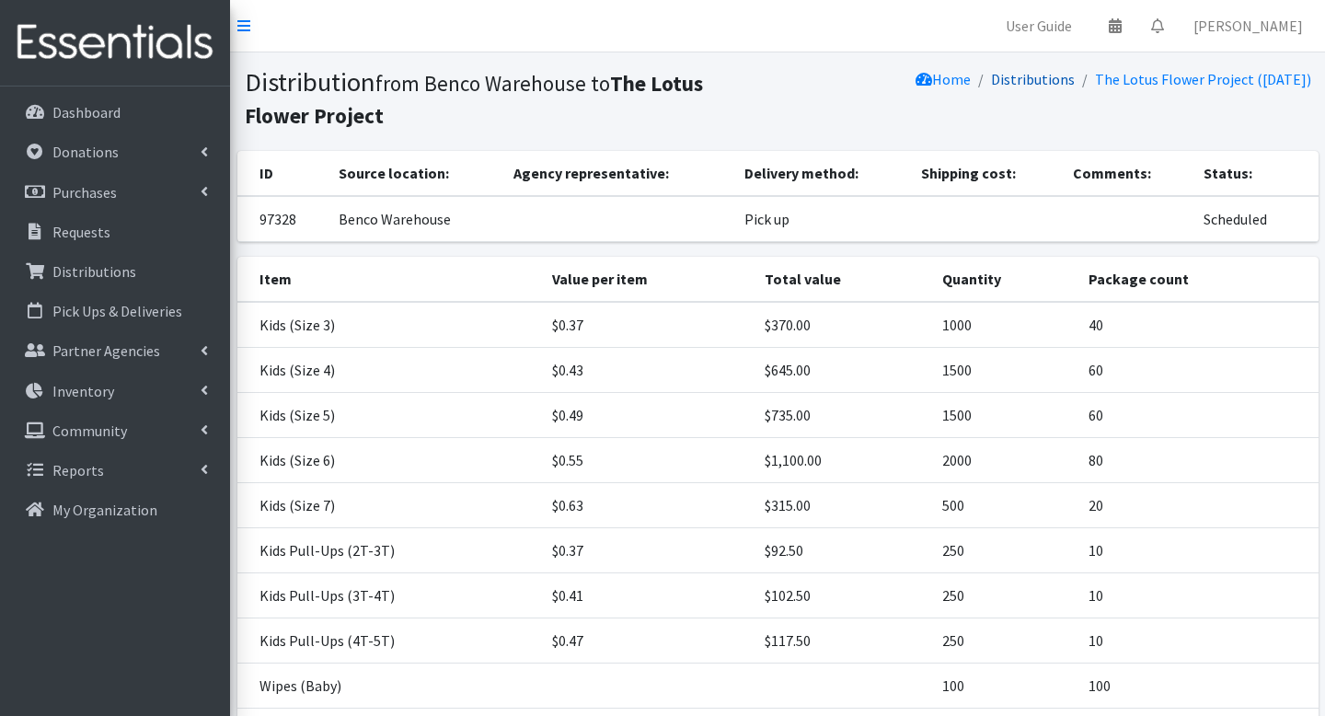
click at [1002, 84] on link "Distributions" at bounding box center [1033, 79] width 84 height 18
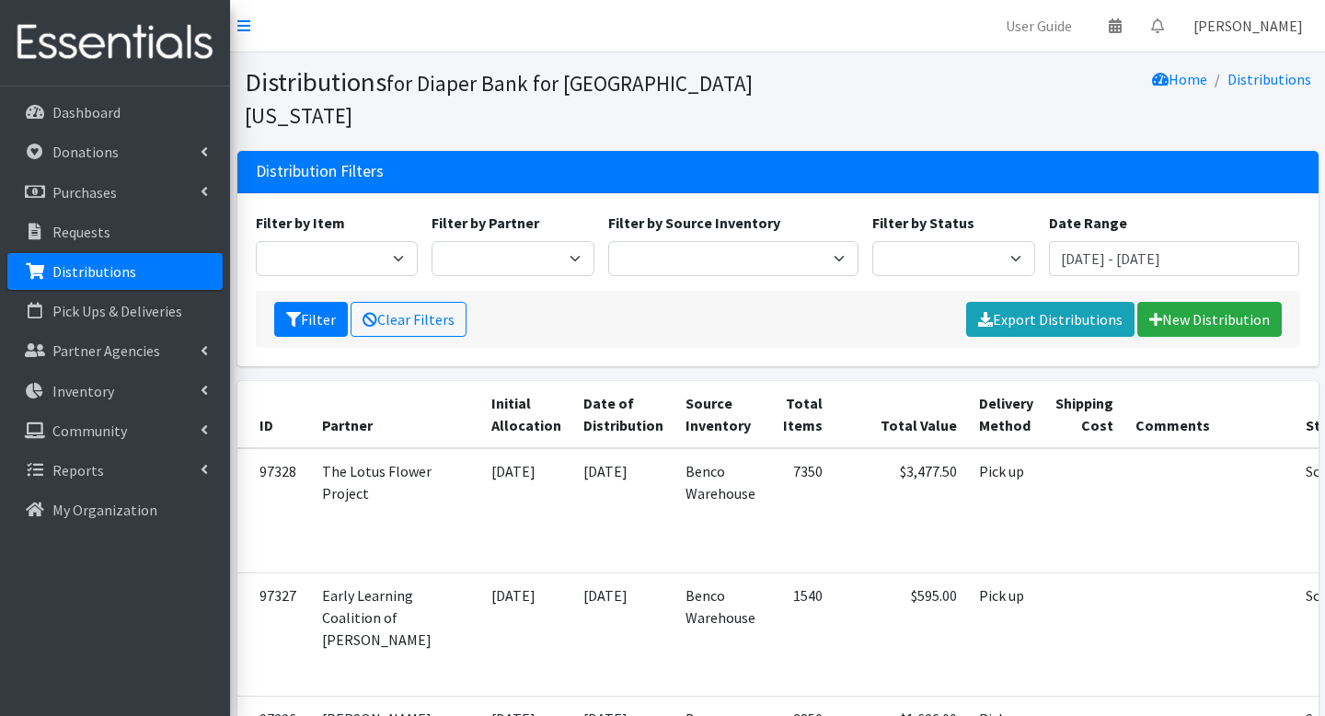
click at [1256, 31] on link "[PERSON_NAME]" at bounding box center [1248, 25] width 139 height 37
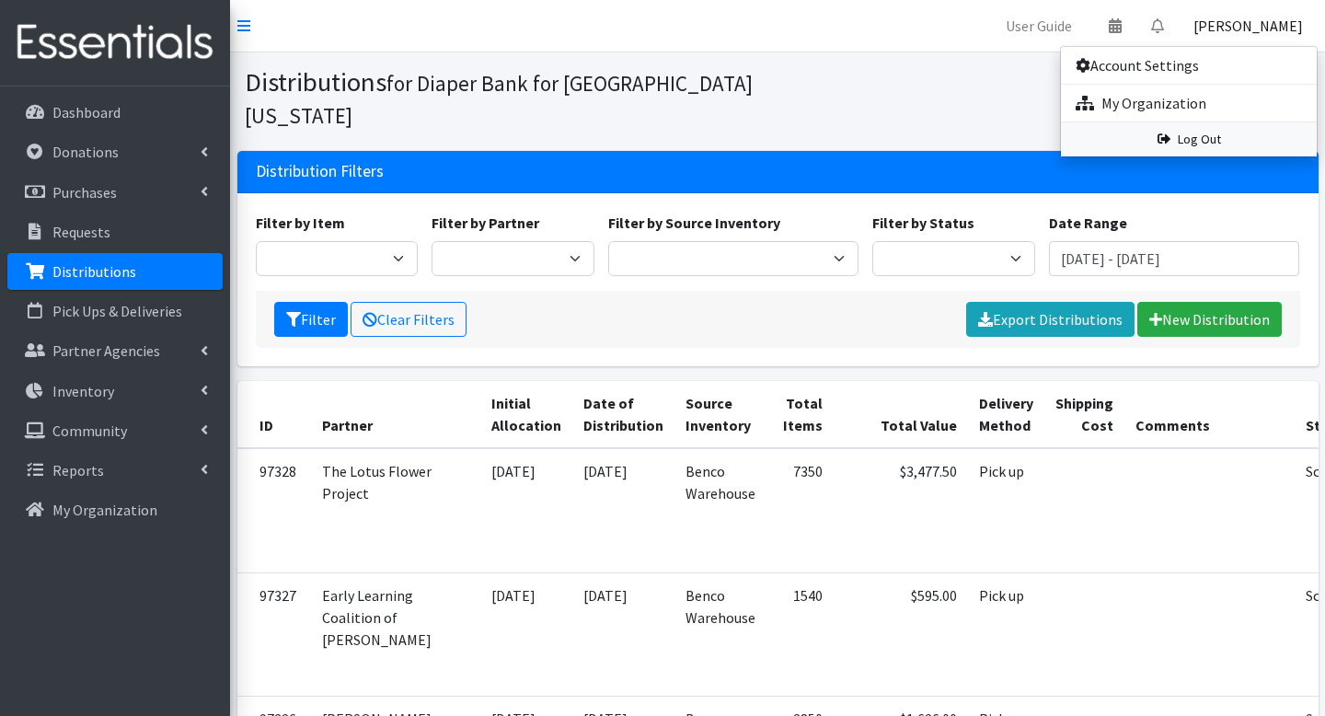
click at [1181, 145] on link "Log Out" at bounding box center [1189, 139] width 256 height 34
